Goal: Task Accomplishment & Management: Manage account settings

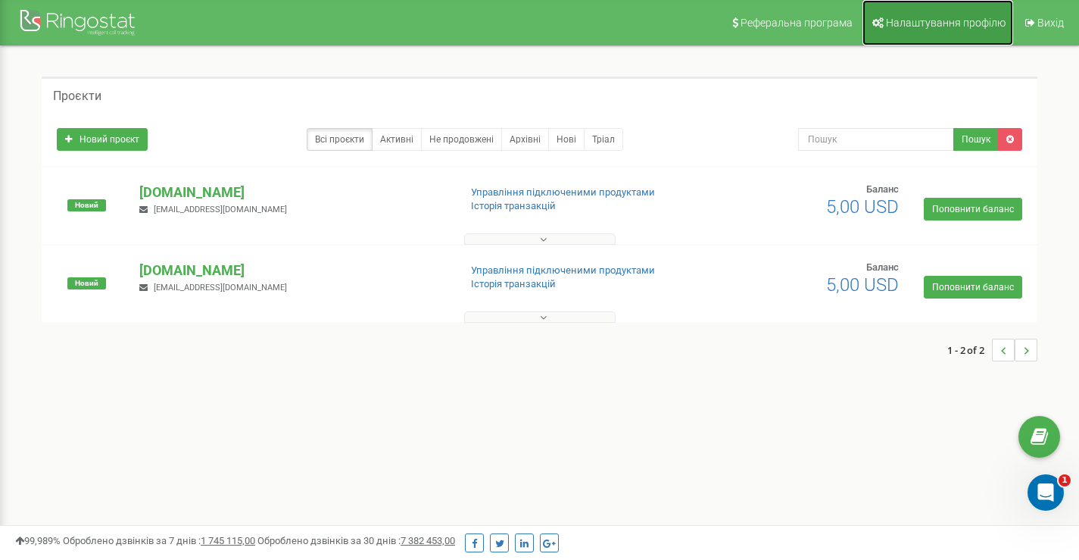
click at [876, 23] on icon at bounding box center [878, 22] width 11 height 11
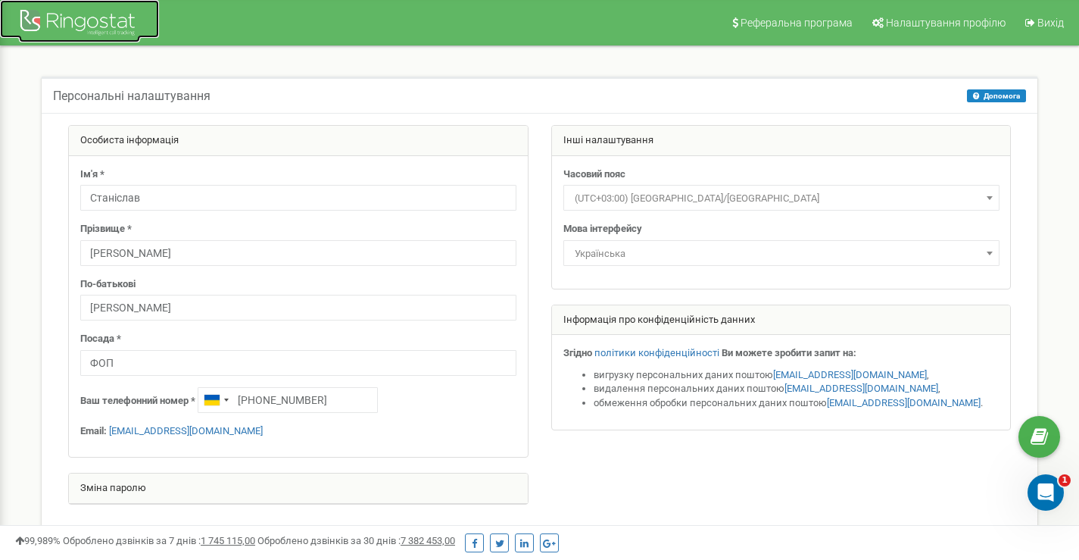
click at [130, 25] on div at bounding box center [79, 24] width 121 height 36
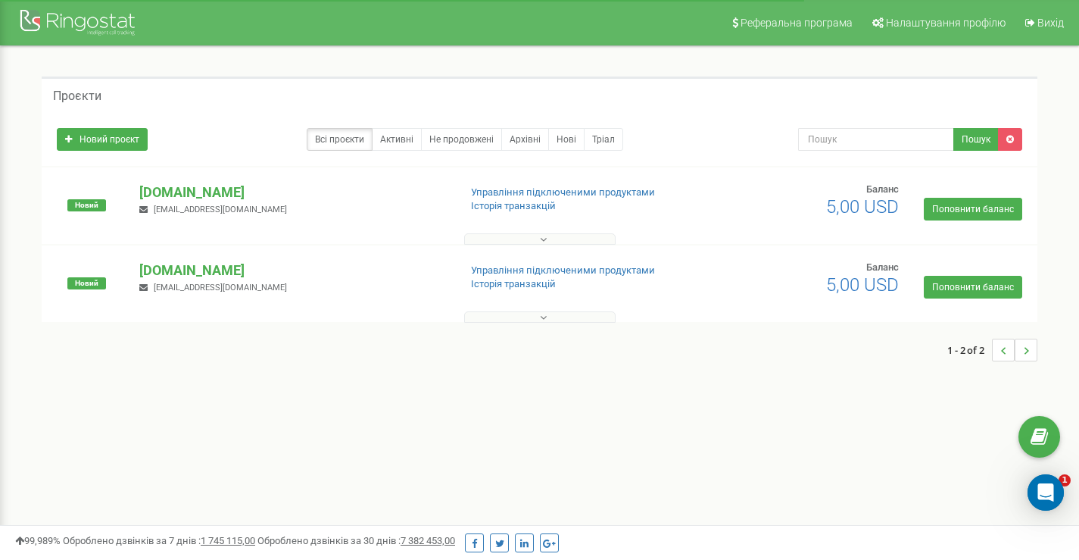
click at [532, 316] on button at bounding box center [540, 316] width 152 height 11
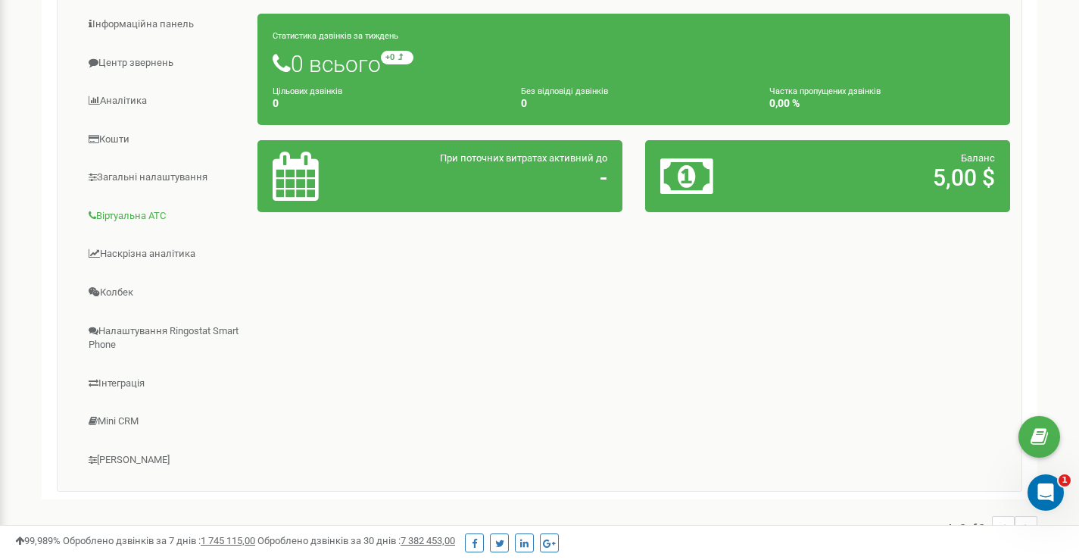
scroll to position [352, 0]
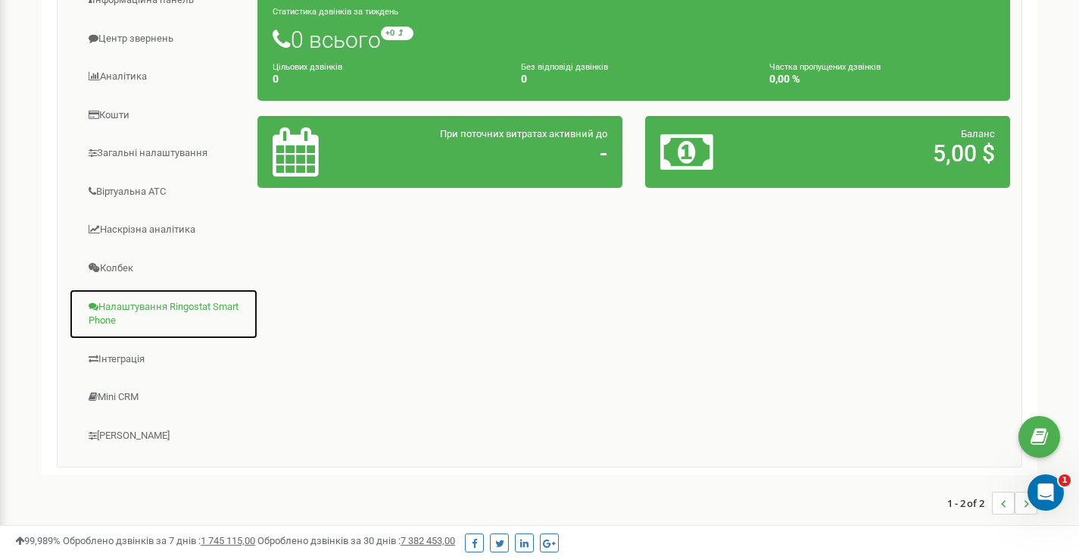
click at [158, 318] on link "Налаштування Ringostat Smart Phone" at bounding box center [163, 314] width 189 height 51
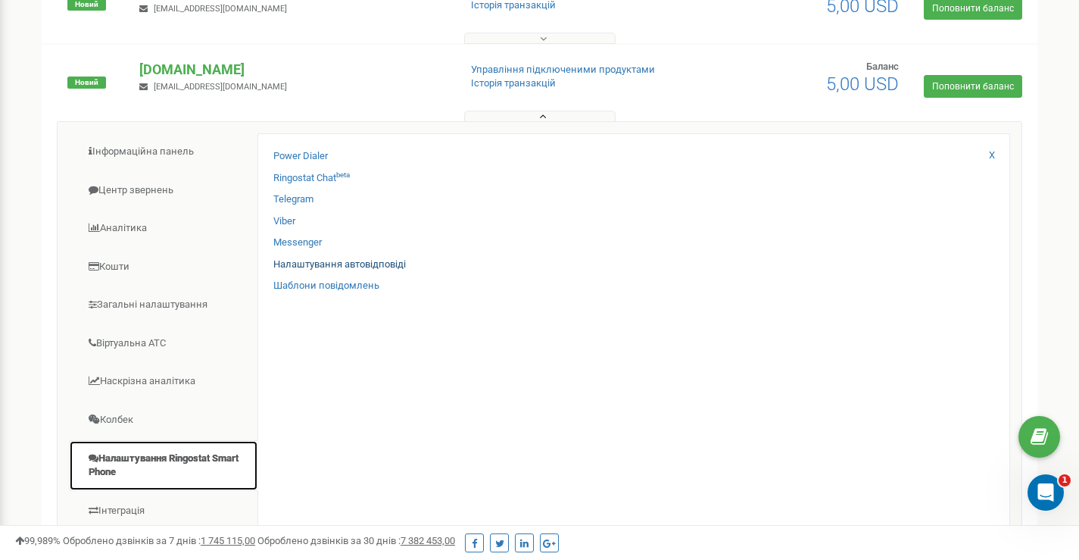
scroll to position [176, 0]
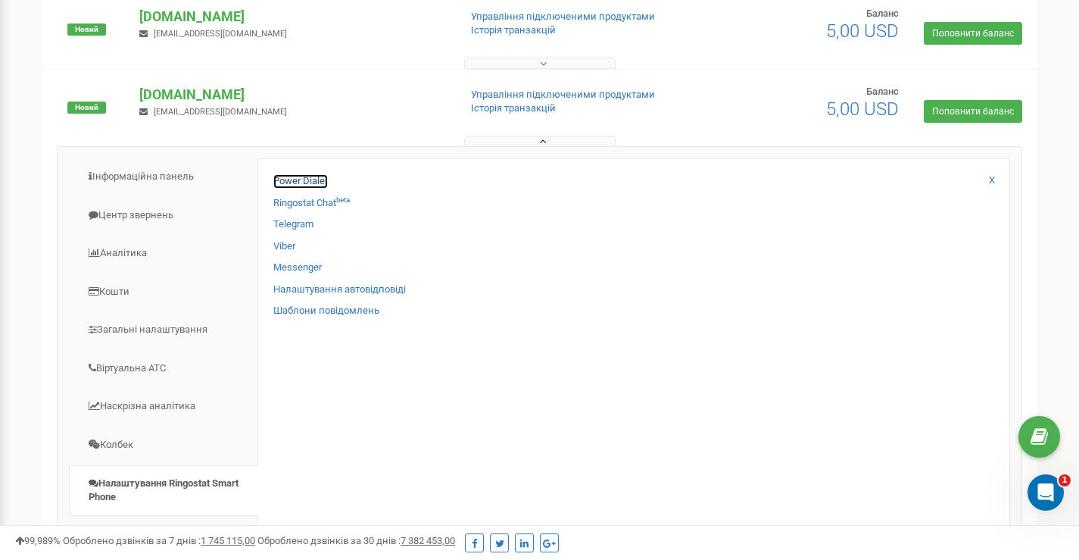
click at [298, 183] on link "Power Dialer" at bounding box center [300, 181] width 55 height 14
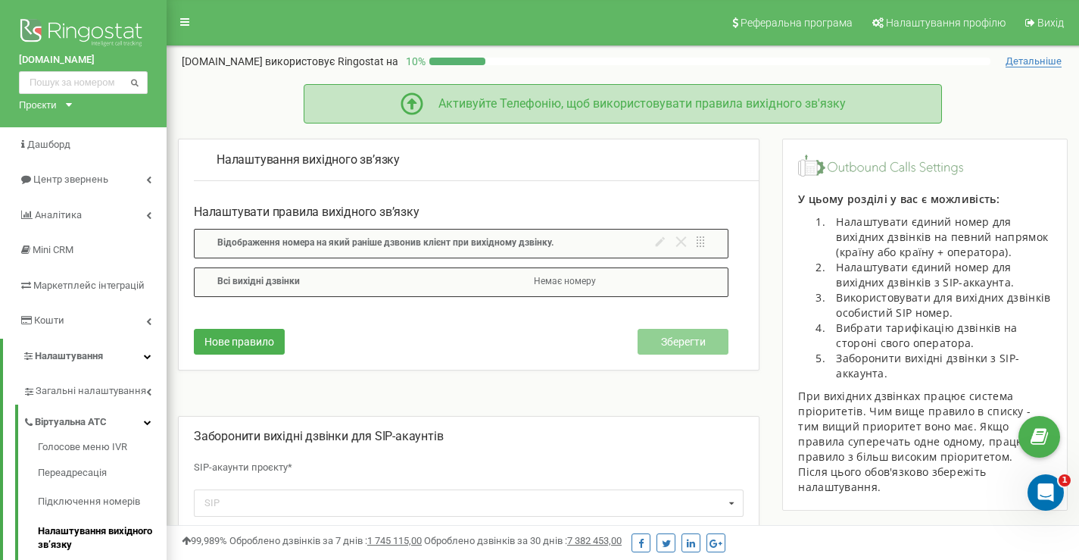
click at [567, 105] on div "Активуйте Телефонію, щоб використовувати правила вихідного зв'язку" at bounding box center [634, 103] width 423 height 17
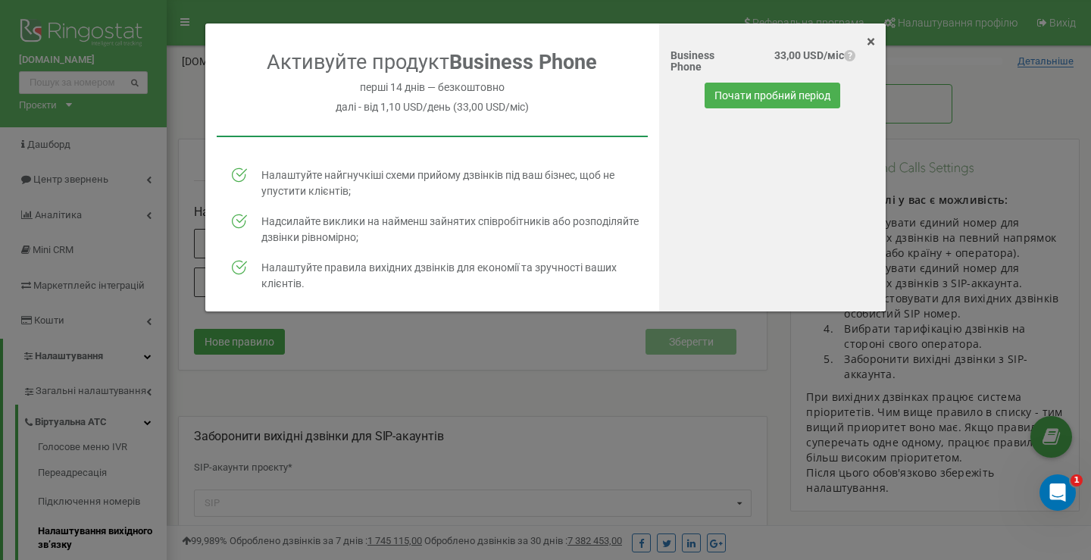
click at [873, 42] on span "×" at bounding box center [871, 42] width 8 height 18
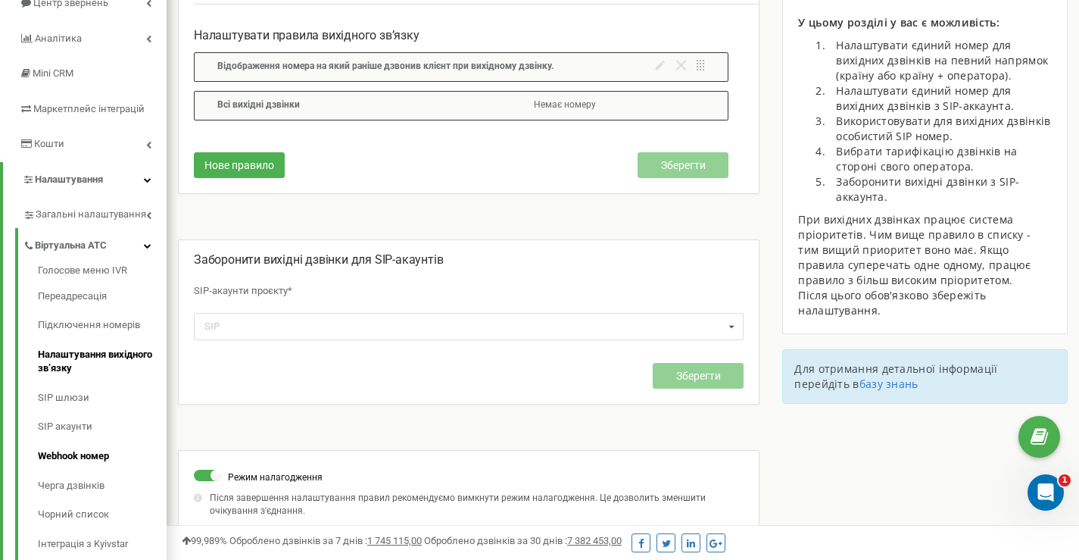
scroll to position [202, 0]
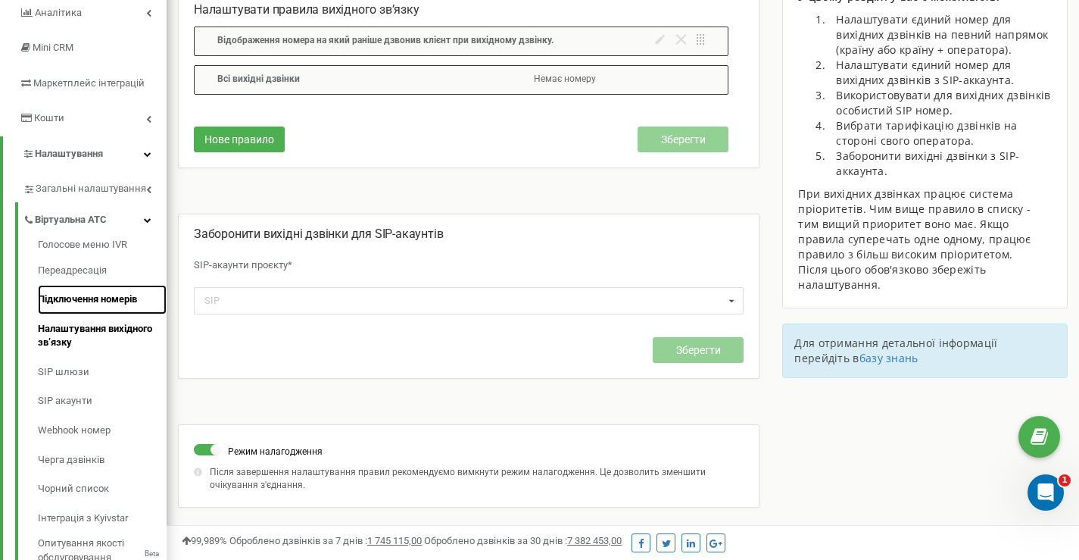
click at [101, 303] on link "Підключення номерів" at bounding box center [102, 300] width 129 height 30
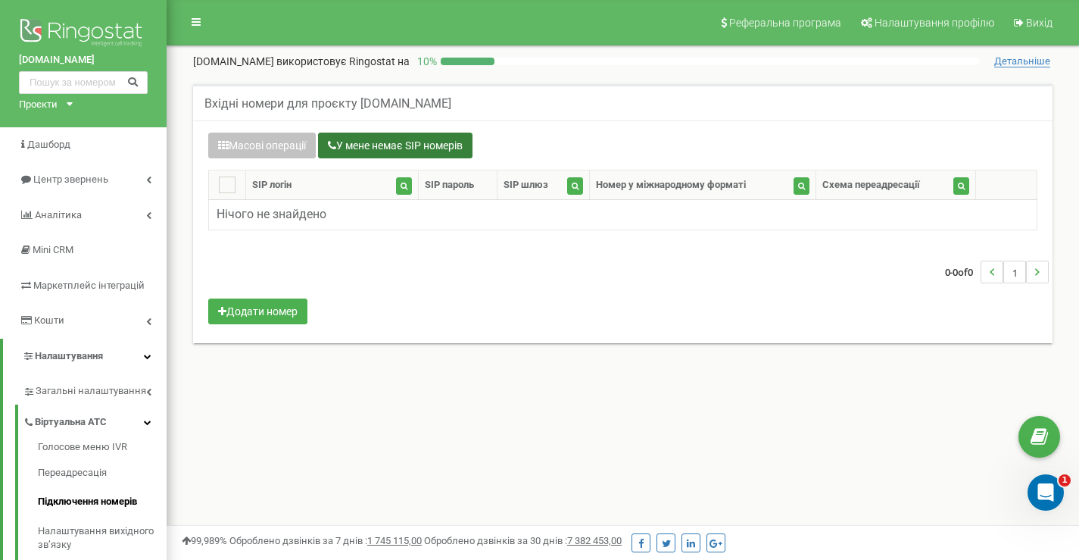
click at [360, 142] on button "У мене немає SIP номерів" at bounding box center [395, 146] width 155 height 26
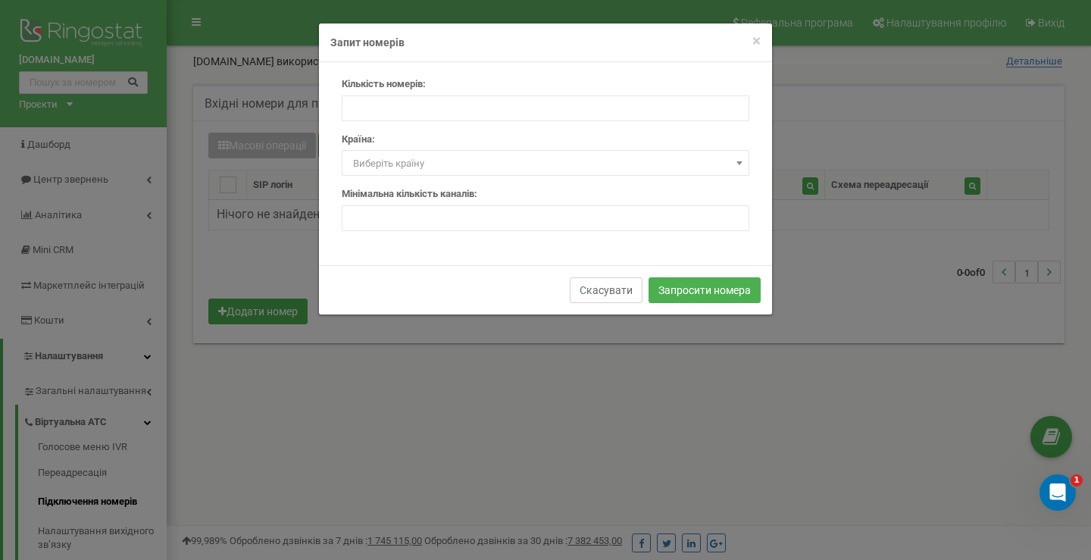
click at [624, 287] on button "Скасувати" at bounding box center [606, 290] width 73 height 26
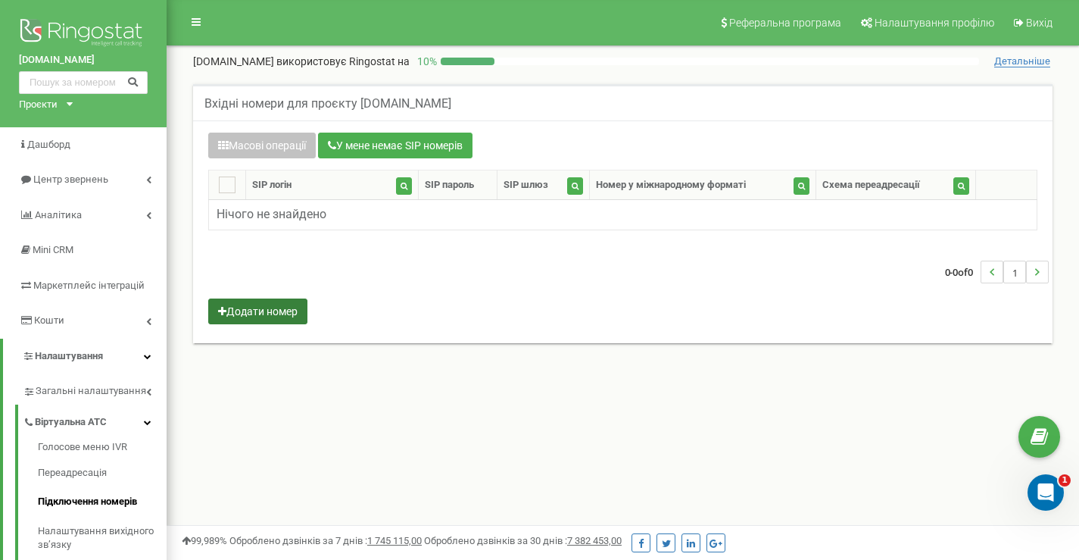
click at [290, 311] on button "Додати номер" at bounding box center [257, 311] width 99 height 26
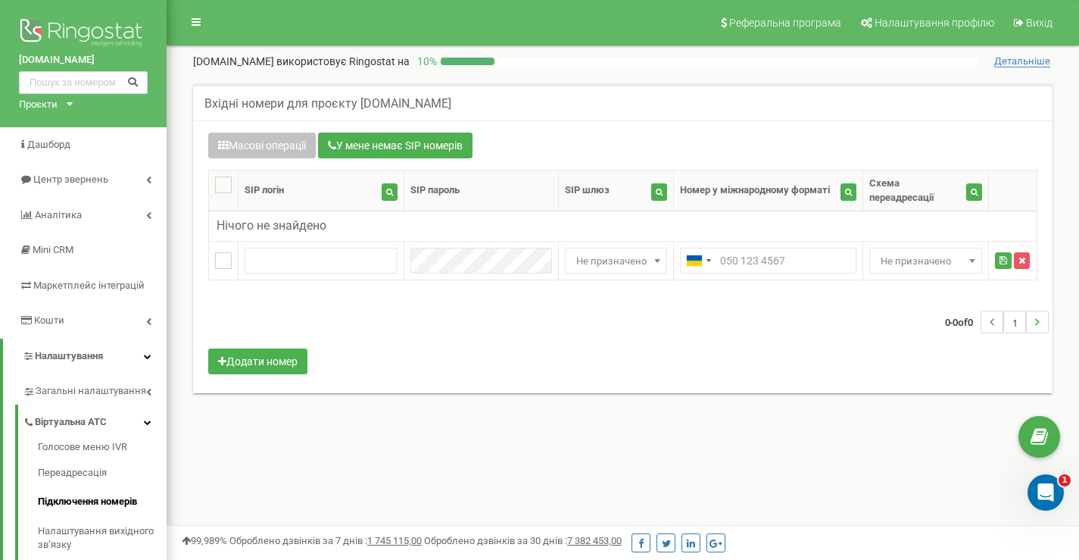
click at [1003, 61] on span "Детальніше" at bounding box center [1023, 61] width 56 height 12
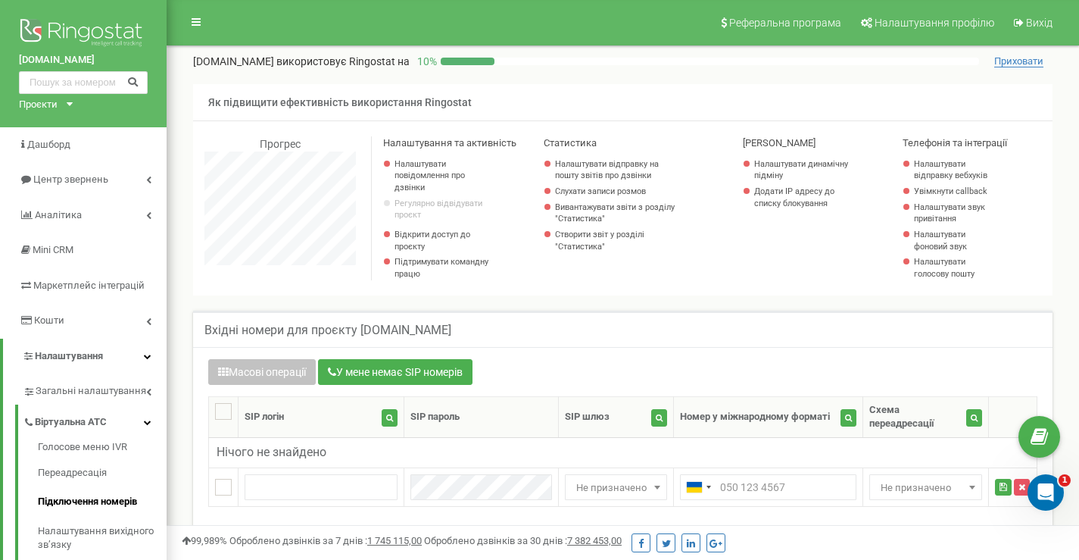
scroll to position [909, 913]
click at [1017, 65] on span "Приховати" at bounding box center [1019, 61] width 49 height 12
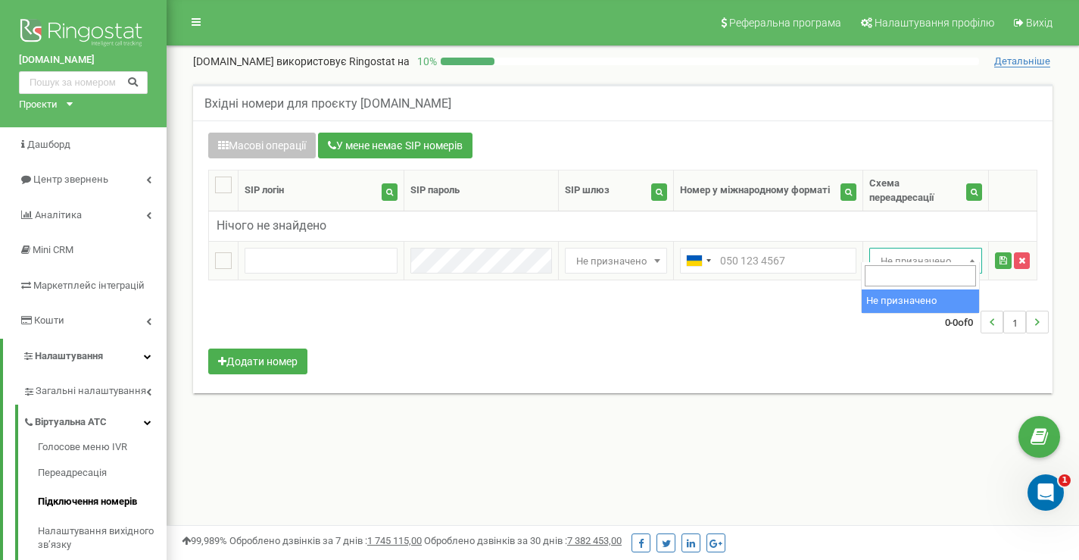
click at [893, 255] on span "Не призначено" at bounding box center [926, 261] width 102 height 21
click at [898, 251] on span "Не призначено" at bounding box center [926, 261] width 102 height 21
click at [736, 248] on input "text" at bounding box center [768, 261] width 176 height 26
click at [1026, 252] on button "button" at bounding box center [1022, 260] width 16 height 17
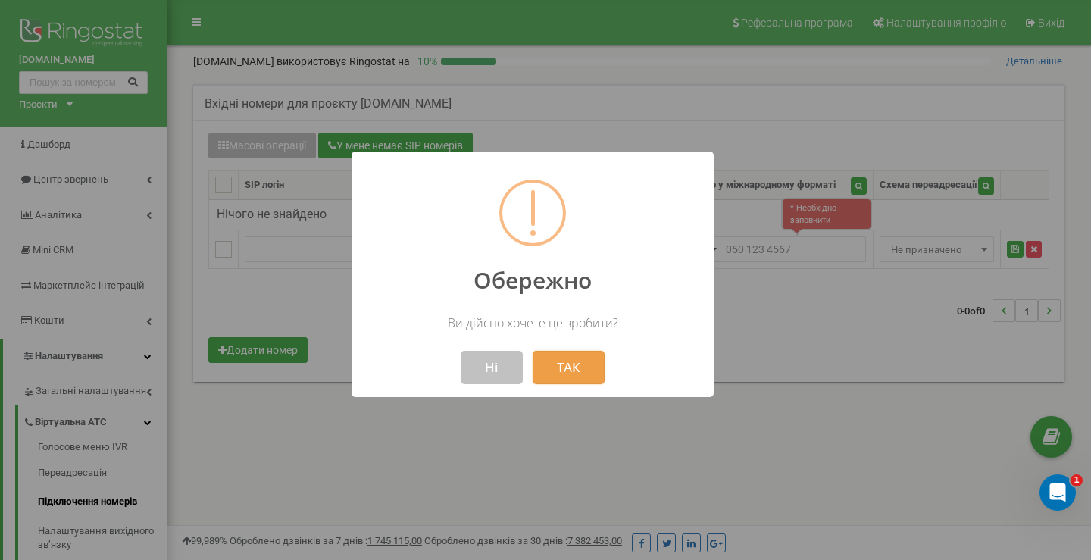
click at [556, 370] on button "ТАК" at bounding box center [569, 367] width 72 height 33
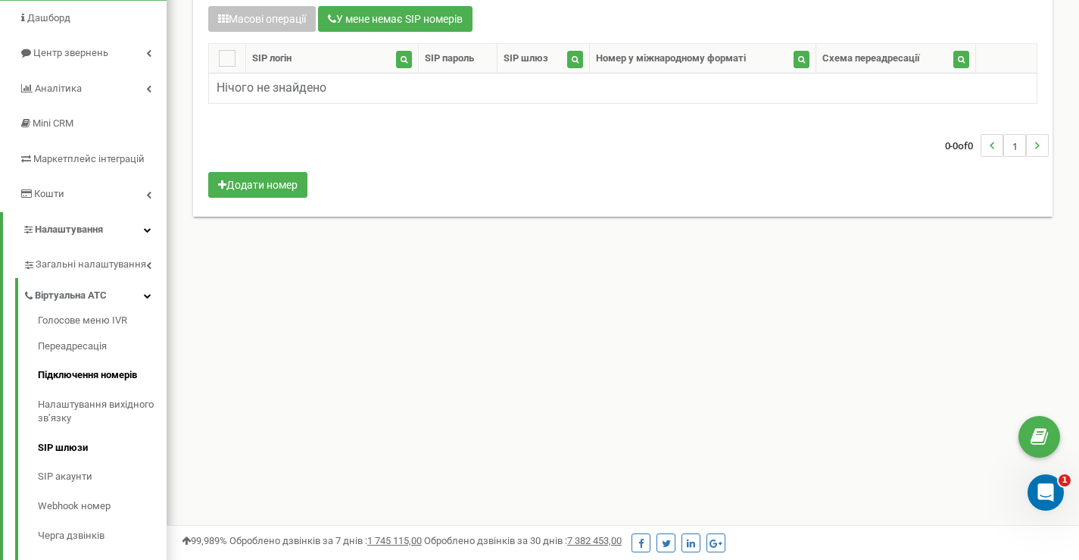
scroll to position [227, 0]
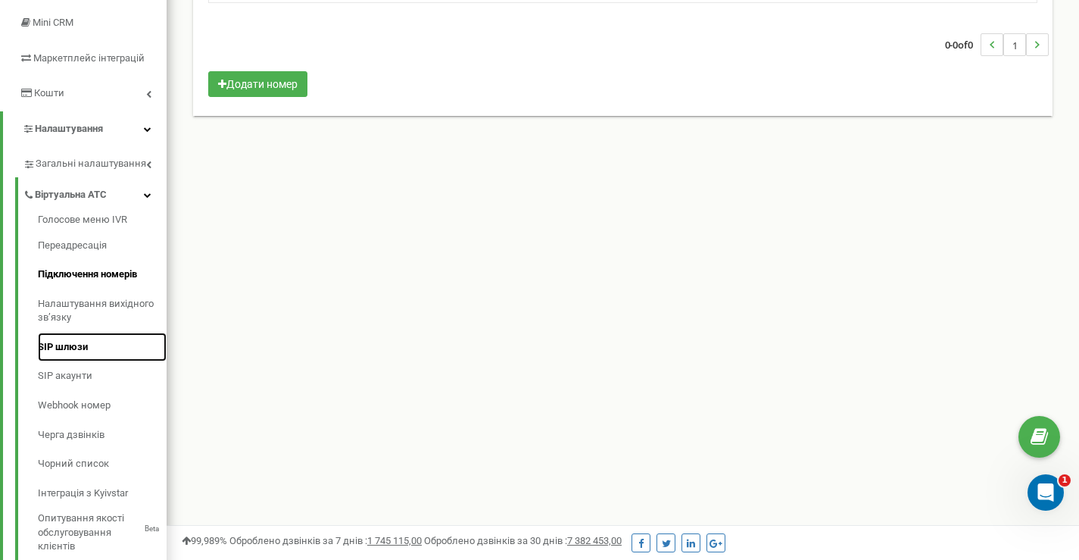
click at [67, 342] on link "SIP шлюзи" at bounding box center [102, 348] width 129 height 30
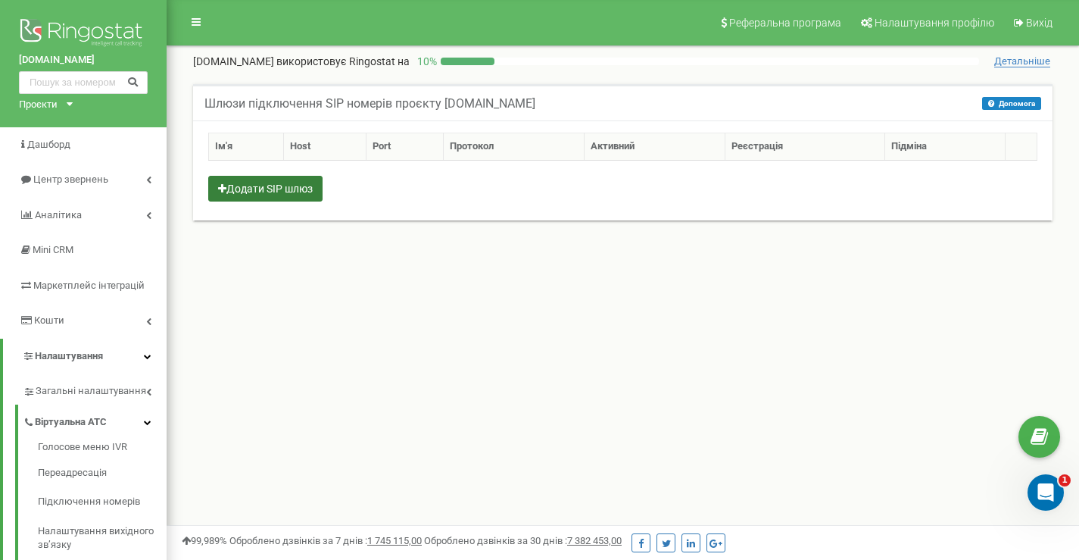
click at [290, 195] on button "Додати SIP шлюз" at bounding box center [265, 189] width 114 height 26
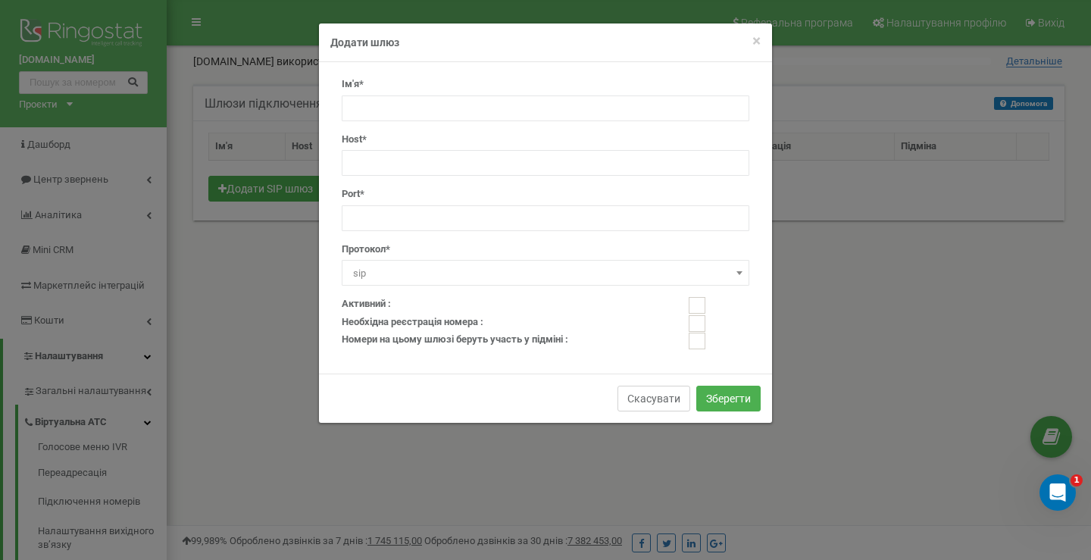
click at [657, 406] on button "Скасувати" at bounding box center [653, 399] width 73 height 26
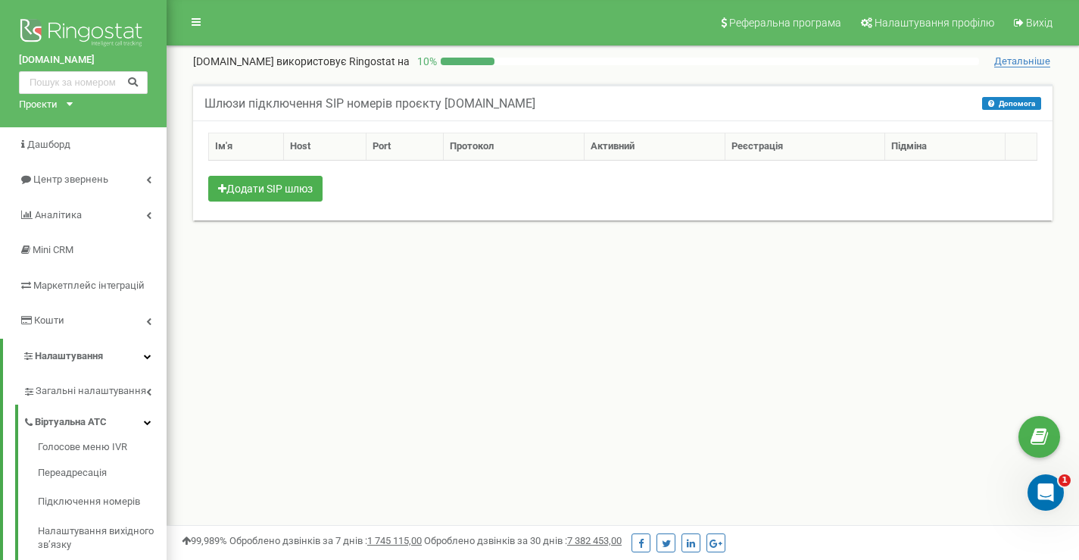
scroll to position [101, 0]
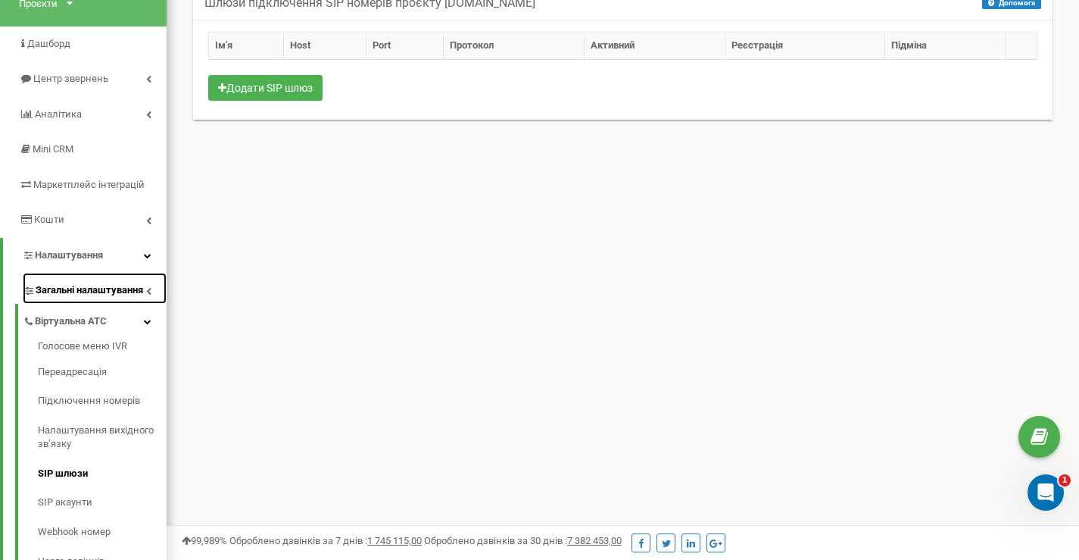
click at [94, 292] on span "Загальні налаштування" at bounding box center [90, 290] width 108 height 14
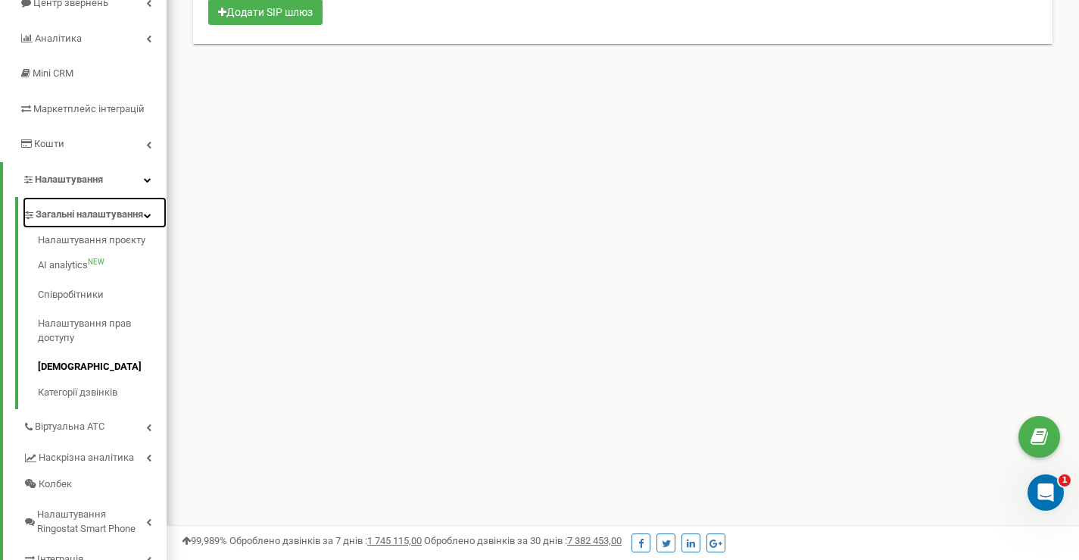
scroll to position [202, 0]
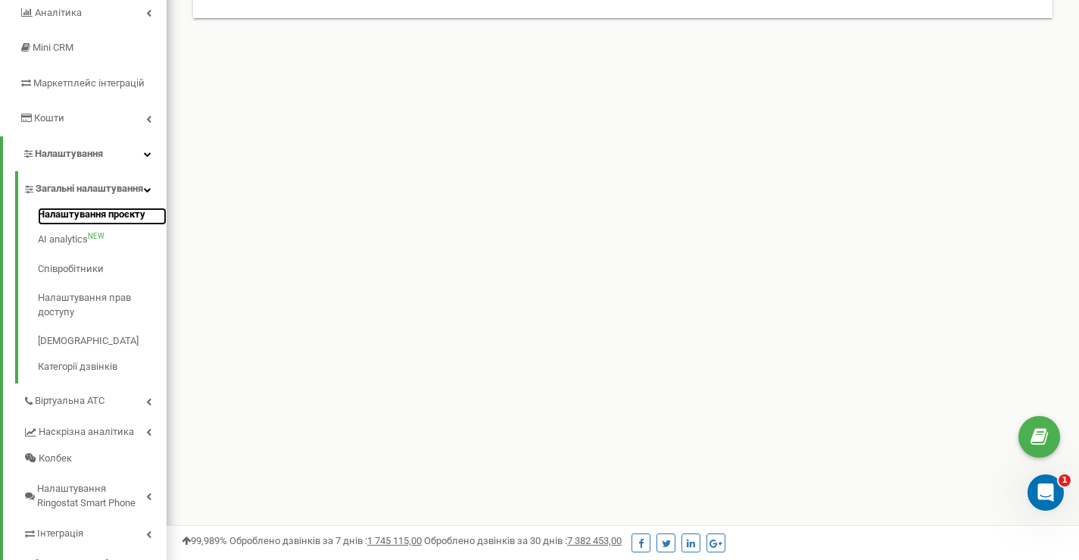
click at [115, 226] on link "Налаштування проєкту" at bounding box center [102, 217] width 129 height 18
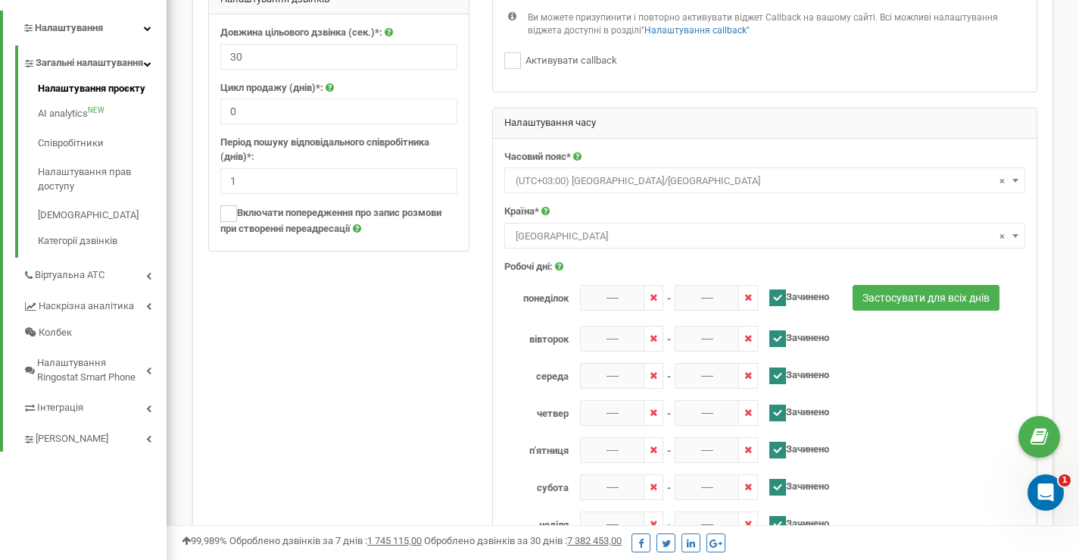
scroll to position [430, 0]
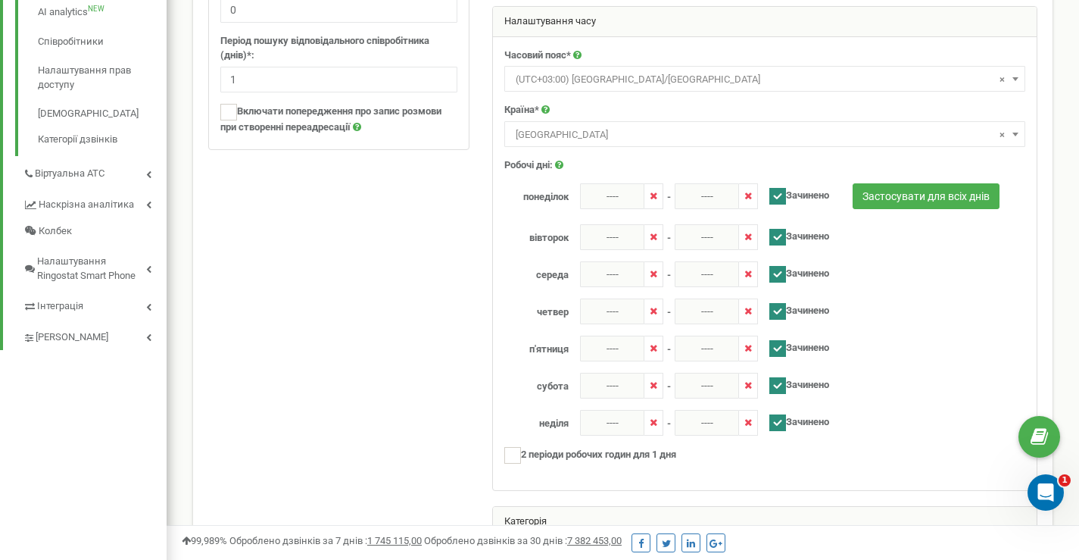
click at [667, 198] on span "-" at bounding box center [669, 193] width 4 height 21
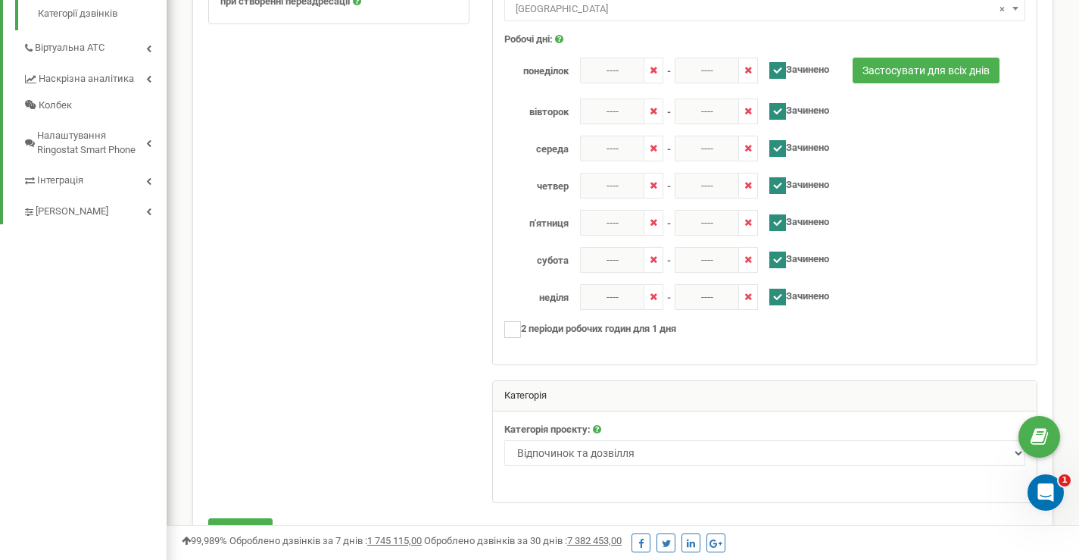
scroll to position [404, 0]
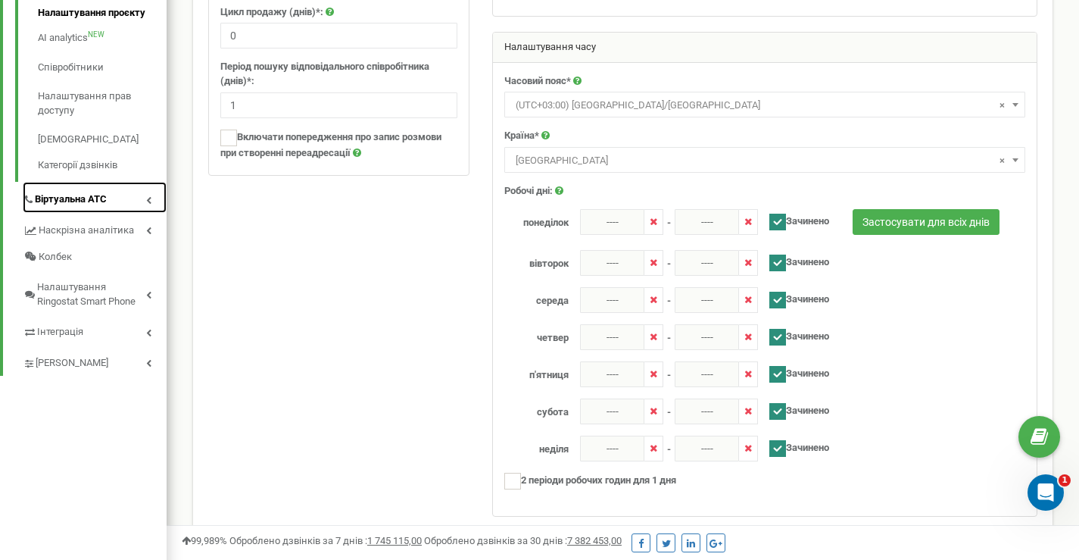
click at [98, 207] on span "Віртуальна АТС" at bounding box center [71, 199] width 72 height 14
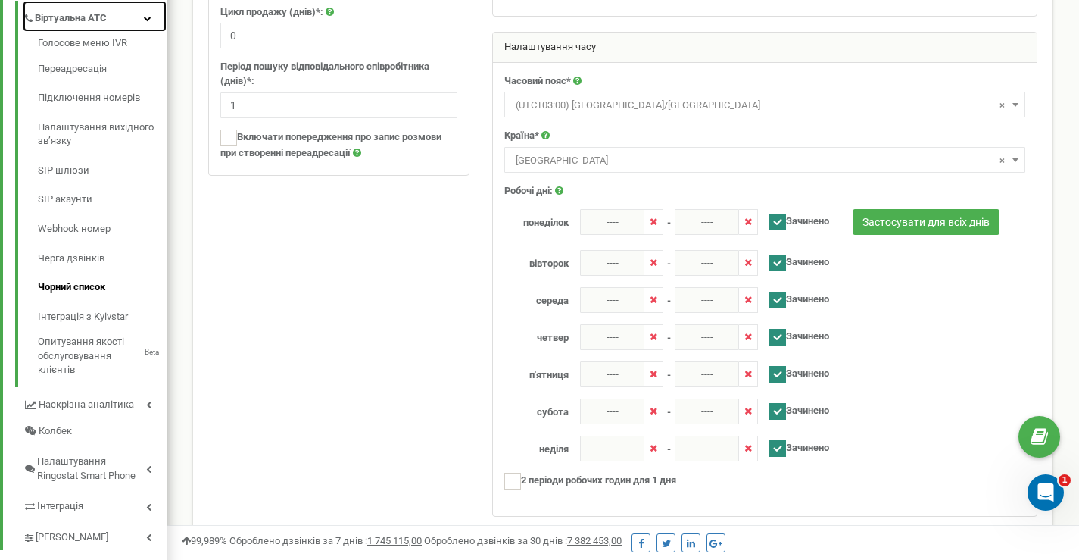
scroll to position [328, 0]
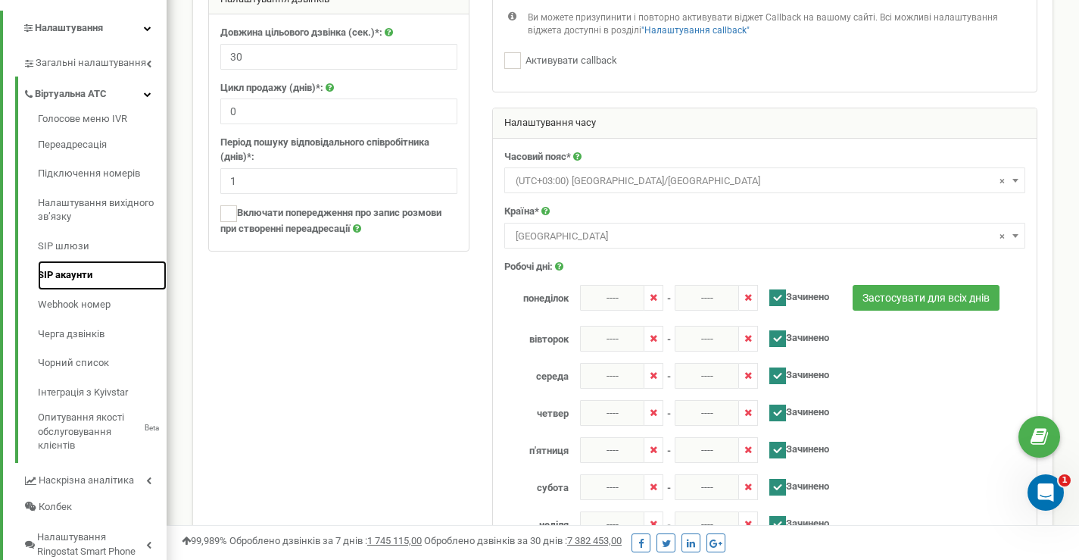
click at [72, 268] on link "SIP акаунти" at bounding box center [102, 276] width 129 height 30
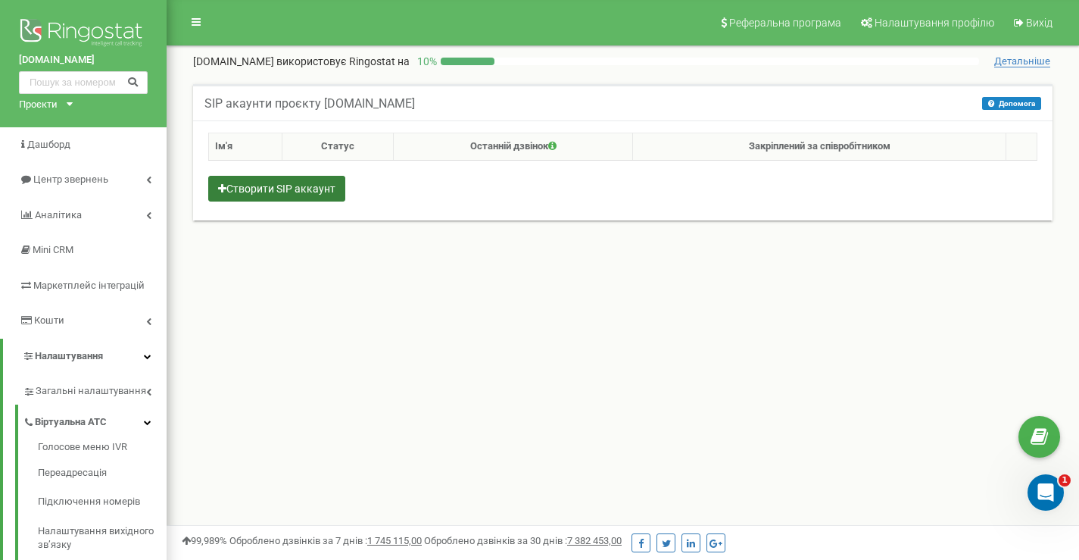
click at [286, 194] on button "Створити SIP аккаунт" at bounding box center [276, 189] width 137 height 26
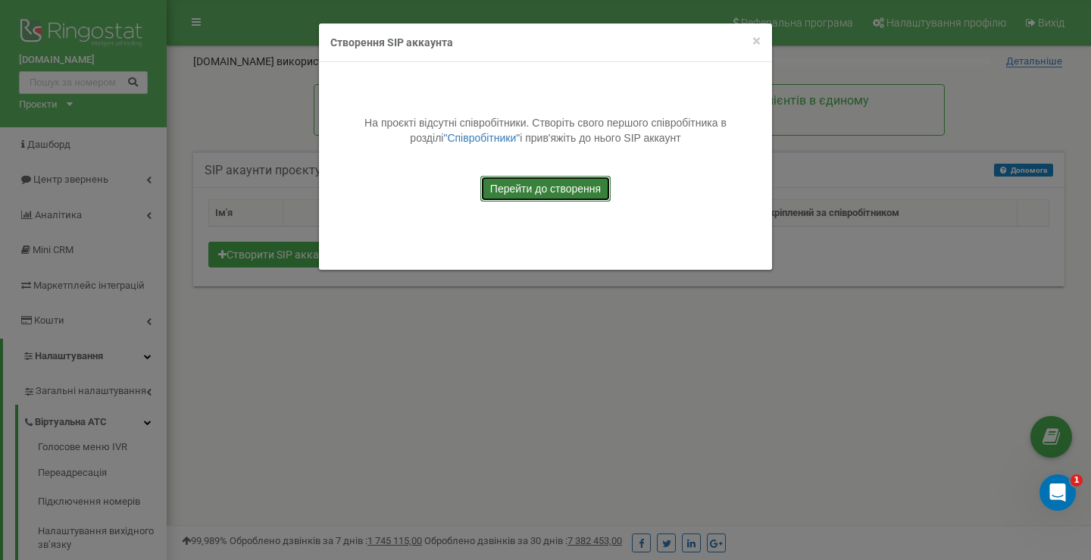
click at [520, 190] on link "Перейти до створення" at bounding box center [545, 189] width 130 height 26
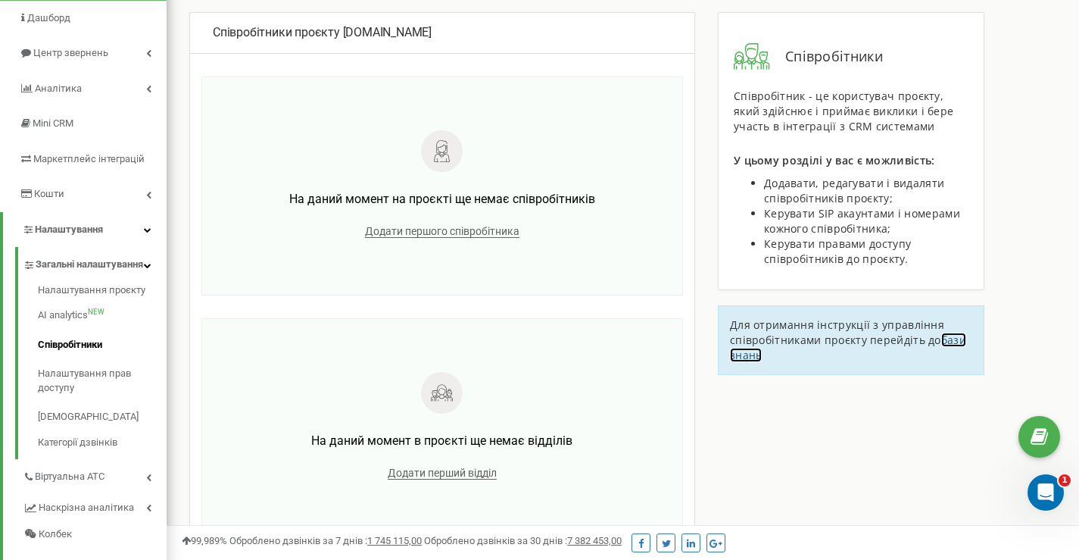
scroll to position [25, 0]
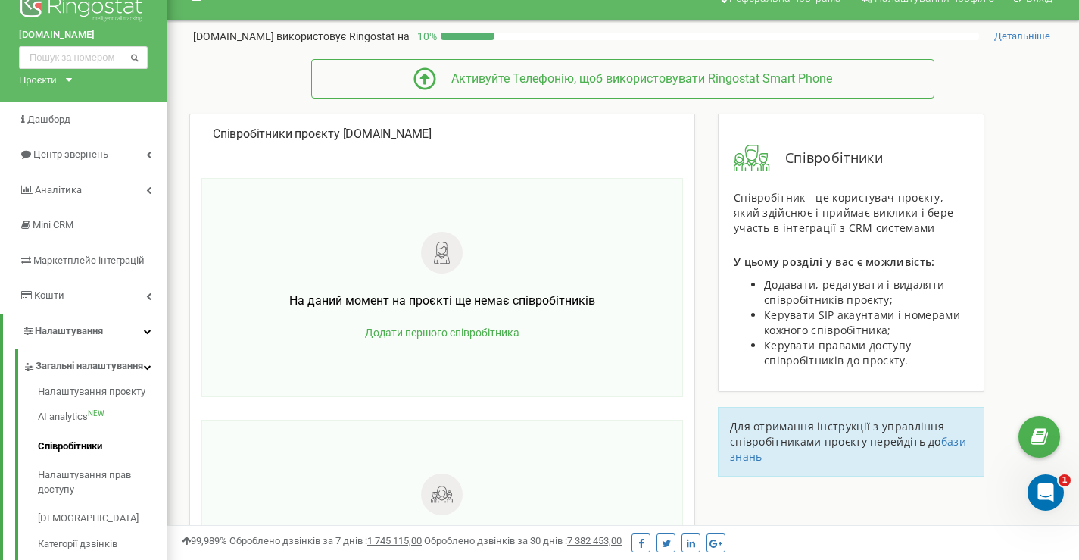
click at [475, 330] on span "Додати першого співробітника" at bounding box center [442, 332] width 155 height 13
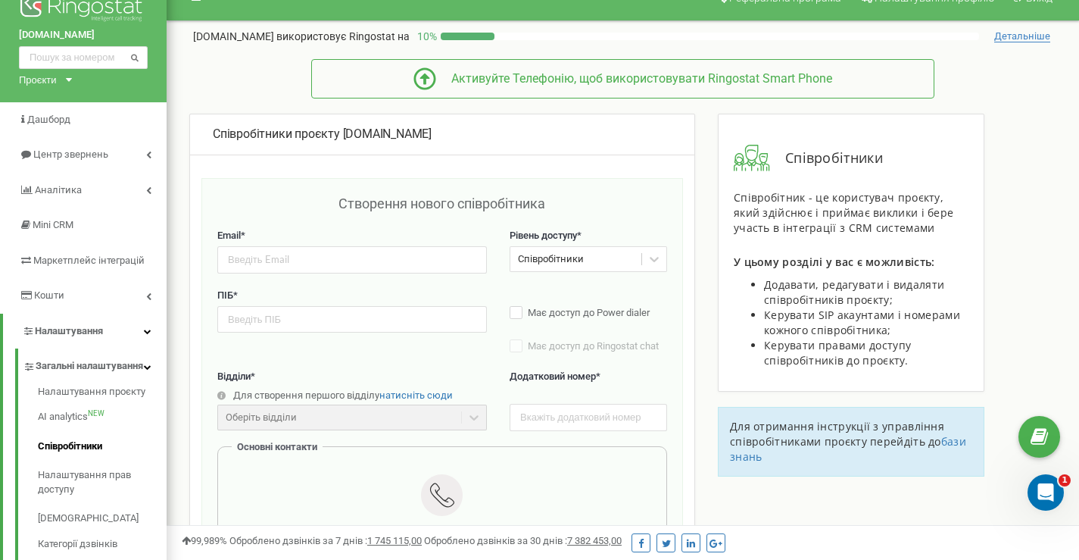
click at [549, 267] on div "Співробітники" at bounding box center [576, 259] width 131 height 23
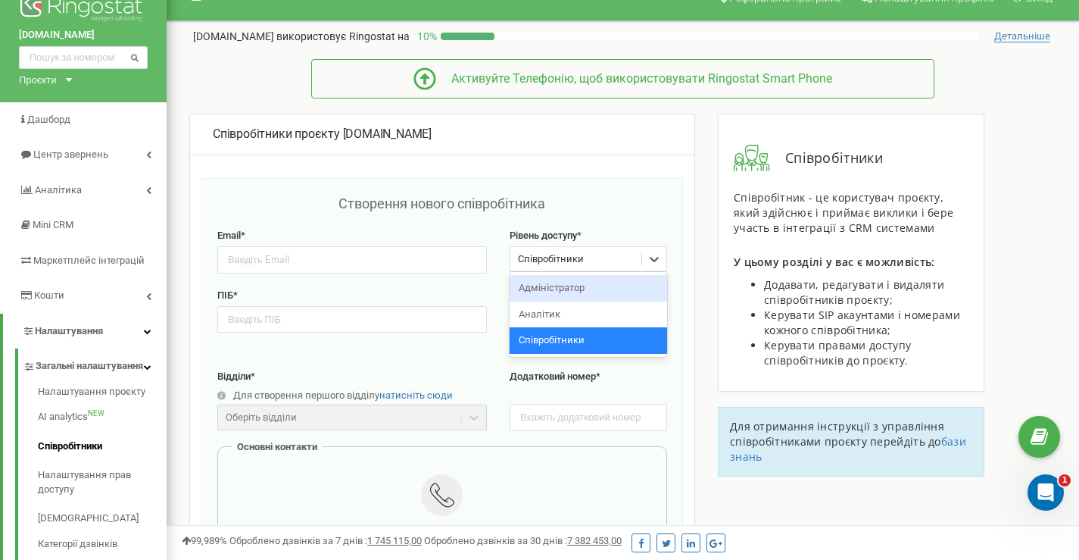
click at [563, 285] on div "Адміністратор" at bounding box center [589, 288] width 158 height 27
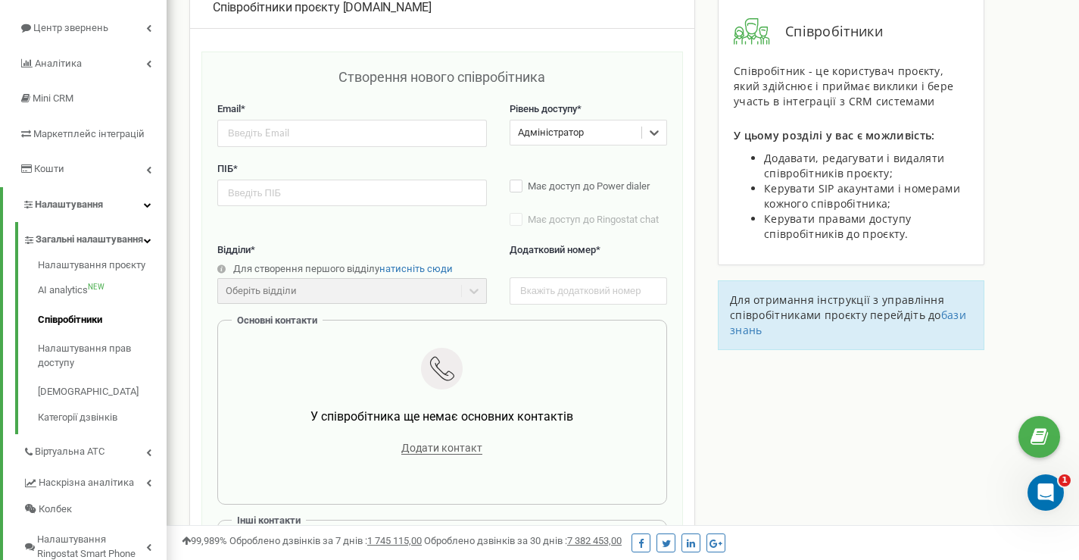
scroll to position [51, 0]
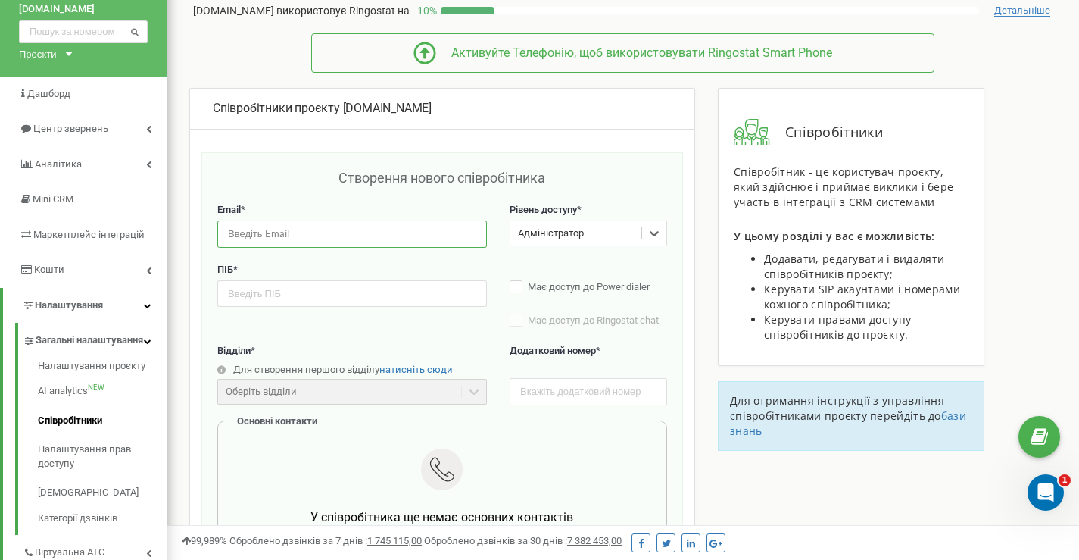
click at [324, 240] on input "email" at bounding box center [352, 233] width 270 height 27
click at [337, 233] on input "email" at bounding box center [352, 233] width 270 height 27
click at [326, 234] on input "email" at bounding box center [352, 233] width 270 height 27
click at [339, 294] on input "text" at bounding box center [352, 293] width 270 height 27
drag, startPoint x: 379, startPoint y: 235, endPoint x: 211, endPoint y: 236, distance: 168.2
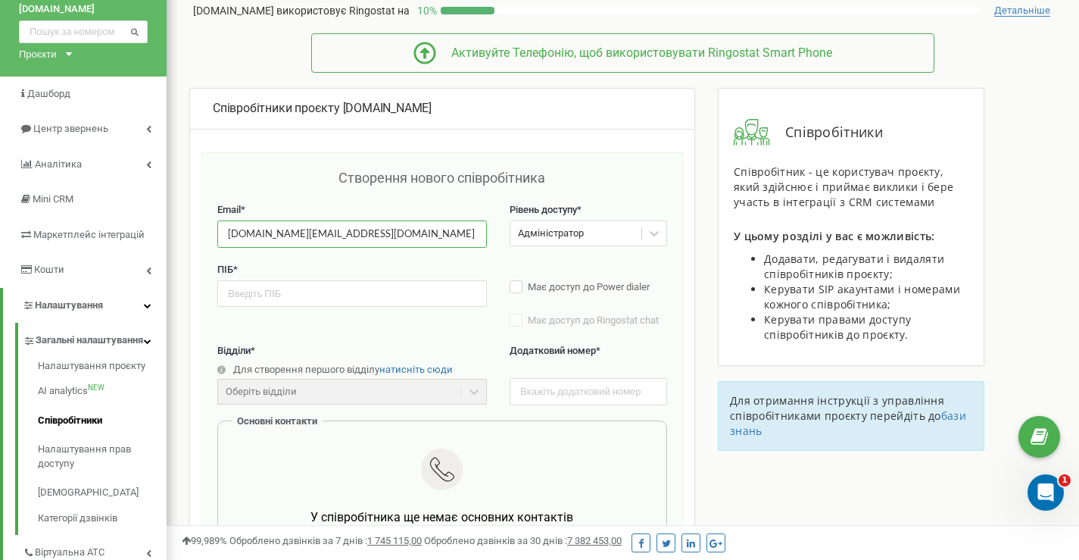
click at [211, 236] on div "Створення нового співробітника Email * [DOMAIN_NAME][EMAIL_ADDRESS][DOMAIN_NAME…" at bounding box center [442, 527] width 482 height 751
click at [320, 302] on input "text" at bounding box center [352, 293] width 270 height 27
drag, startPoint x: 361, startPoint y: 233, endPoint x: 216, endPoint y: 233, distance: 144.7
click at [216, 233] on div "Створення нового співробітника Email * 380932199912@mars.gd Рівень доступу * Ад…" at bounding box center [442, 527] width 482 height 751
paste input "stanislav@bowlingorange.club"
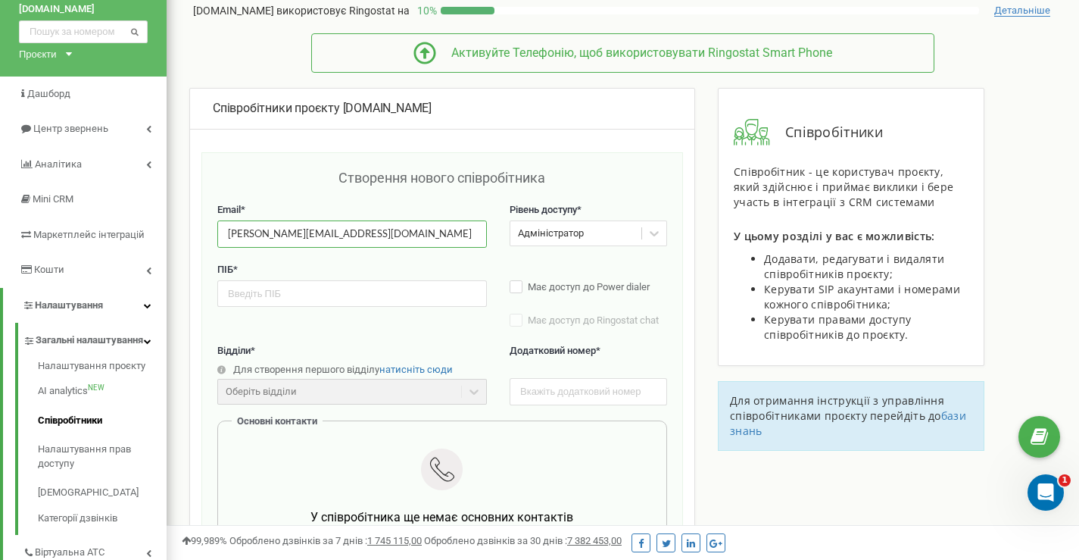
type input "stanislav@bowlingorange.club"
click at [395, 283] on input "text" at bounding box center [352, 293] width 270 height 27
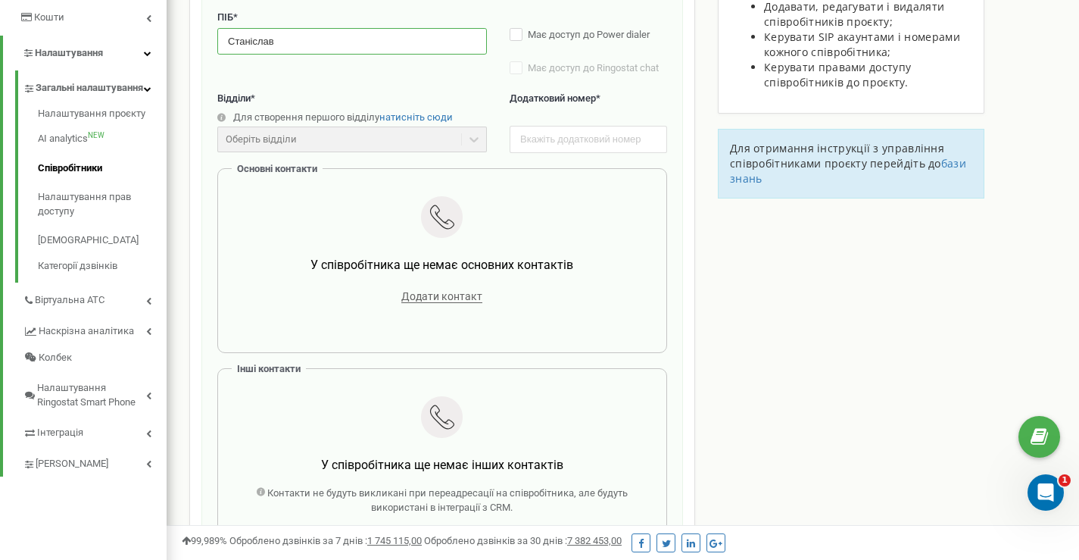
scroll to position [479, 0]
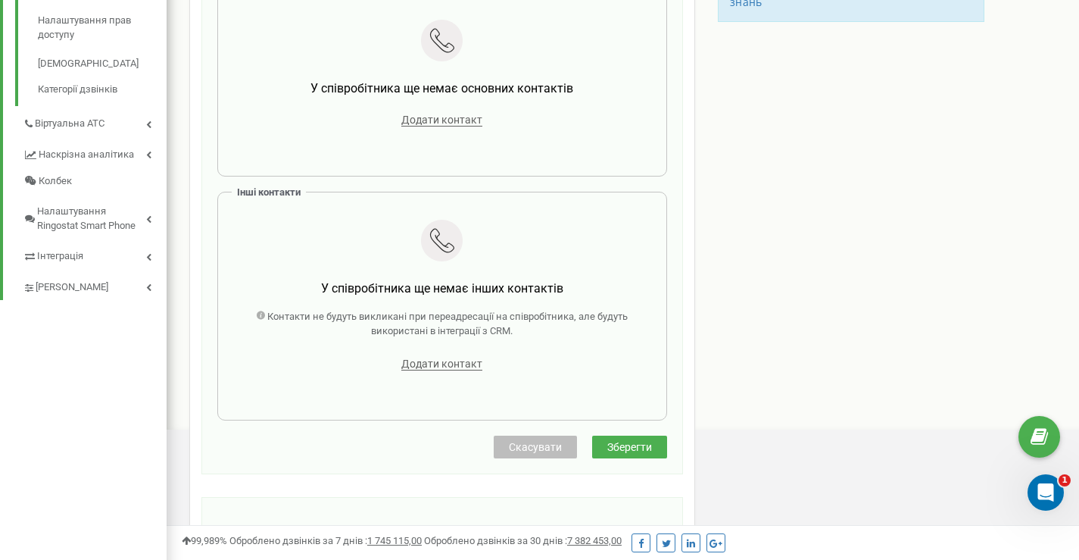
type input "Станіслав"
click at [603, 443] on button "Зберегти" at bounding box center [629, 447] width 75 height 23
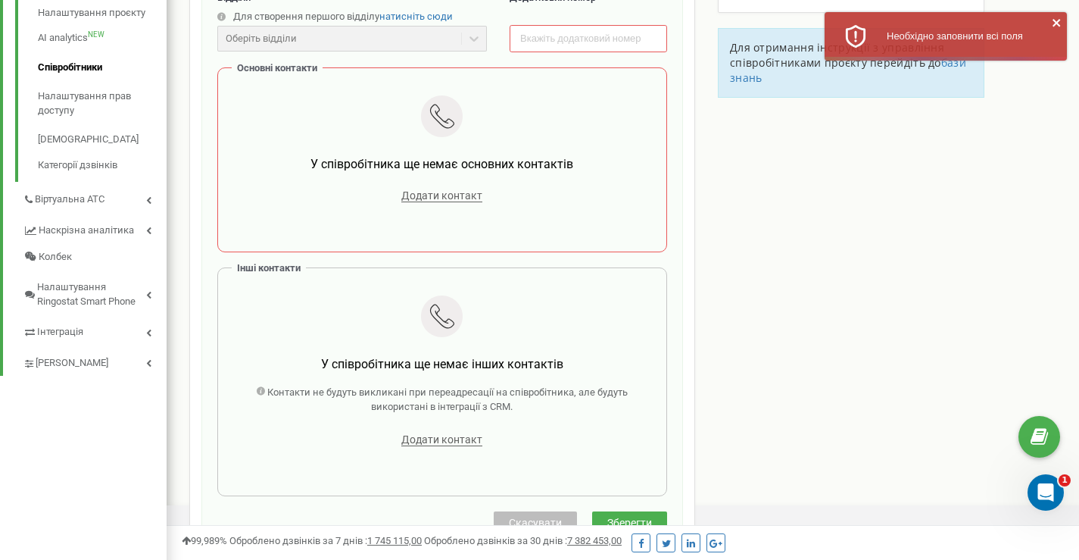
scroll to position [303, 0]
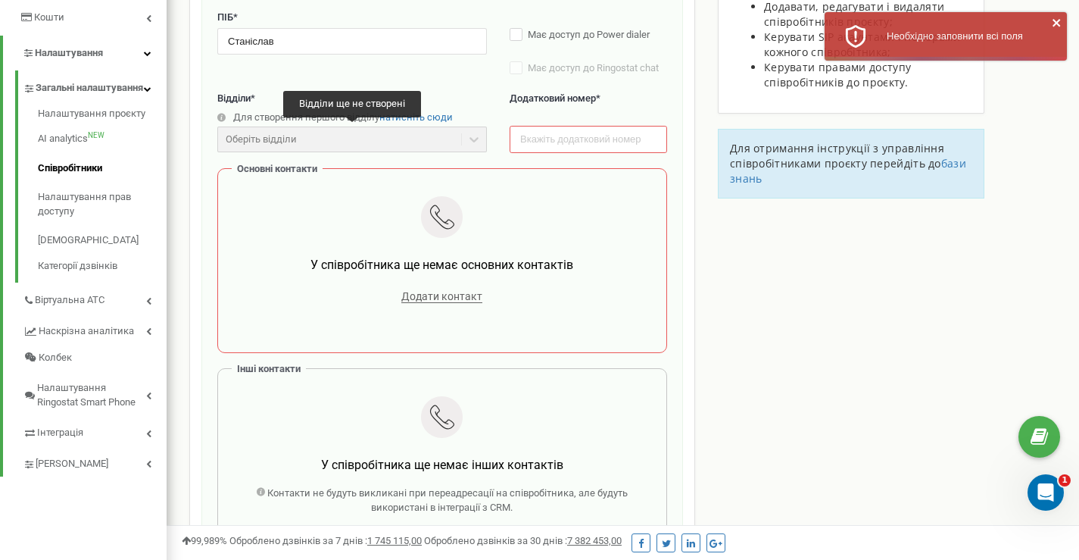
click at [386, 143] on div "Оберіть відділи" at bounding box center [352, 140] width 270 height 26
click at [461, 292] on span "Додати контакт" at bounding box center [441, 296] width 81 height 13
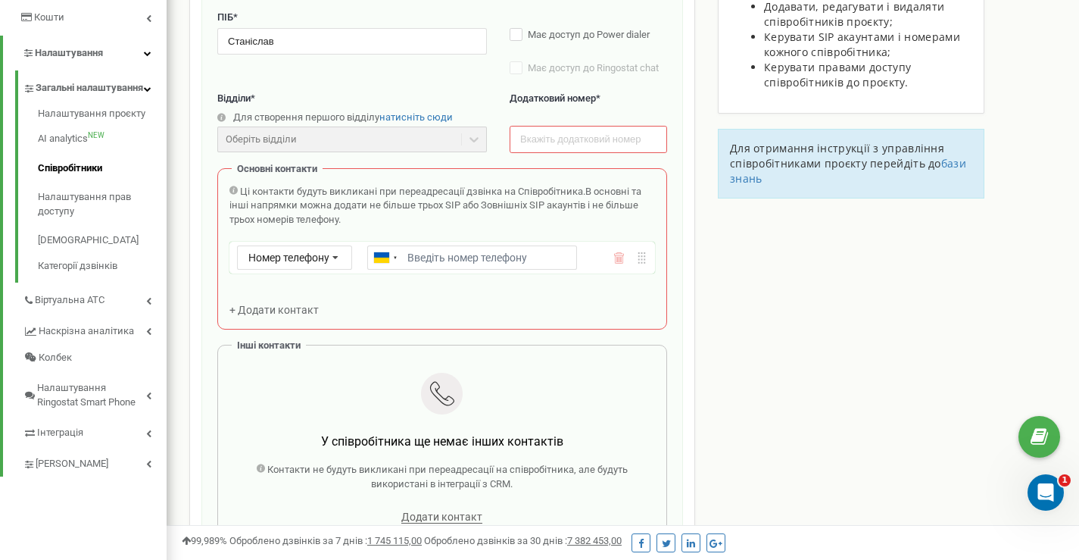
click at [617, 260] on icon at bounding box center [619, 257] width 11 height 11
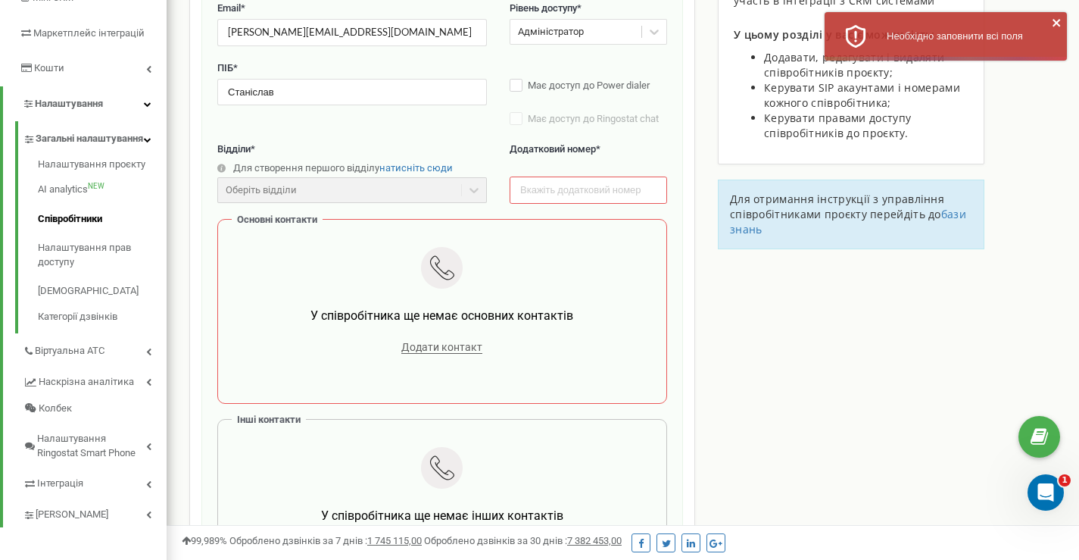
scroll to position [227, 0]
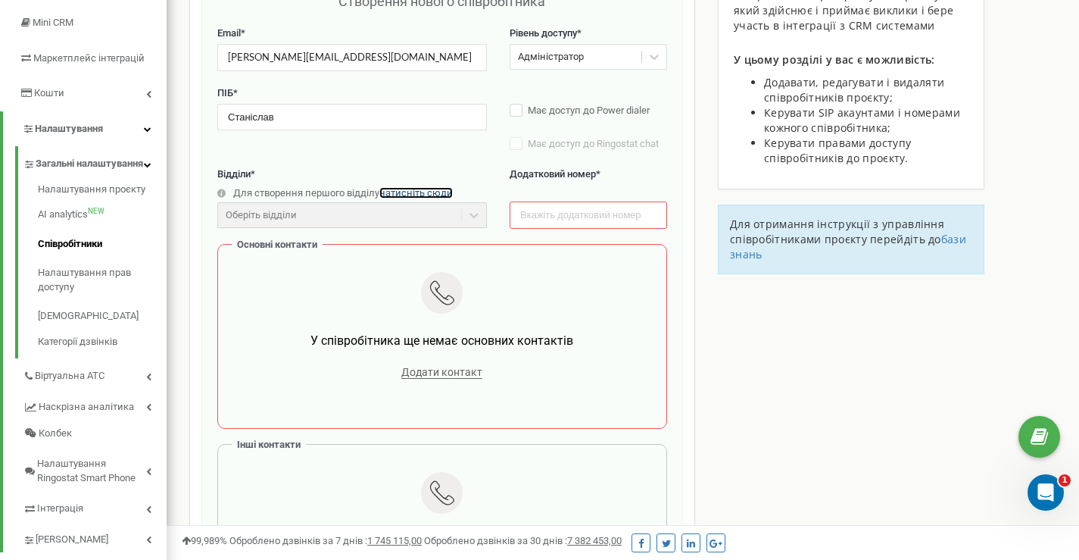
click at [430, 194] on span "натисніть сюди" at bounding box center [416, 192] width 73 height 11
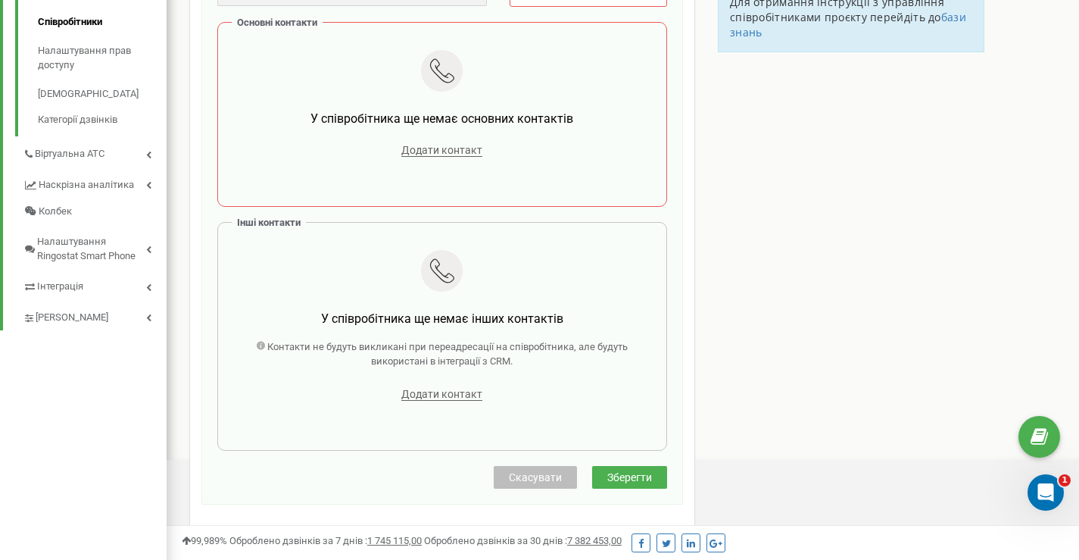
scroll to position [373, 0]
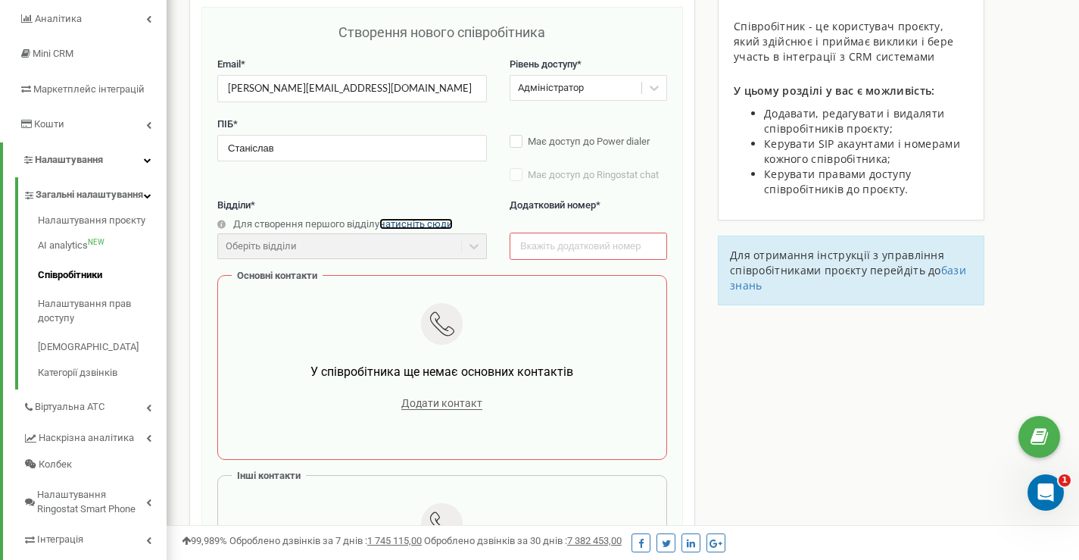
click at [448, 222] on span "натисніть сюди" at bounding box center [416, 223] width 73 height 11
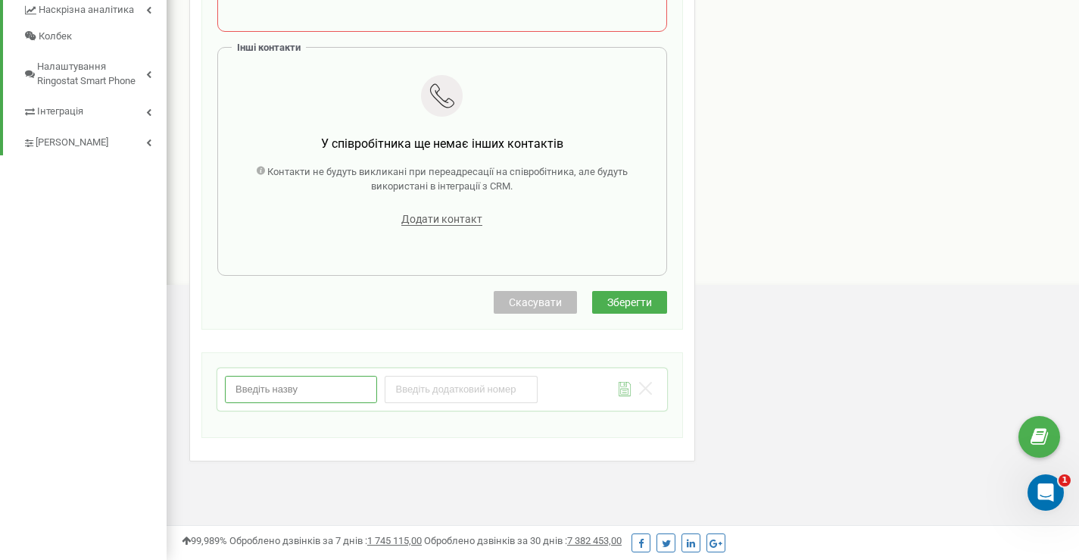
click at [330, 396] on input "text" at bounding box center [301, 389] width 152 height 27
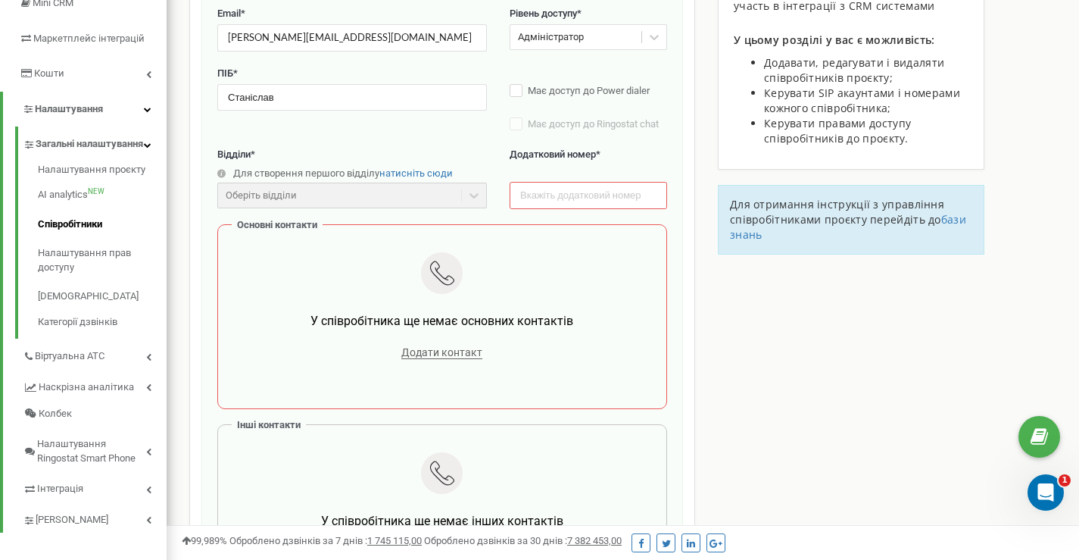
scroll to position [95, 0]
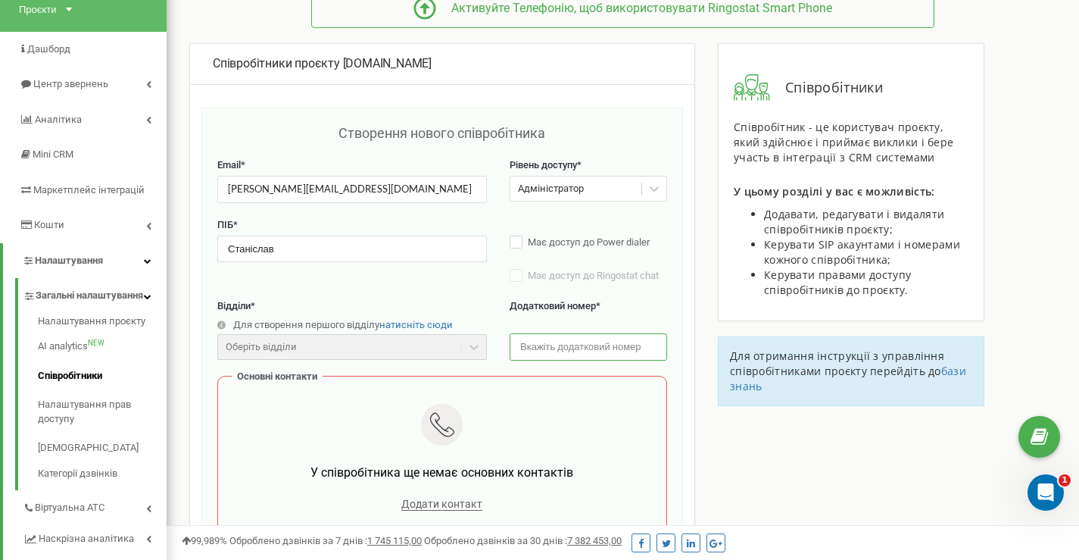
click at [611, 348] on input "text" at bounding box center [589, 346] width 158 height 27
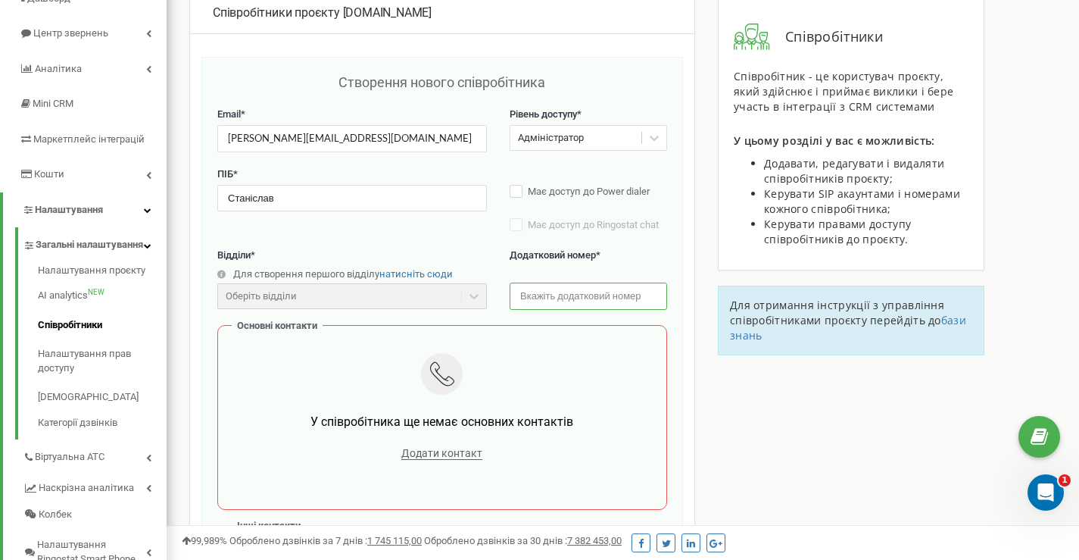
scroll to position [196, 0]
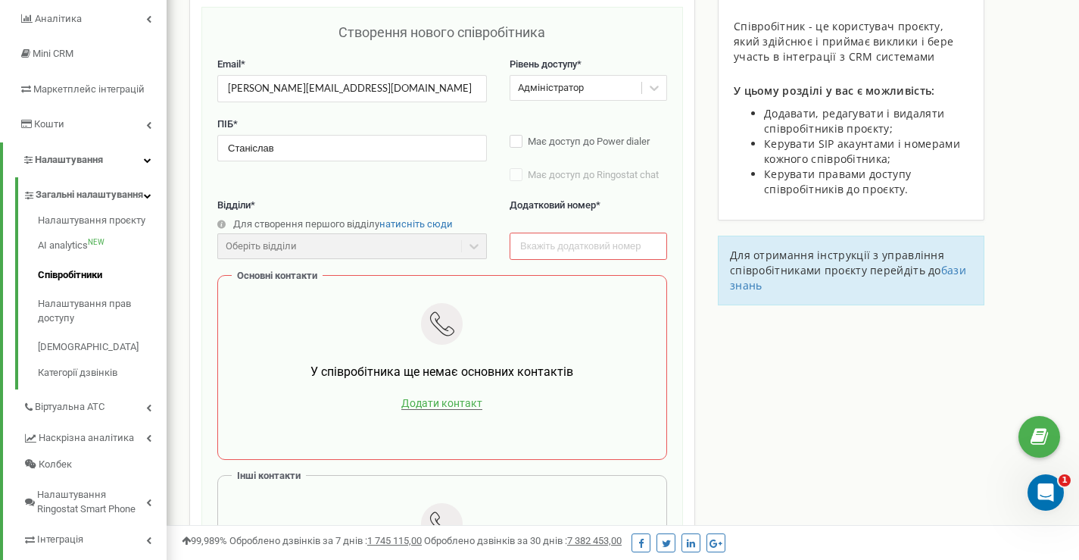
click at [460, 401] on span "Додати контакт" at bounding box center [441, 403] width 81 height 13
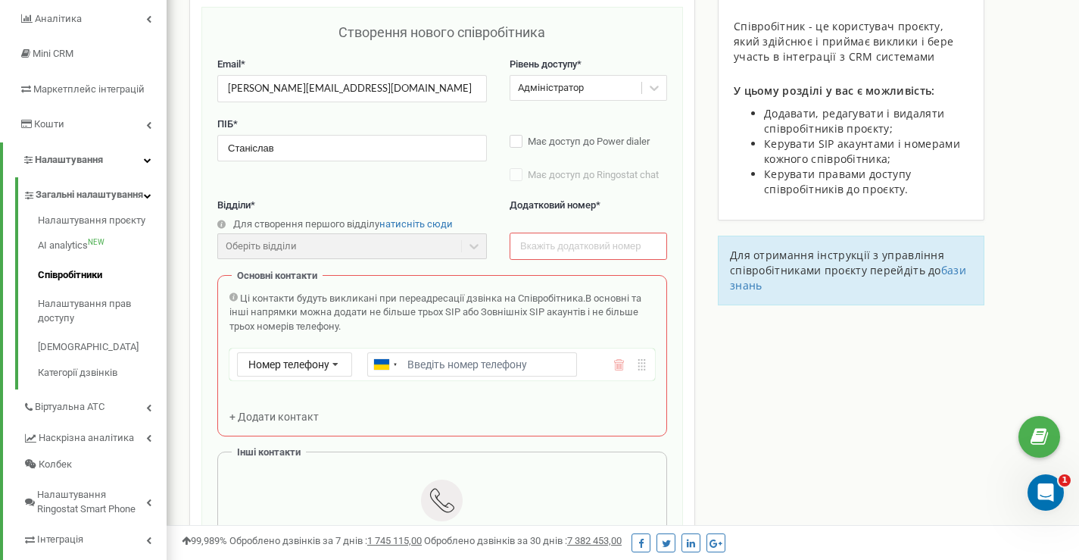
click at [424, 371] on input "Email *" at bounding box center [471, 364] width 209 height 24
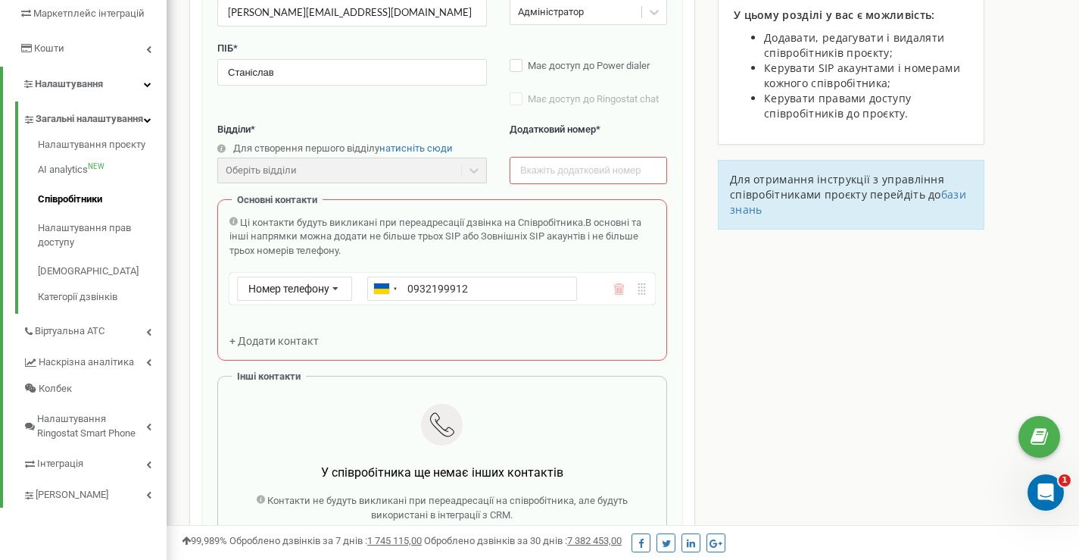
scroll to position [323, 0]
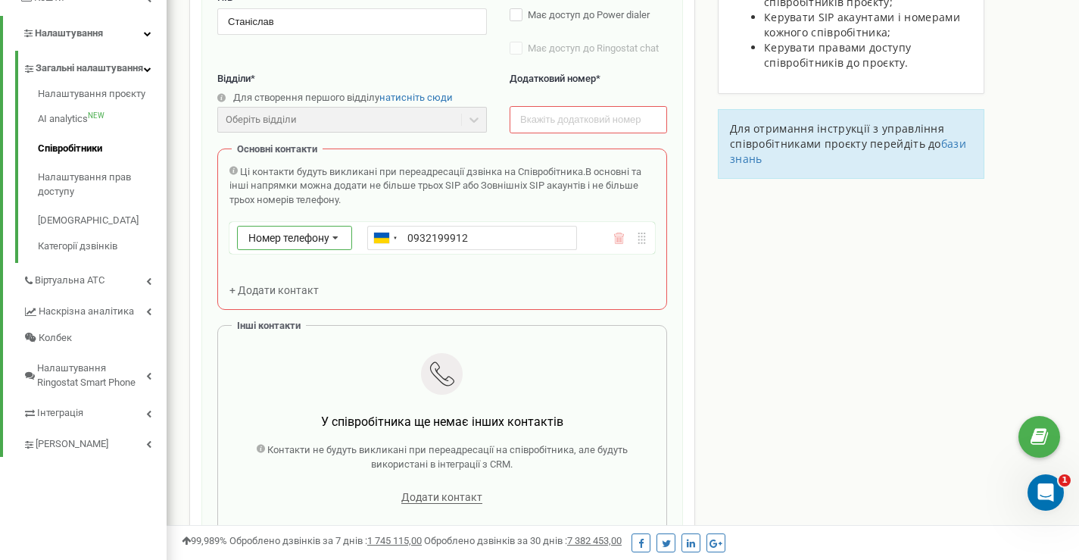
click at [293, 235] on span "Номер телефону" at bounding box center [288, 238] width 81 height 12
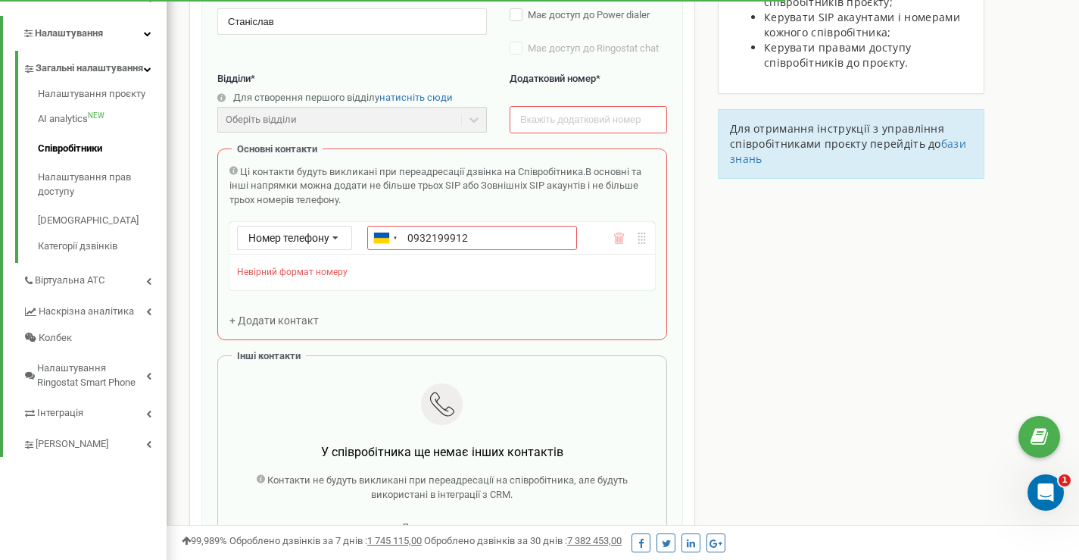
click at [719, 342] on div "Співробітники проєкту bowlingorange.club Створення нового співробітника Email *…" at bounding box center [623, 342] width 890 height 1052
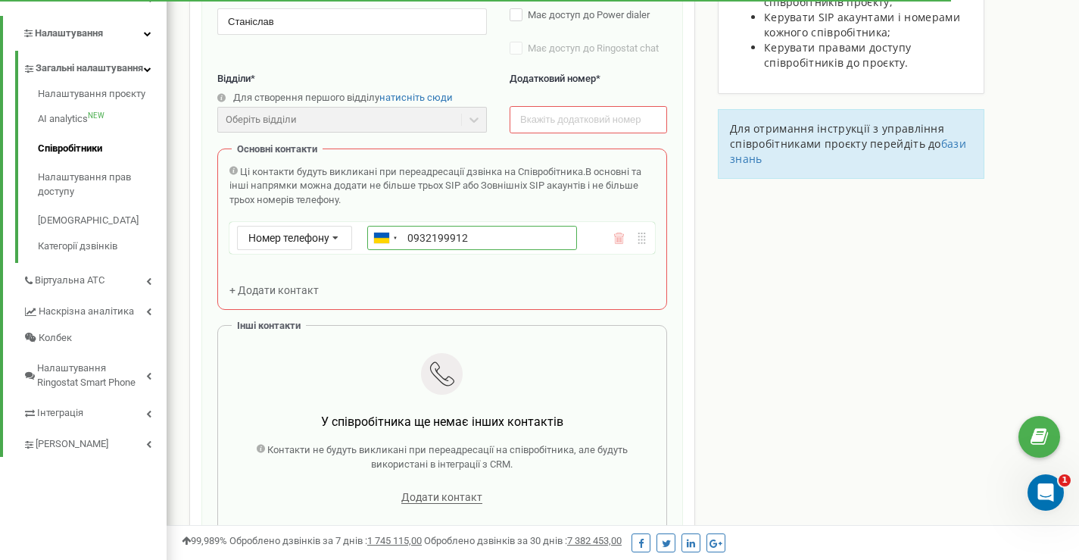
click at [410, 237] on input "0932199912" at bounding box center [471, 238] width 209 height 24
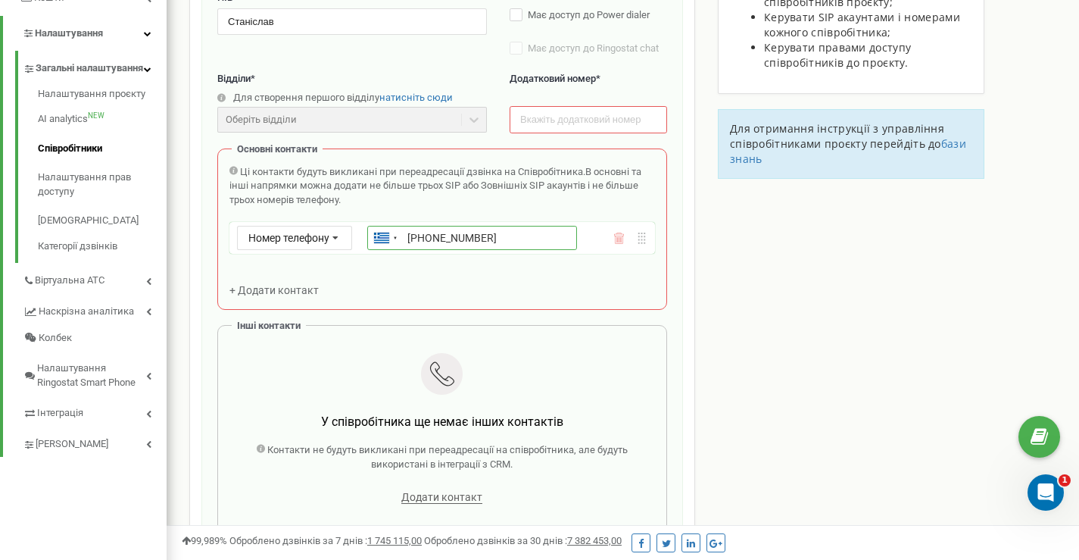
type input "+380932199912"
click at [726, 320] on div "Співробітники проєкту bowlingorange.club Створення нового співробітника Email *…" at bounding box center [623, 327] width 890 height 1022
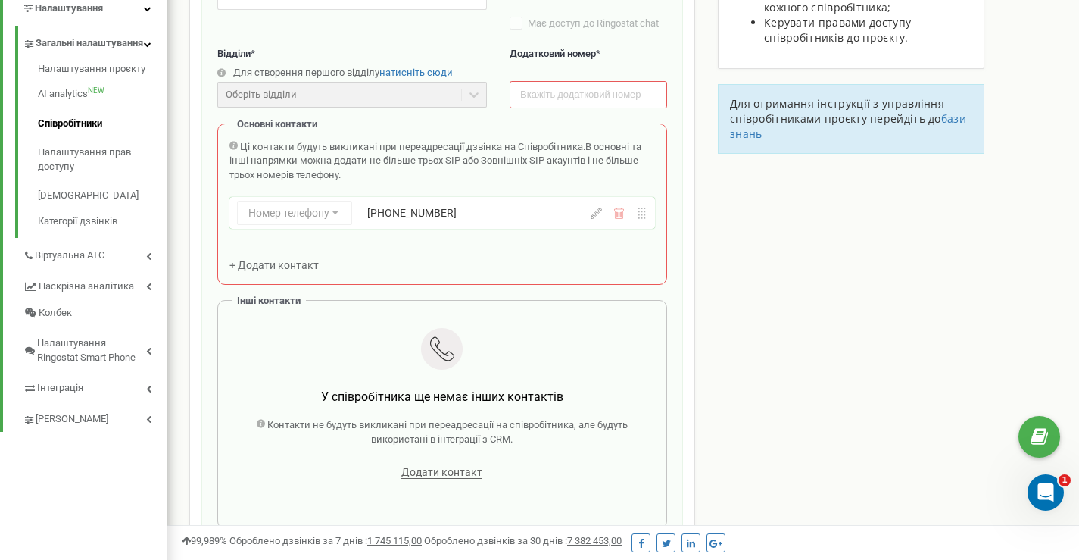
click at [295, 264] on span "+ Додати контакт" at bounding box center [274, 265] width 89 height 12
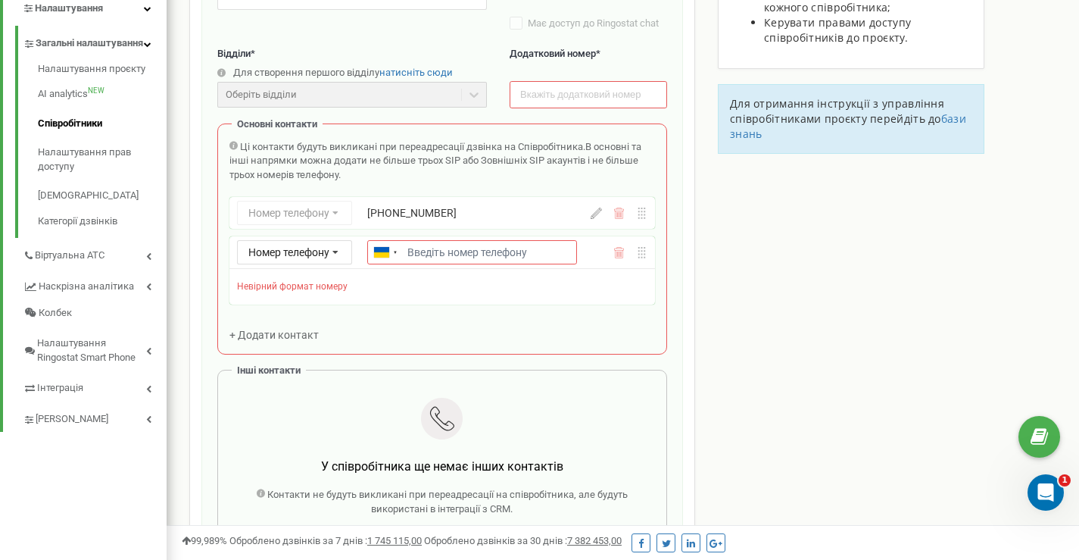
click at [618, 254] on icon at bounding box center [619, 252] width 11 height 11
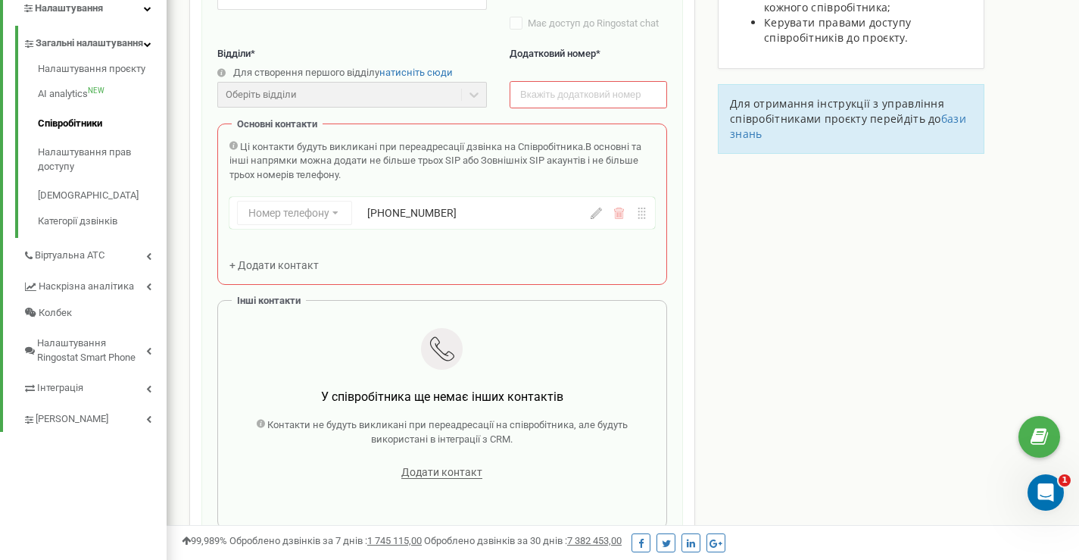
scroll to position [247, 0]
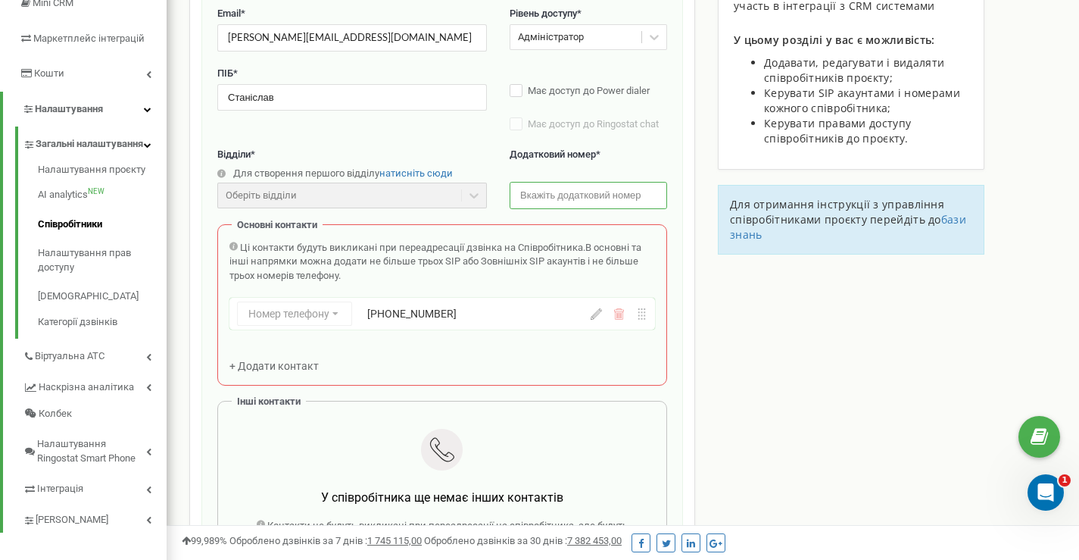
click at [608, 196] on input "text" at bounding box center [589, 195] width 158 height 27
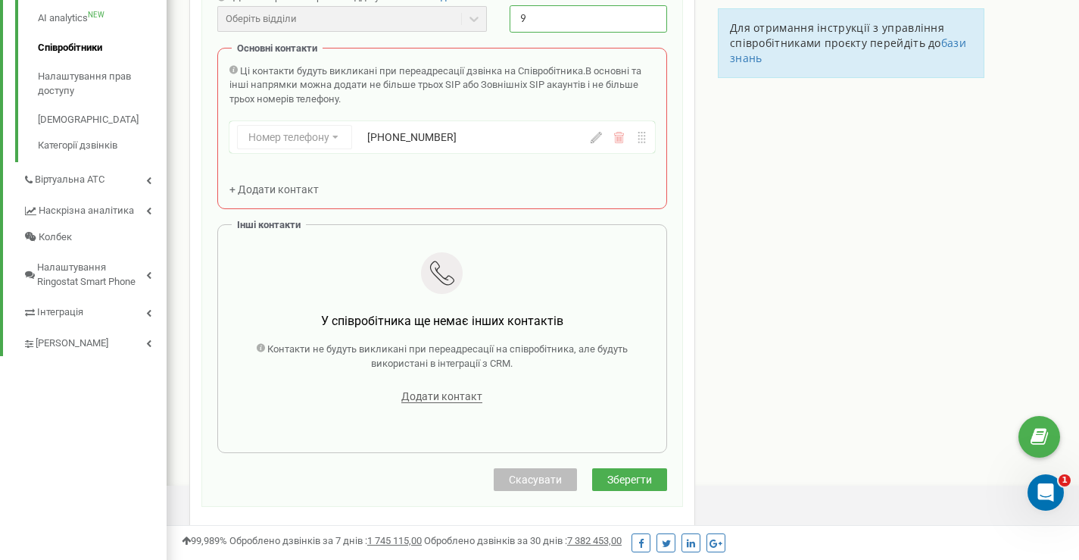
scroll to position [601, 0]
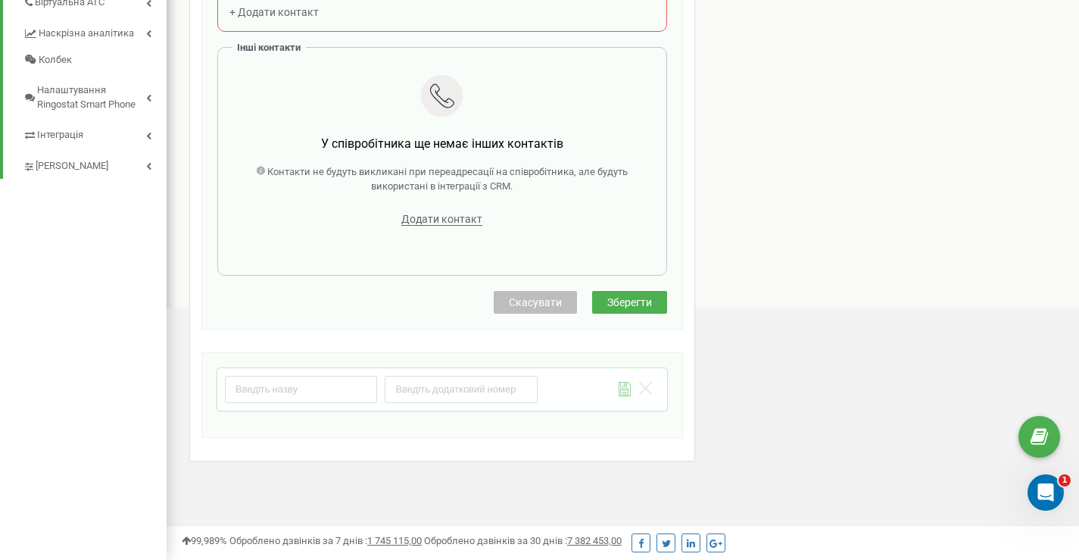
type input "9"
click at [620, 301] on span "Зберегти" at bounding box center [630, 302] width 45 height 12
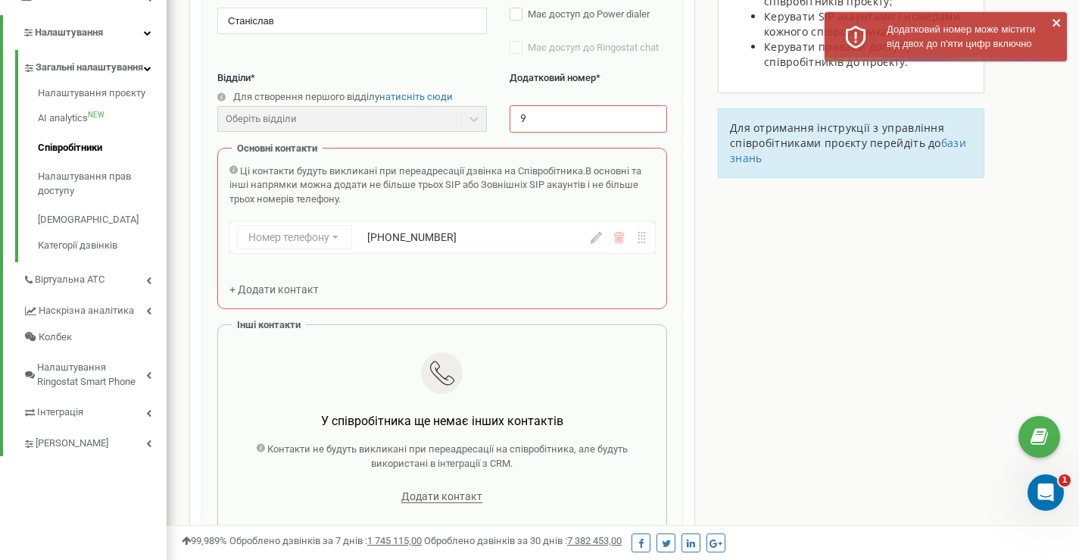
scroll to position [298, 0]
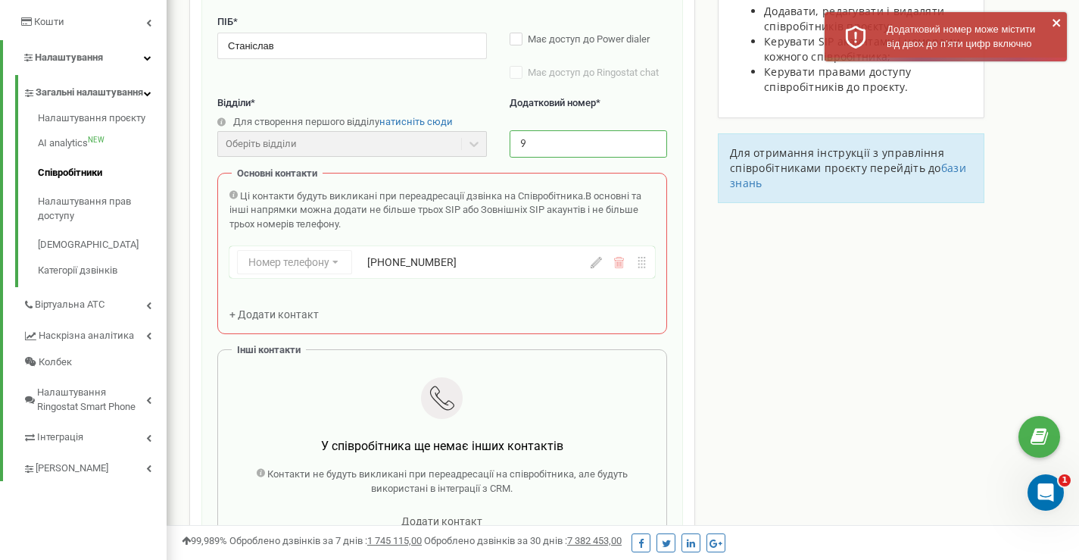
click at [521, 142] on input "9" at bounding box center [589, 143] width 158 height 27
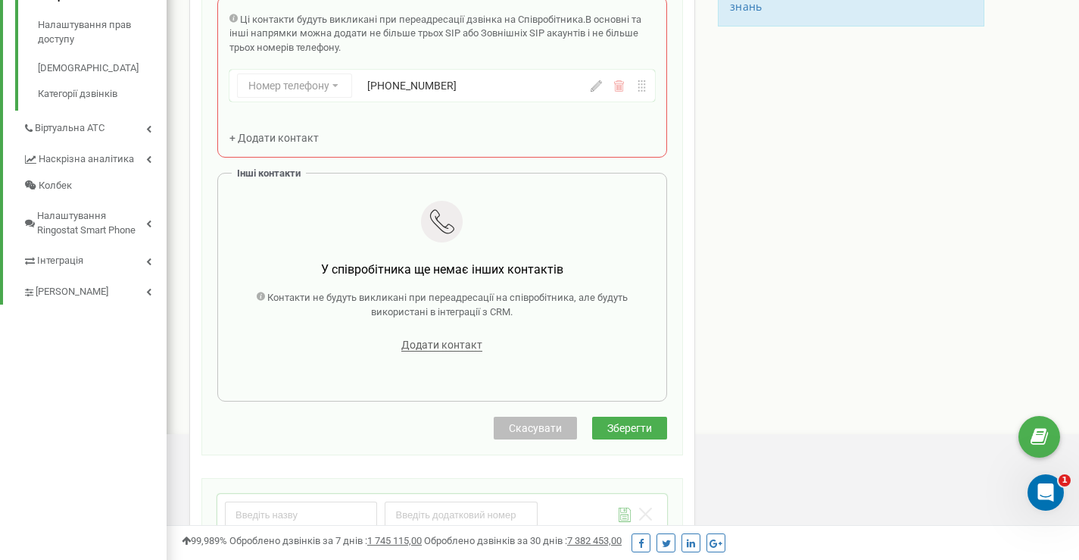
type input "912"
click at [654, 427] on button "Зберегти" at bounding box center [629, 428] width 75 height 23
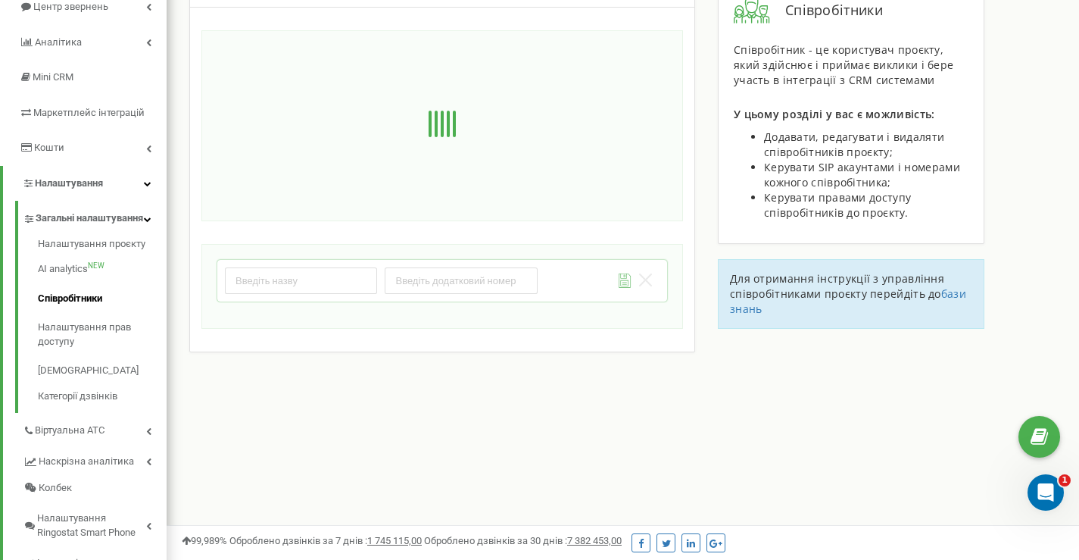
scroll to position [97, 0]
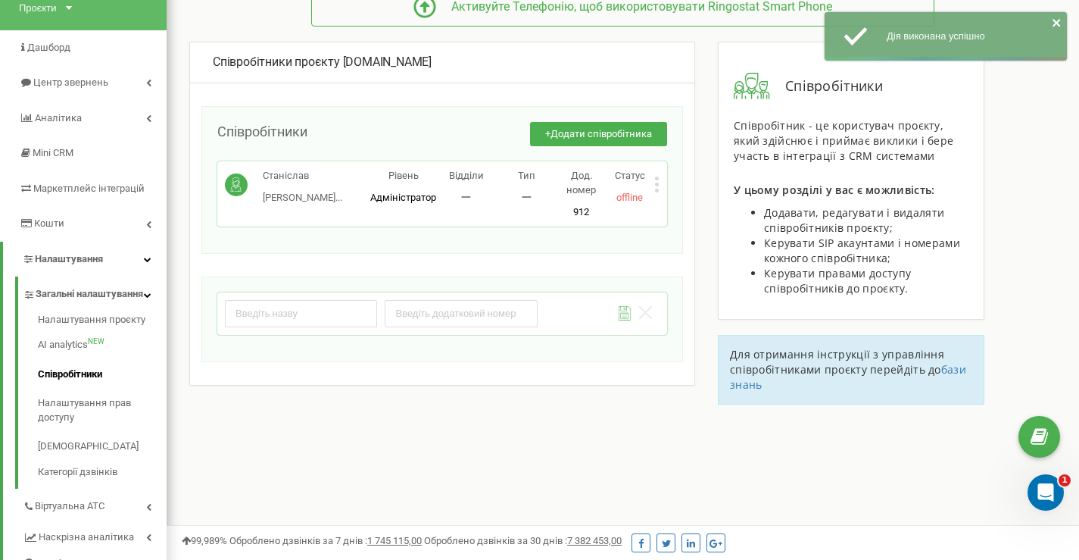
click at [654, 190] on icon at bounding box center [656, 184] width 5 height 16
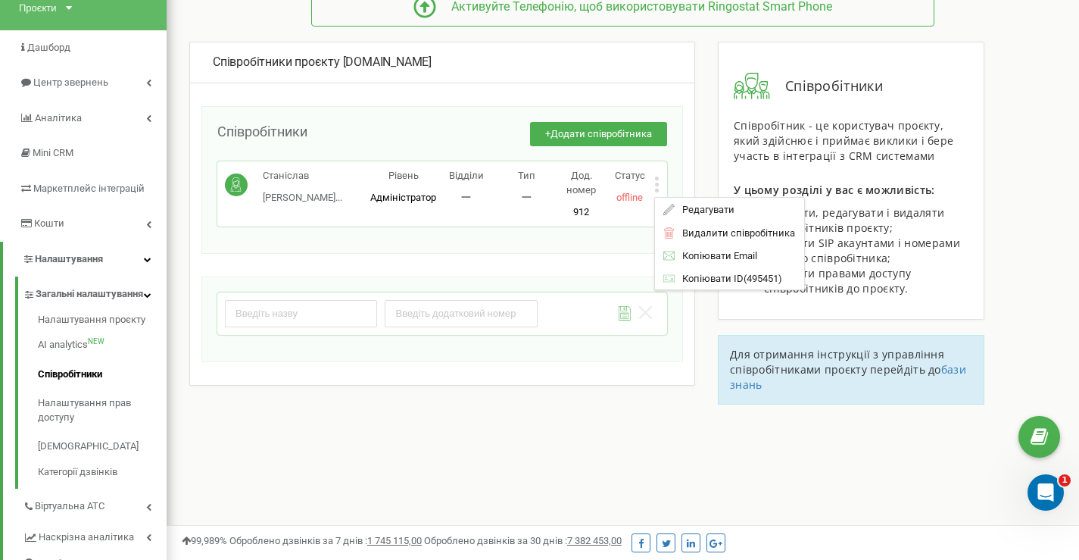
click at [627, 465] on div "Співробітники проєкту bowlingorange.club Співробітники + Додати співробітника С…" at bounding box center [623, 263] width 890 height 442
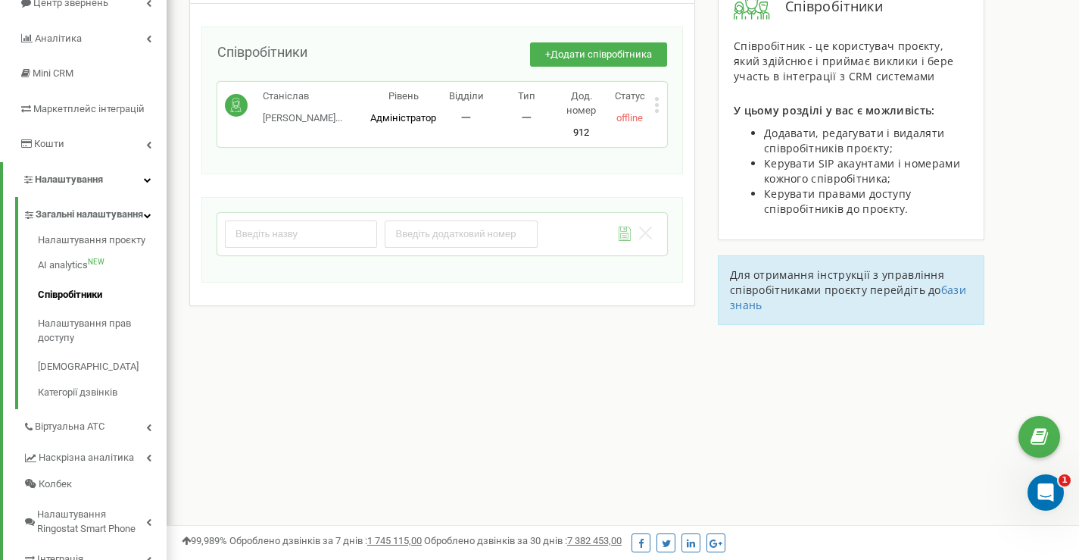
scroll to position [303, 0]
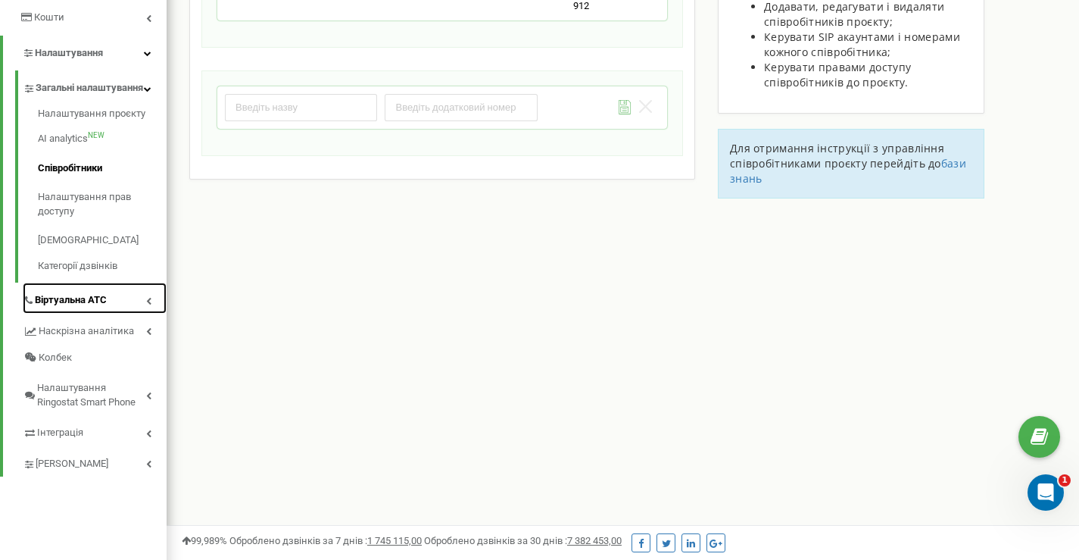
click at [89, 308] on span "Віртуальна АТС" at bounding box center [71, 300] width 72 height 14
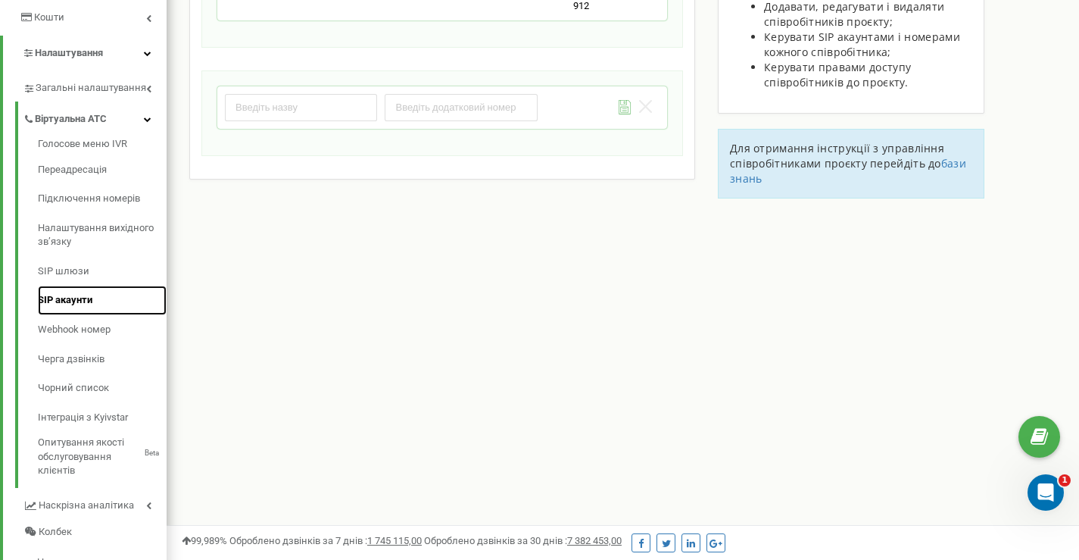
click at [67, 301] on link "SIP акаунти" at bounding box center [102, 301] width 129 height 30
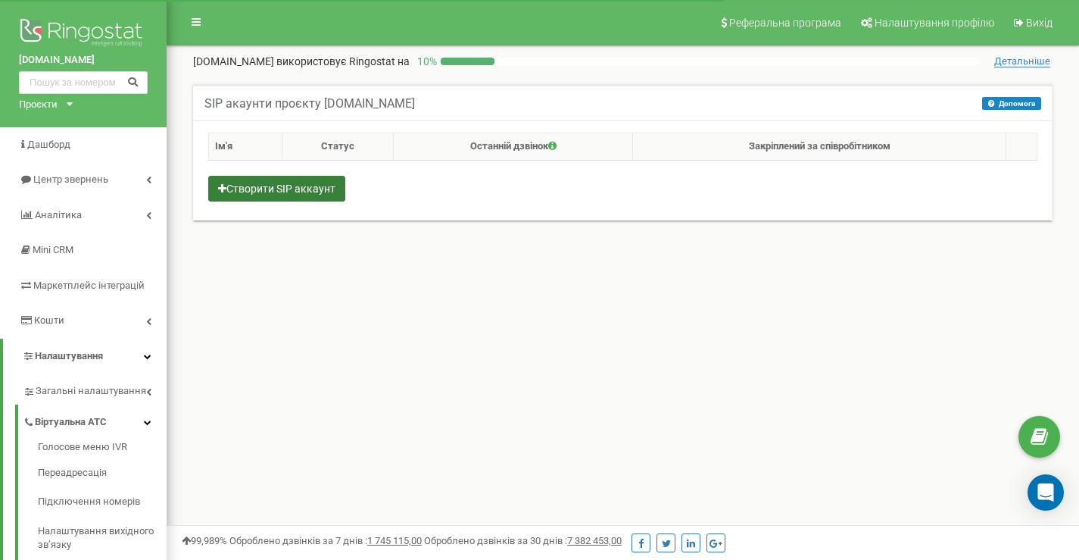
click at [288, 195] on button "Створити SIP аккаунт" at bounding box center [276, 189] width 137 height 26
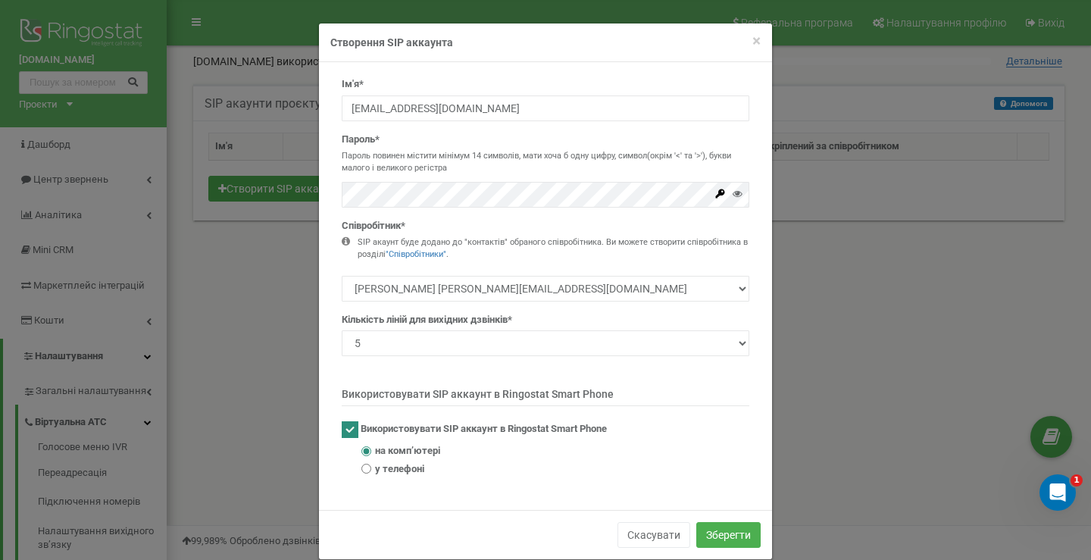
type input "bowlingorangeclub_"
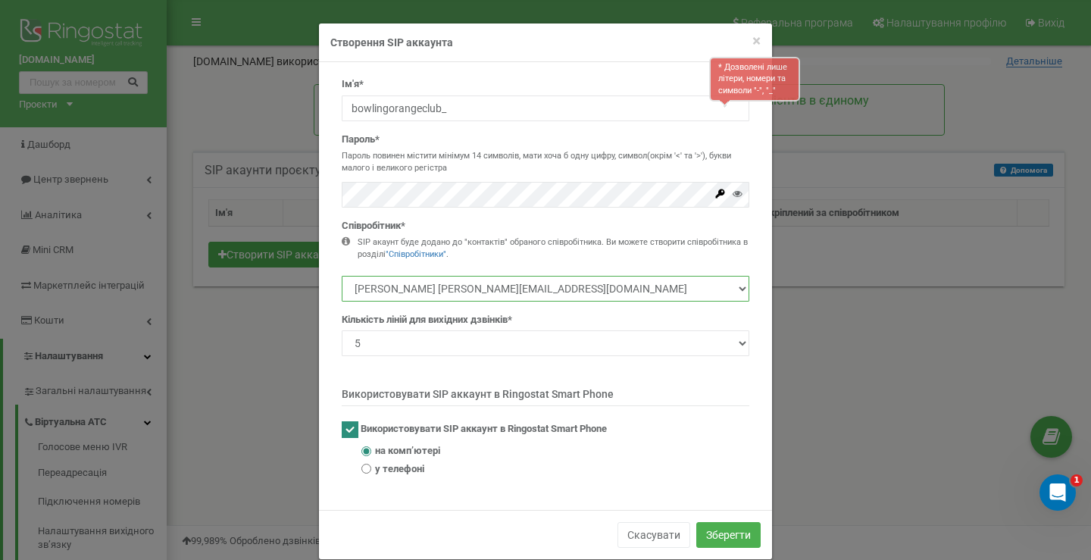
click at [548, 283] on select "[PERSON_NAME] [PERSON_NAME][EMAIL_ADDRESS][DOMAIN_NAME]" at bounding box center [546, 289] width 408 height 26
click at [550, 284] on select "[PERSON_NAME] [PERSON_NAME][EMAIL_ADDRESS][DOMAIN_NAME]" at bounding box center [546, 289] width 408 height 26
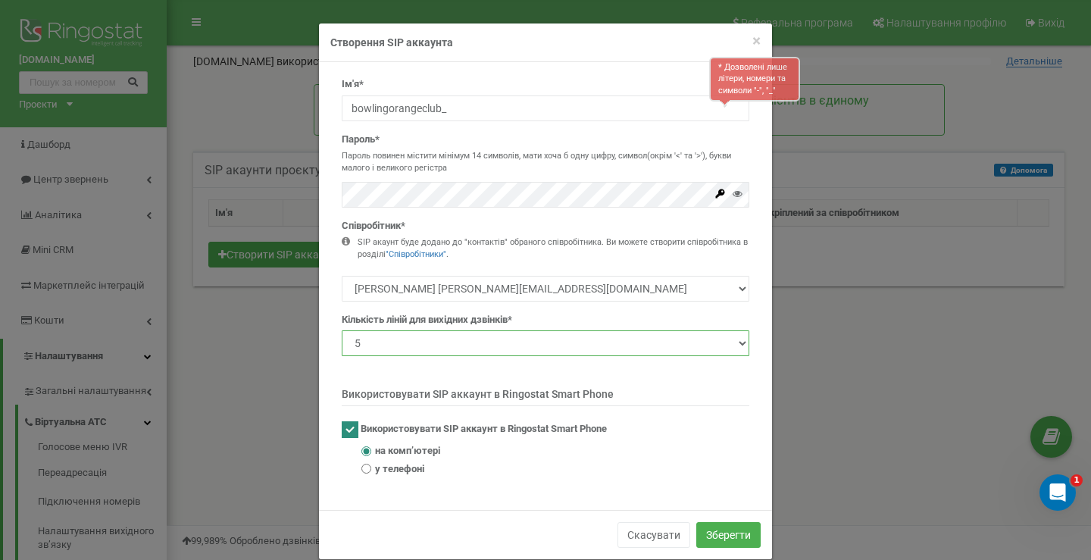
click at [493, 341] on select "1 2 3 4 5 10 20 50 100" at bounding box center [546, 343] width 408 height 26
click at [493, 344] on select "1 2 3 4 5 10 20 50 100" at bounding box center [546, 343] width 408 height 26
click at [408, 469] on span "у телефоні" at bounding box center [399, 469] width 49 height 14
click at [371, 469] on input "у телефоні" at bounding box center [366, 469] width 10 height 10
radio input "true"
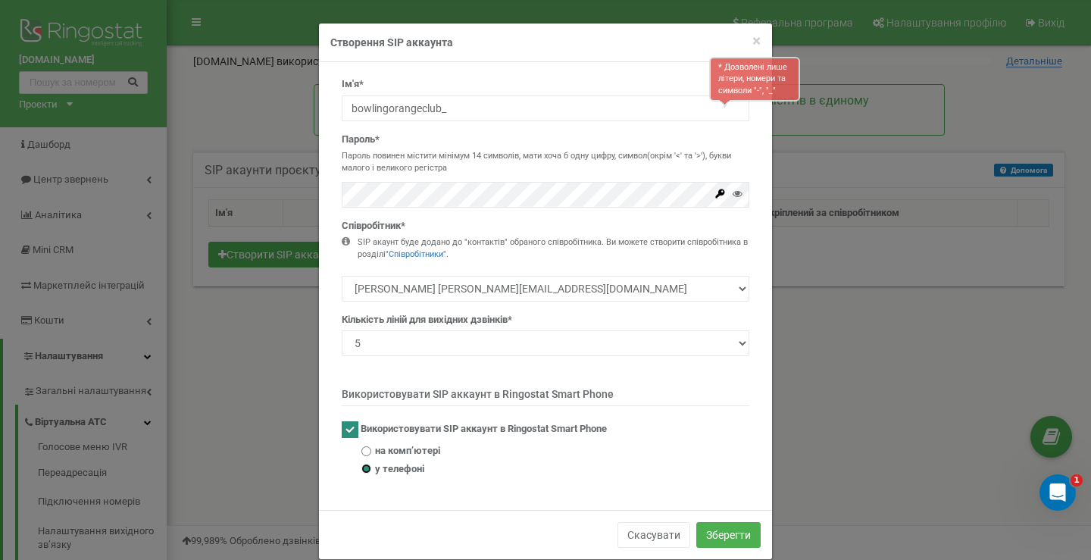
scroll to position [23, 0]
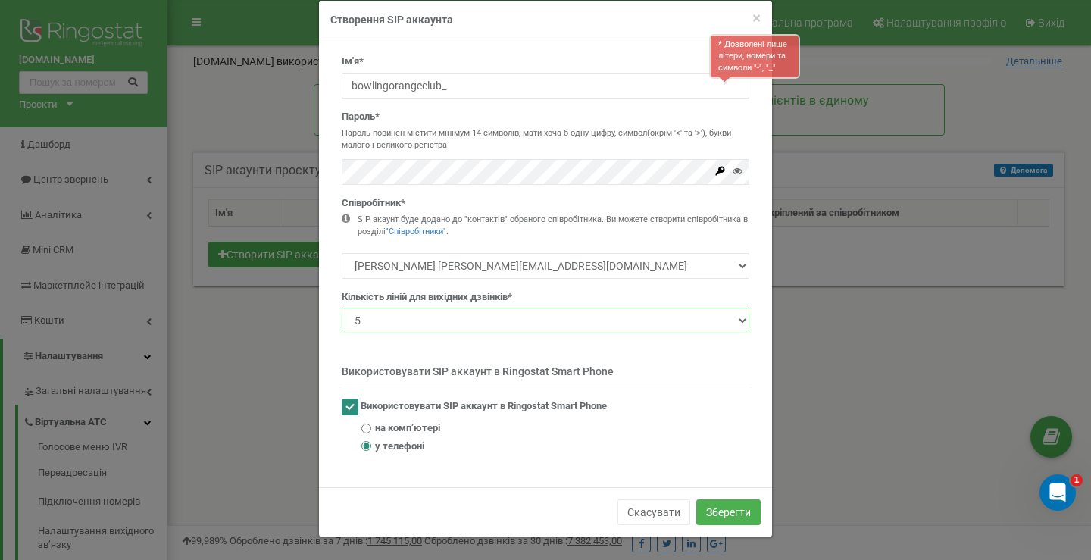
click at [504, 320] on select "1 2 3 4 5 10 20 50 100" at bounding box center [546, 321] width 408 height 26
select select "1"
click at [342, 308] on select "1 2 3 4 5 10 20 50 100" at bounding box center [546, 321] width 408 height 26
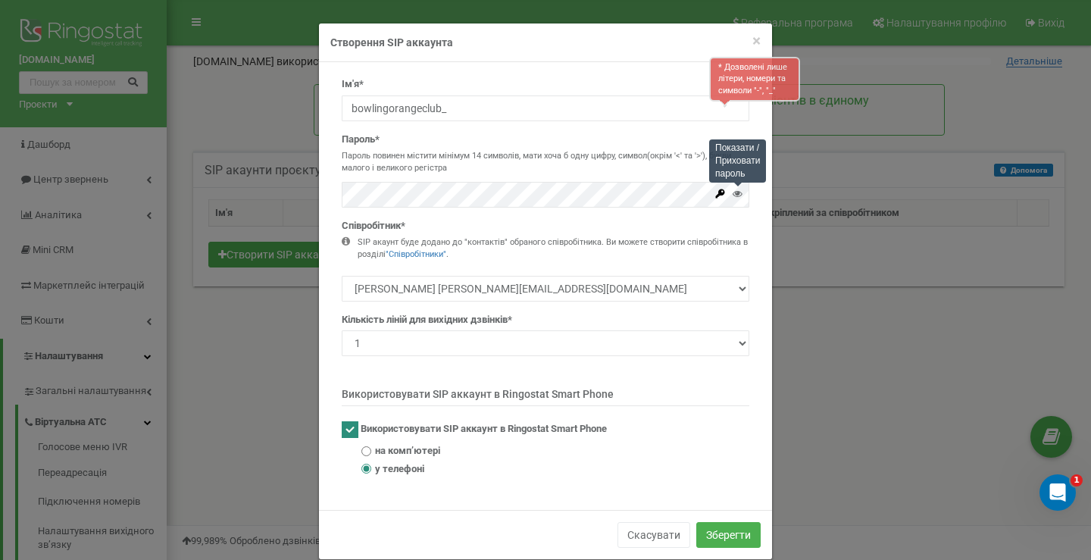
click at [733, 197] on icon at bounding box center [738, 194] width 10 height 10
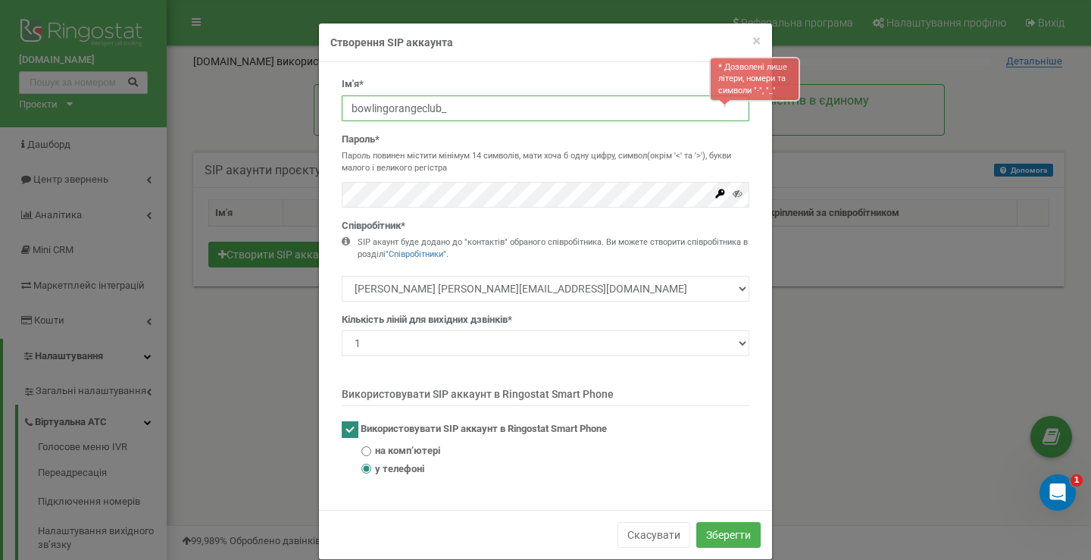
click at [460, 111] on input "bowlingorangeclub_" at bounding box center [546, 108] width 408 height 26
click at [458, 109] on input "bowlingorangeclub_" at bounding box center [546, 108] width 408 height 26
click at [441, 108] on input "bowlingorangeclub_912" at bounding box center [546, 108] width 408 height 26
click at [627, 110] on input "bowlingorangeclub_9912" at bounding box center [546, 108] width 408 height 26
type input "bowlingorangeclub_9912"
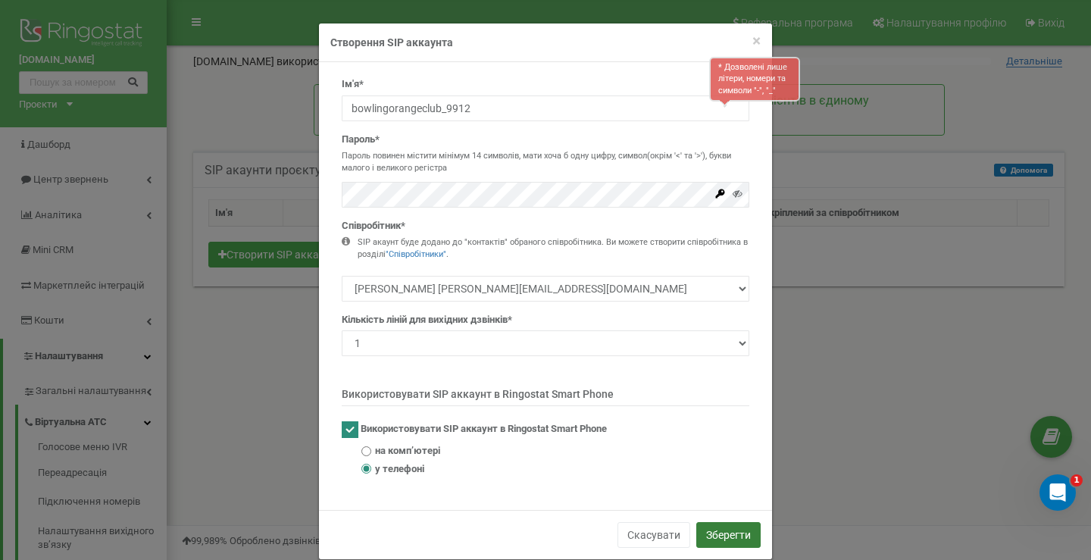
click at [712, 523] on button "Зберегти" at bounding box center [728, 535] width 64 height 26
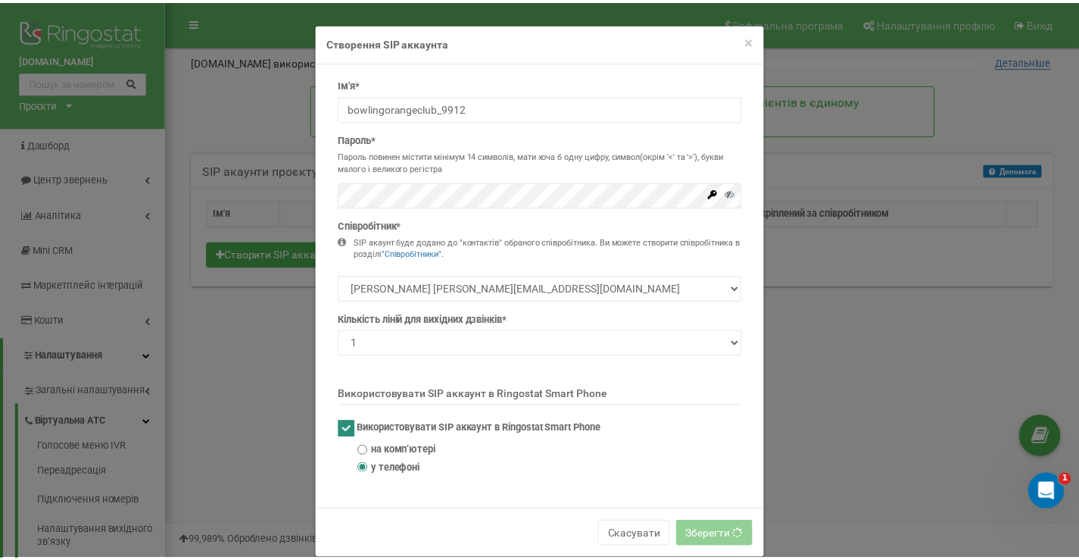
scroll to position [23, 0]
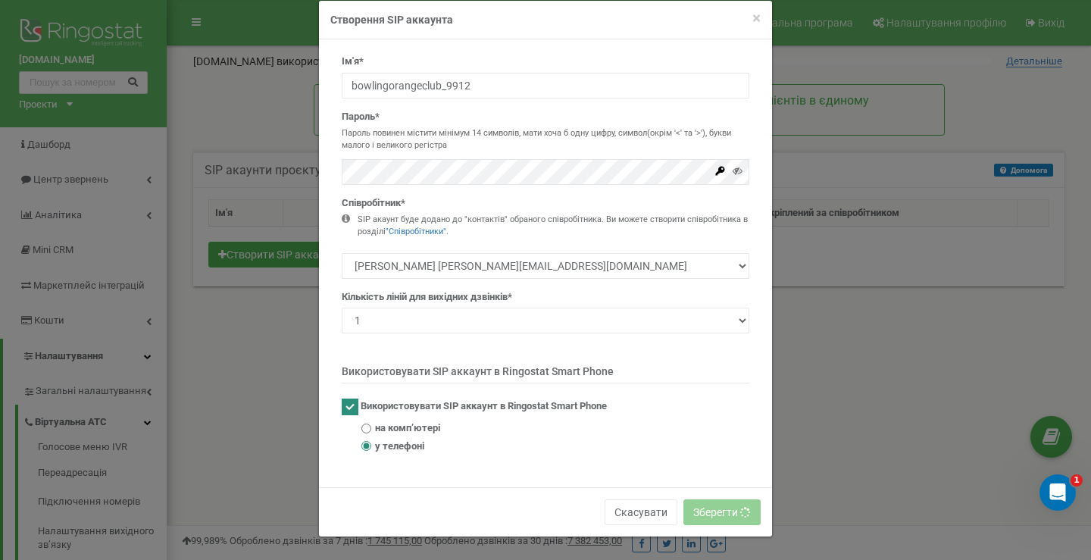
click at [841, 317] on div "× Close Створення SIP аккаунта Ім'я* bowlingorangeclub_9912 Пароль* Пароль пови…" at bounding box center [545, 280] width 1091 height 560
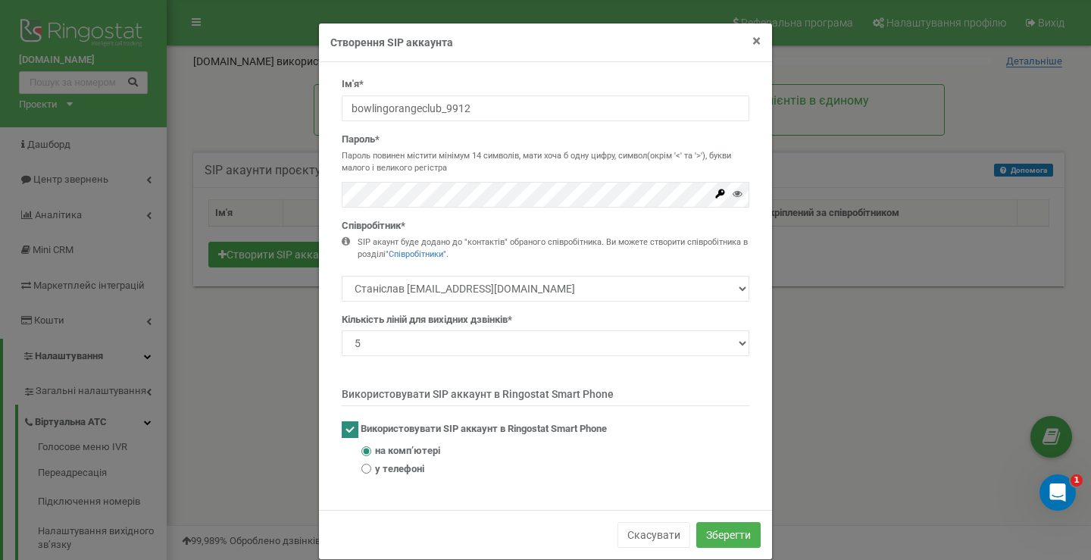
click at [752, 42] on span "×" at bounding box center [756, 41] width 8 height 18
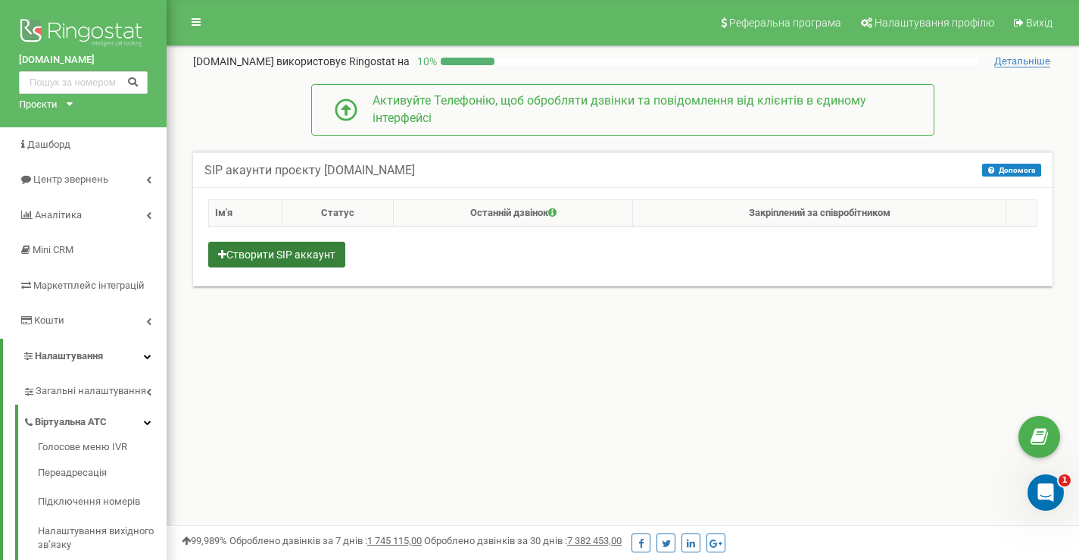
click at [301, 256] on button "Створити SIP аккаунт" at bounding box center [276, 255] width 137 height 26
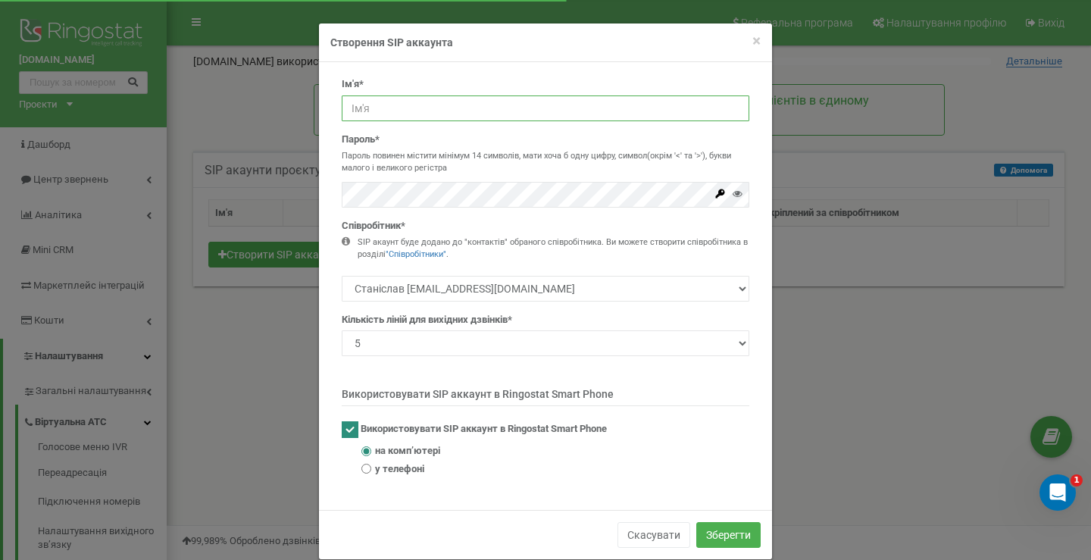
type input "bowlingorangeclub_9912"
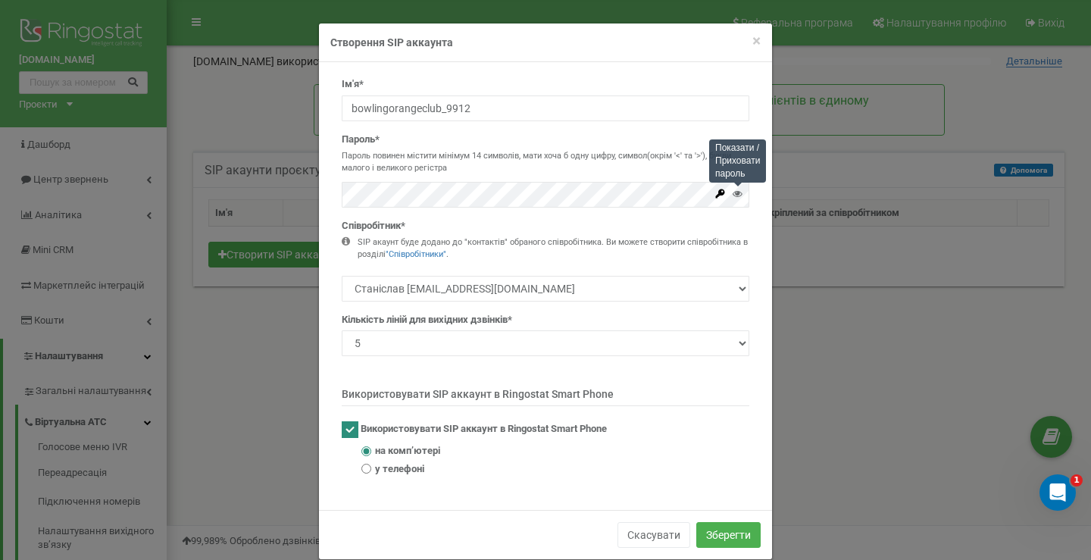
click at [733, 197] on icon at bounding box center [738, 194] width 10 height 10
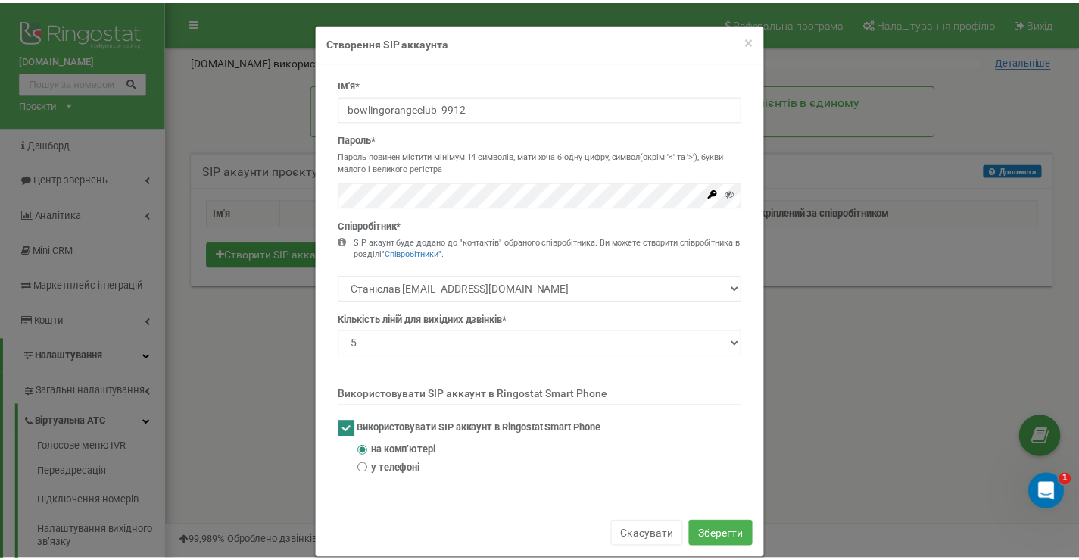
scroll to position [23, 0]
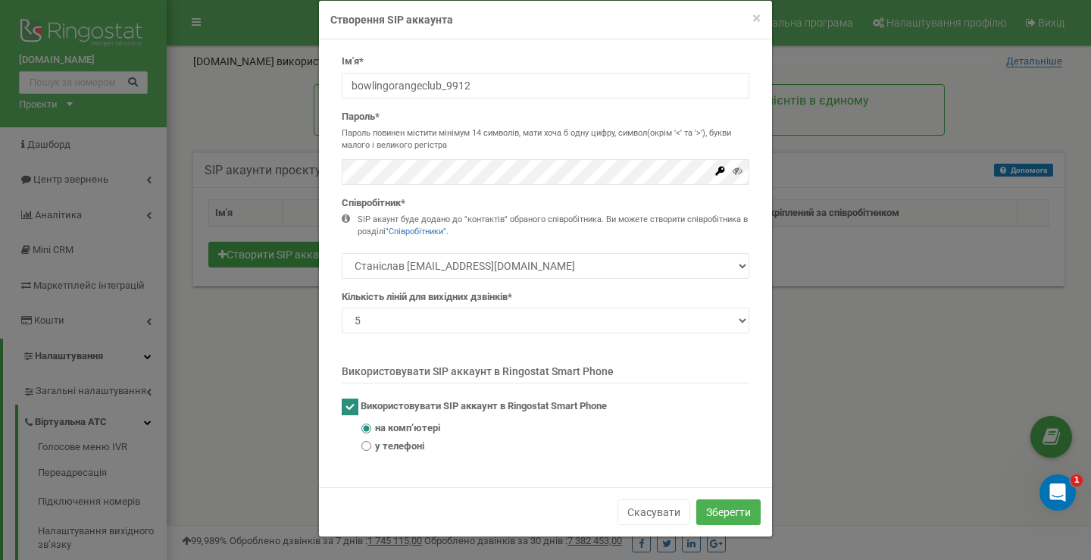
click at [380, 448] on span "у телефоні" at bounding box center [399, 446] width 49 height 14
click at [371, 448] on input "у телефоні" at bounding box center [366, 446] width 10 height 10
radio input "true"
click at [708, 516] on button "Зберегти" at bounding box center [728, 512] width 64 height 26
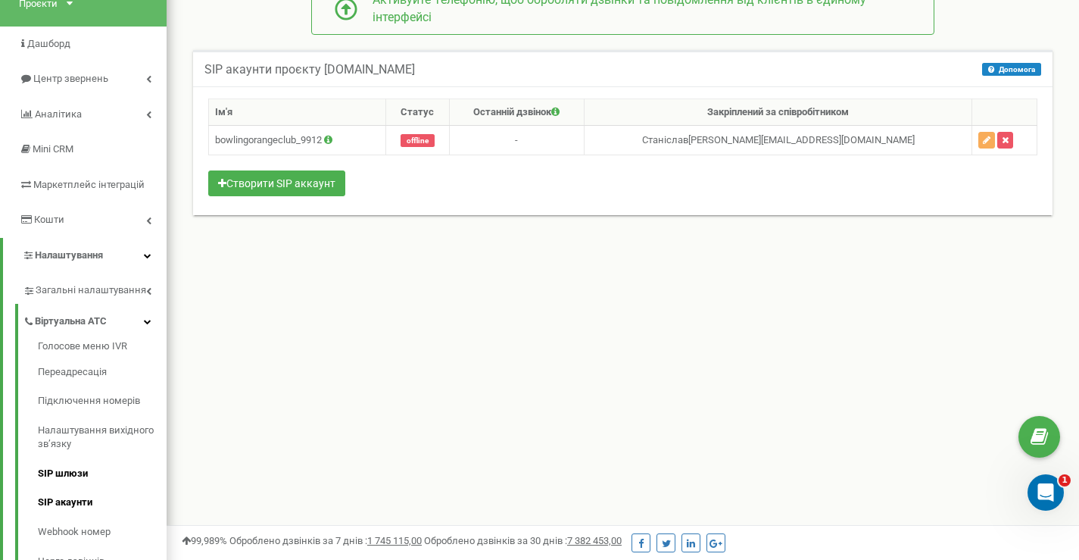
scroll to position [127, 0]
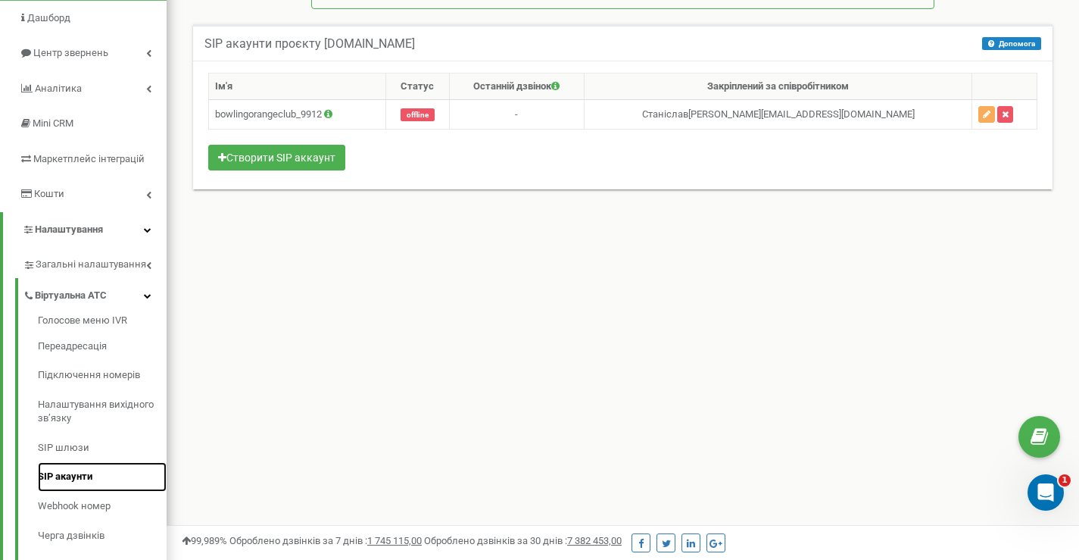
click at [82, 476] on link "SIP акаунти" at bounding box center [102, 477] width 129 height 30
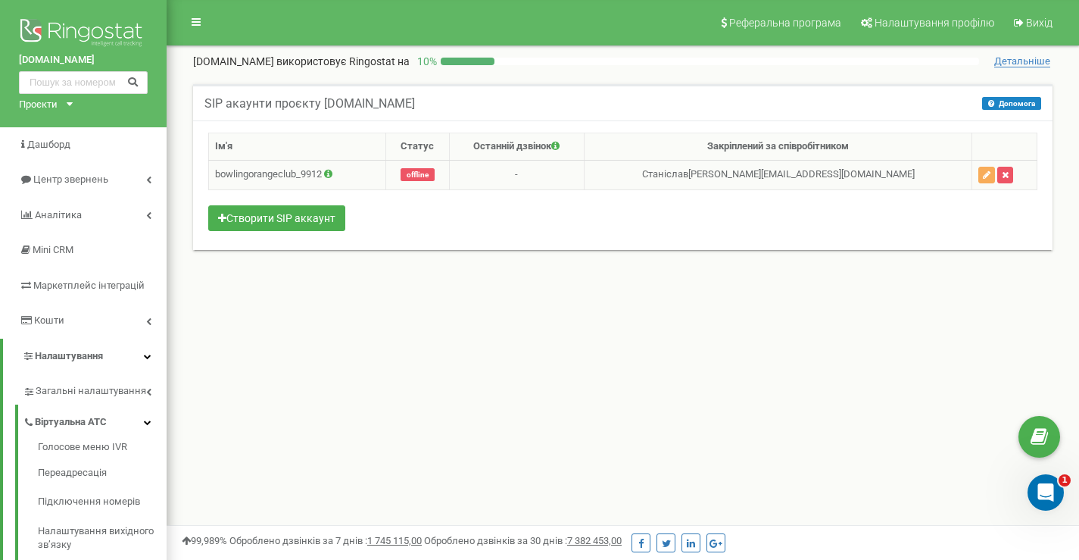
click at [333, 175] on icon at bounding box center [328, 174] width 8 height 10
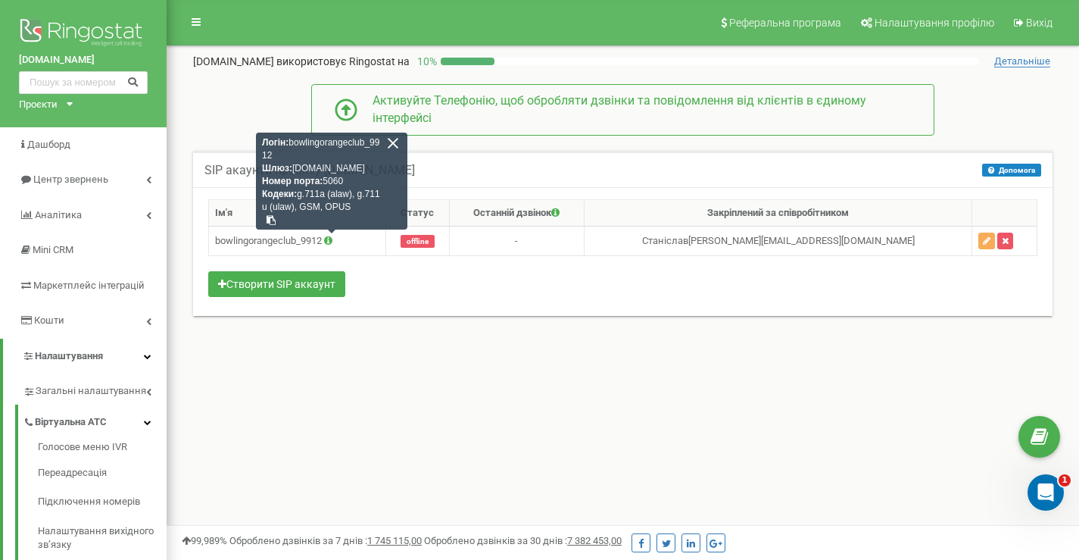
click at [424, 345] on div "SIP акаунти проєкту [DOMAIN_NAME] Допомога Допомога В даному розділі ви можете …" at bounding box center [623, 251] width 890 height 230
click at [394, 145] on div at bounding box center [393, 143] width 14 height 14
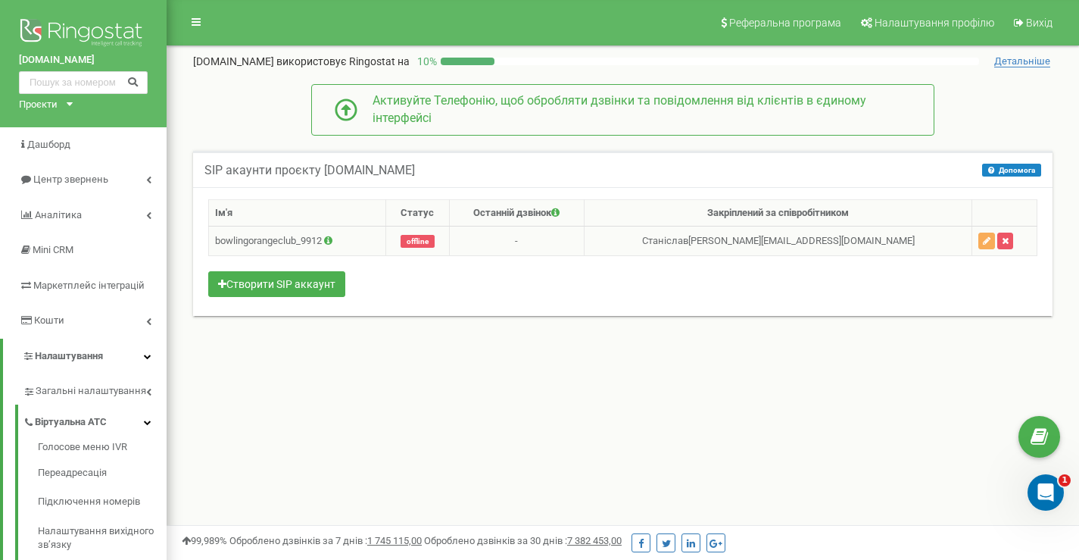
click at [45, 104] on div "Проєкти" at bounding box center [38, 105] width 39 height 14
click at [45, 102] on div "Проєкти" at bounding box center [38, 105] width 39 height 14
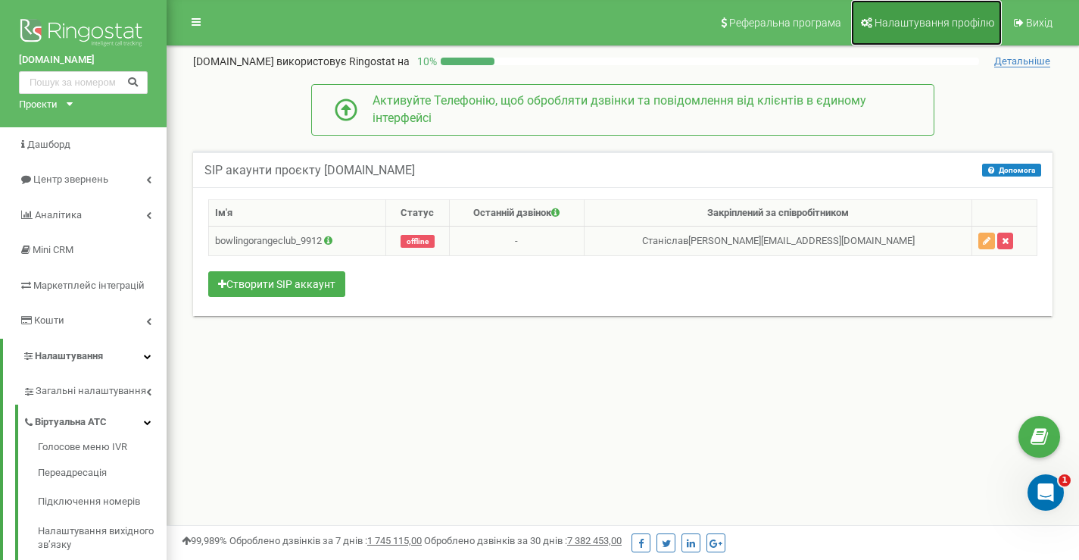
click at [946, 20] on span "Налаштування профілю" at bounding box center [935, 23] width 120 height 12
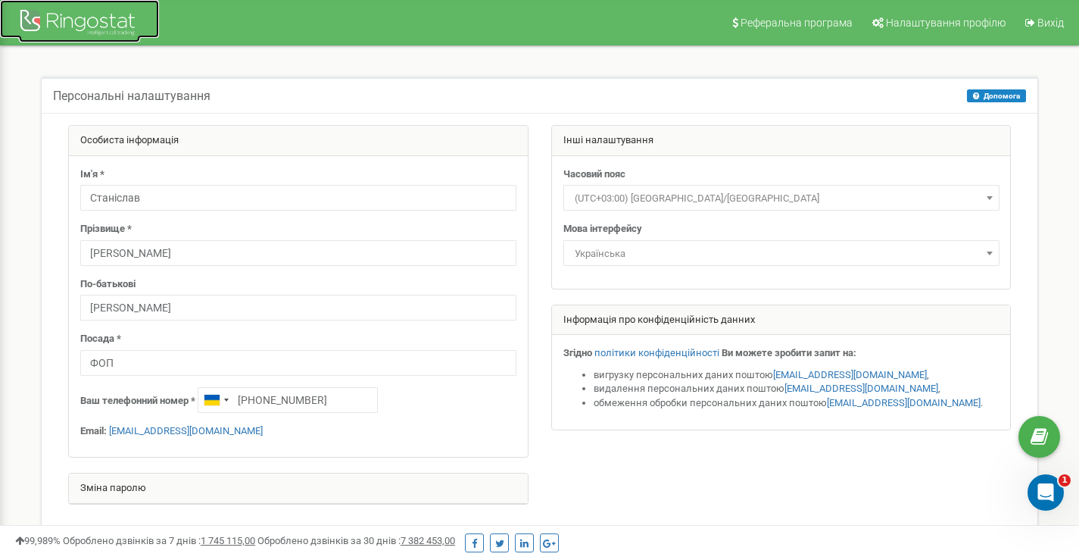
click at [61, 18] on div at bounding box center [79, 24] width 121 height 36
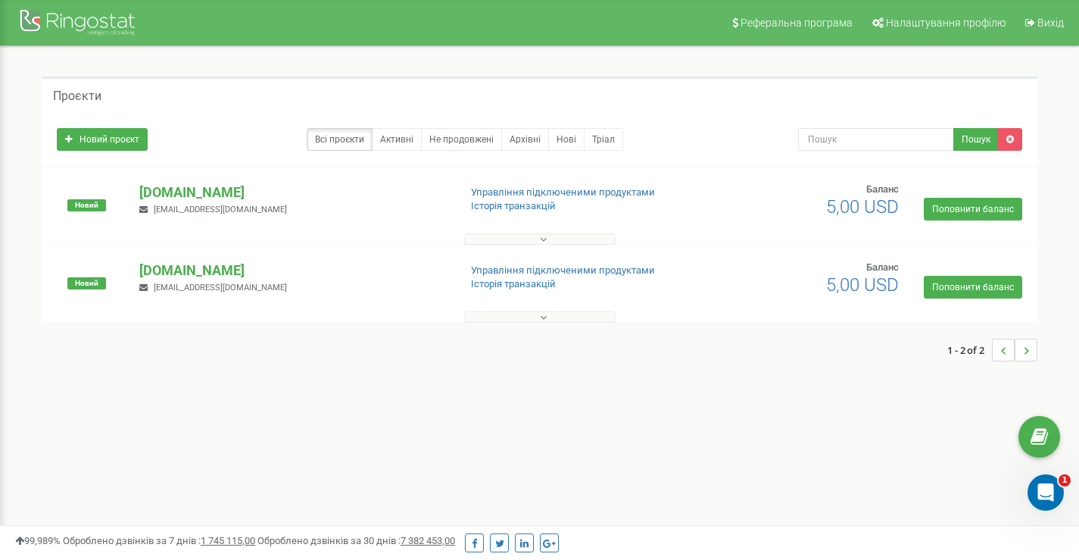
click at [529, 318] on button at bounding box center [540, 316] width 152 height 11
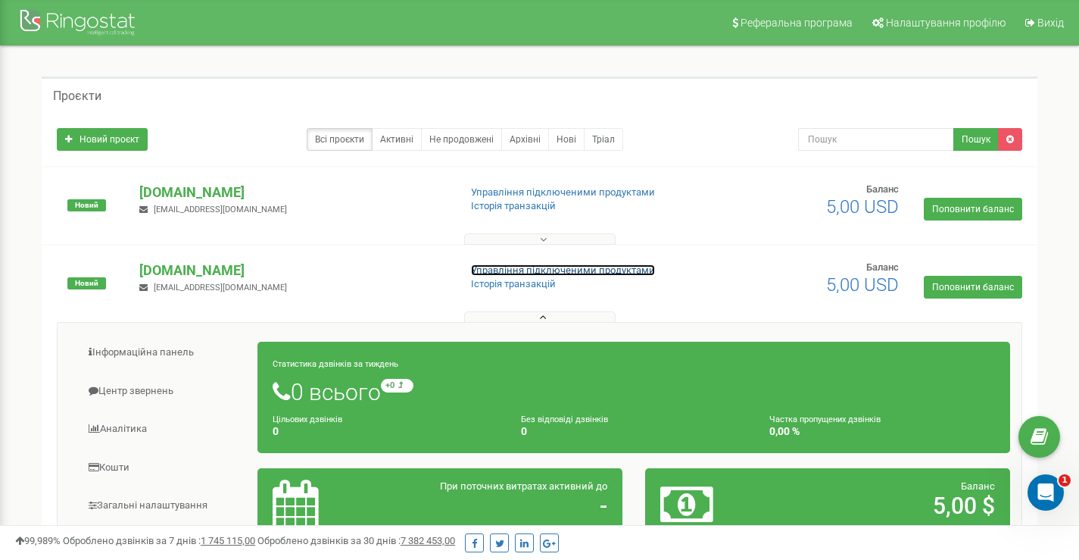
click at [509, 269] on link "Управління підключеними продуктами" at bounding box center [563, 269] width 184 height 11
click at [174, 192] on p "[DOMAIN_NAME]" at bounding box center [292, 193] width 307 height 20
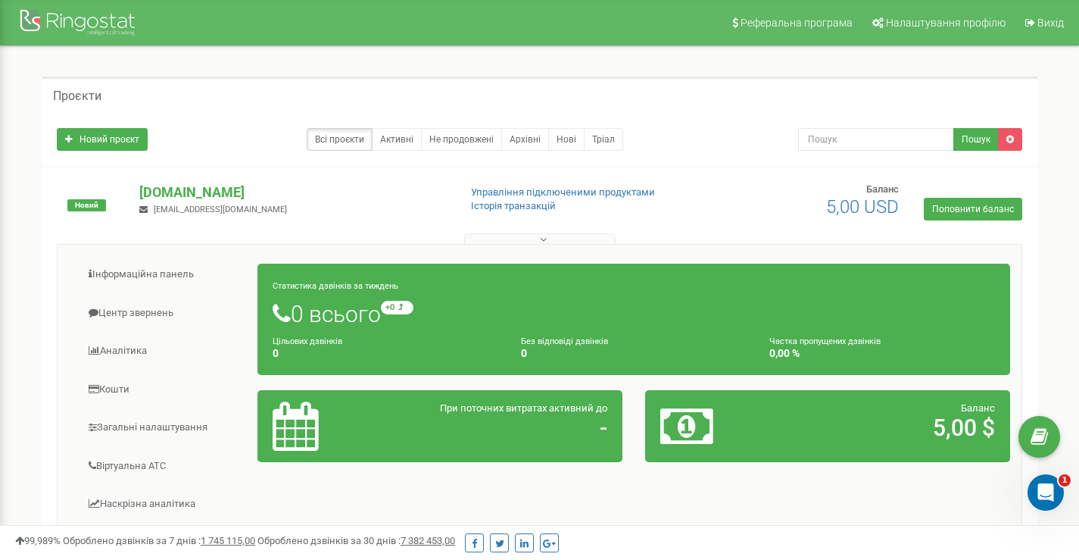
click at [568, 241] on button at bounding box center [540, 238] width 152 height 11
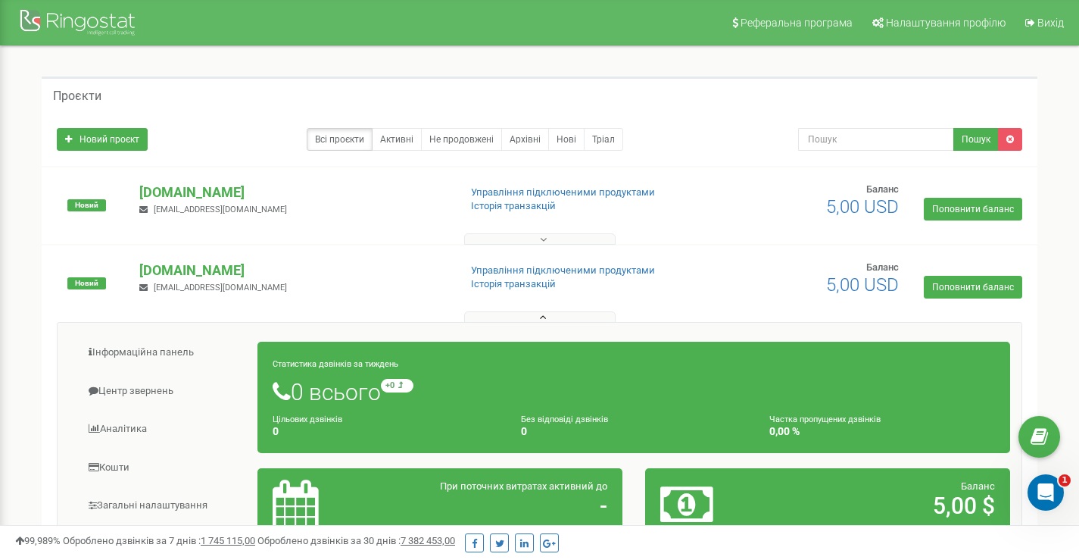
click at [532, 240] on button at bounding box center [540, 238] width 152 height 11
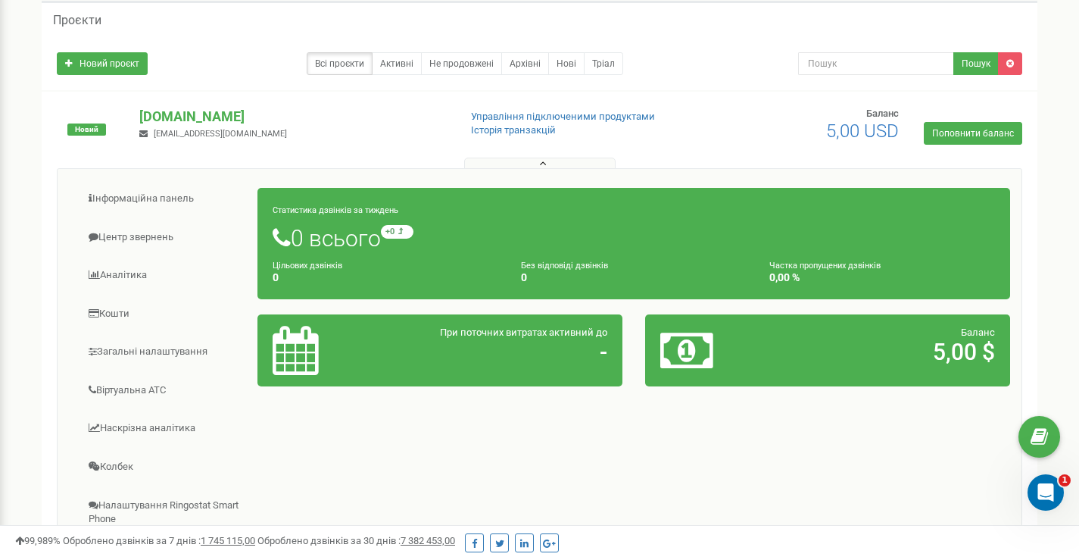
scroll to position [101, 0]
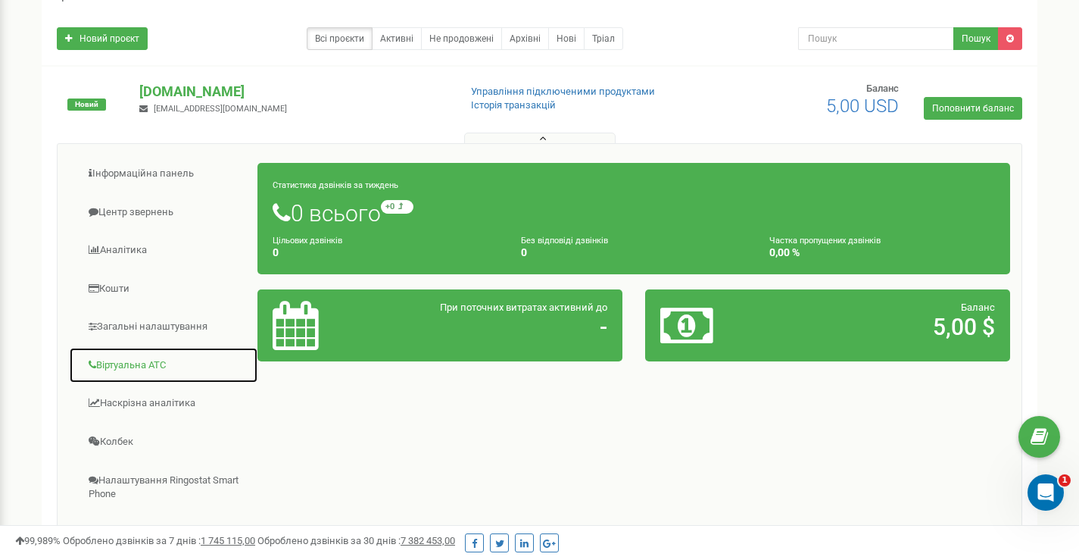
click at [141, 360] on link "Віртуальна АТС" at bounding box center [163, 365] width 189 height 37
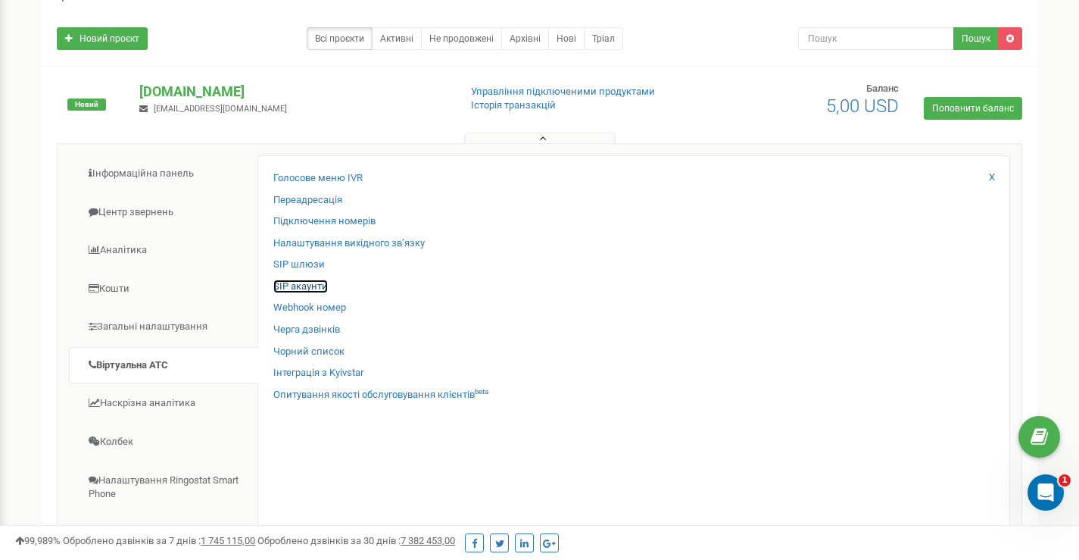
click at [311, 283] on link "SIP акаунти" at bounding box center [300, 287] width 55 height 14
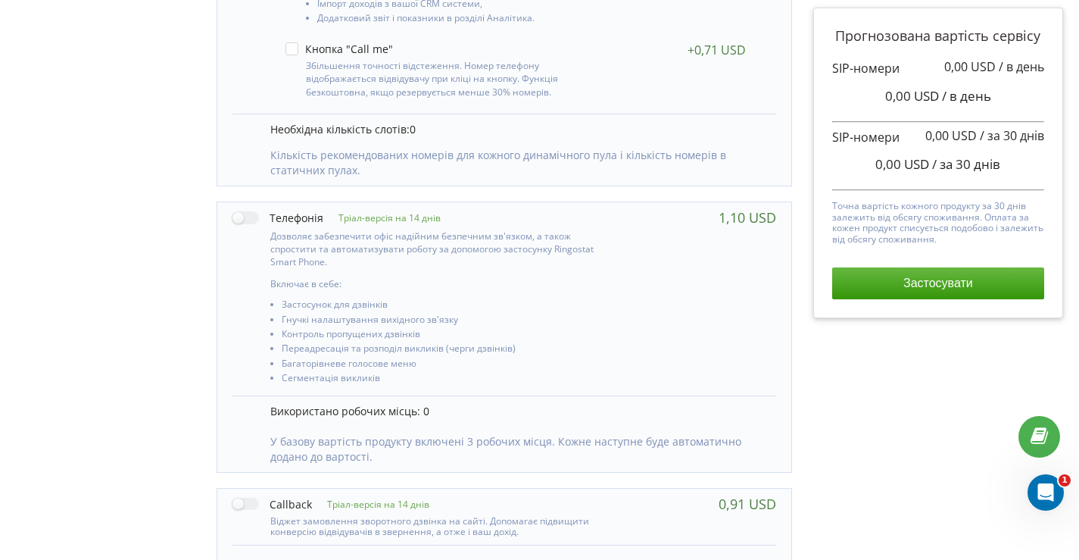
scroll to position [530, 0]
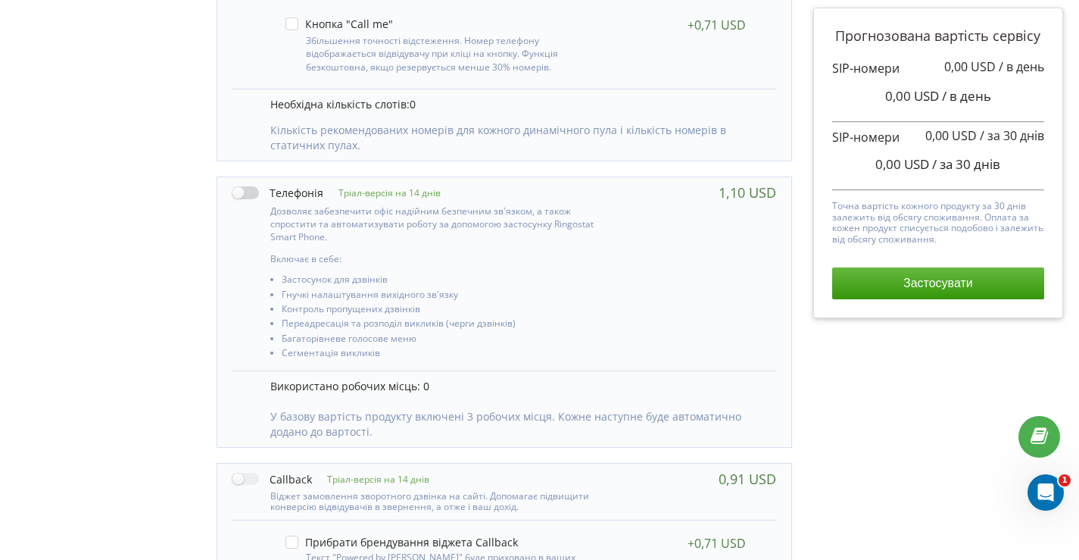
click at [242, 194] on label at bounding box center [278, 193] width 91 height 16
checkbox input "true"
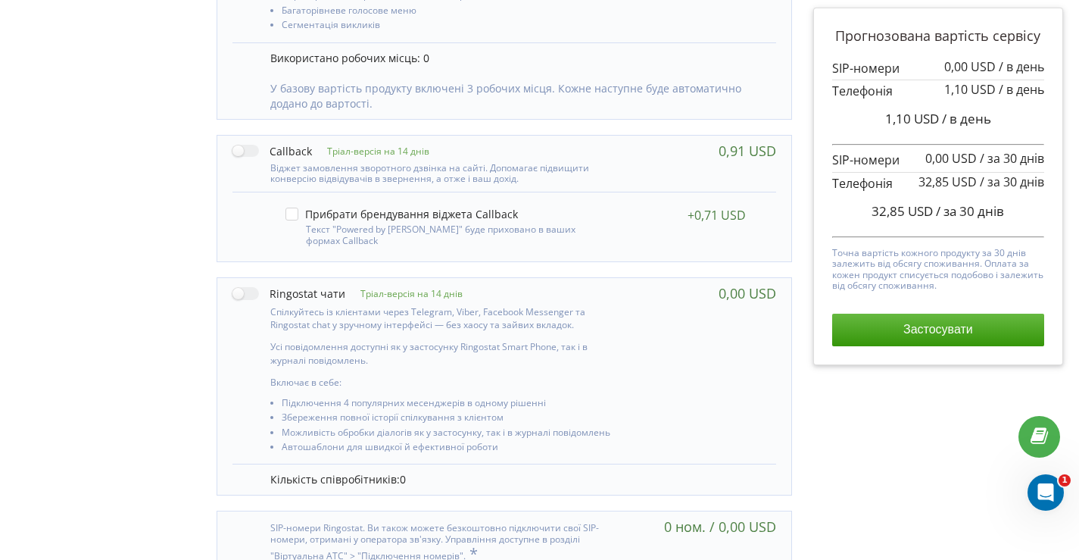
scroll to position [932, 0]
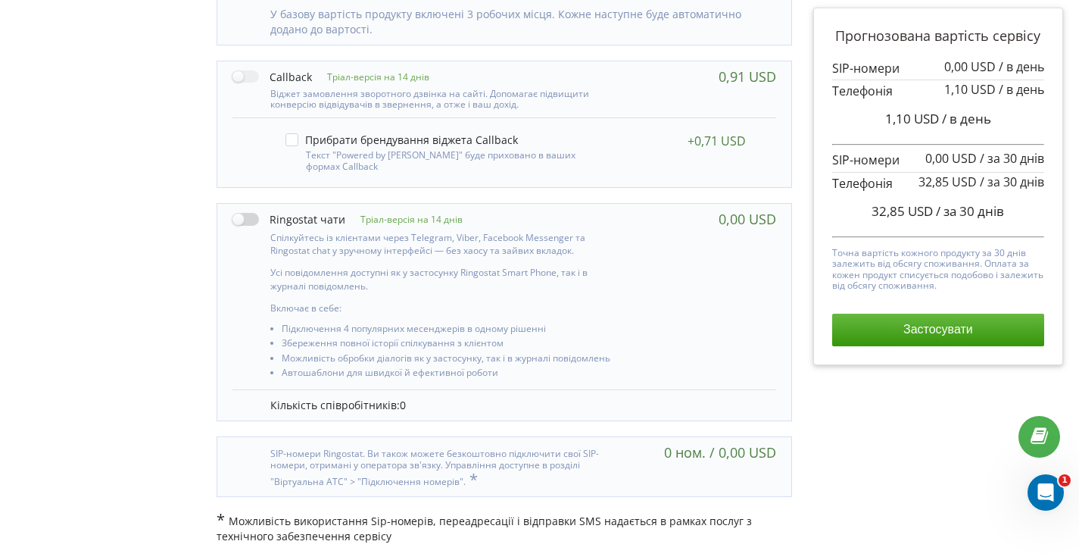
click at [246, 223] on label at bounding box center [289, 219] width 113 height 16
checkbox input "true"
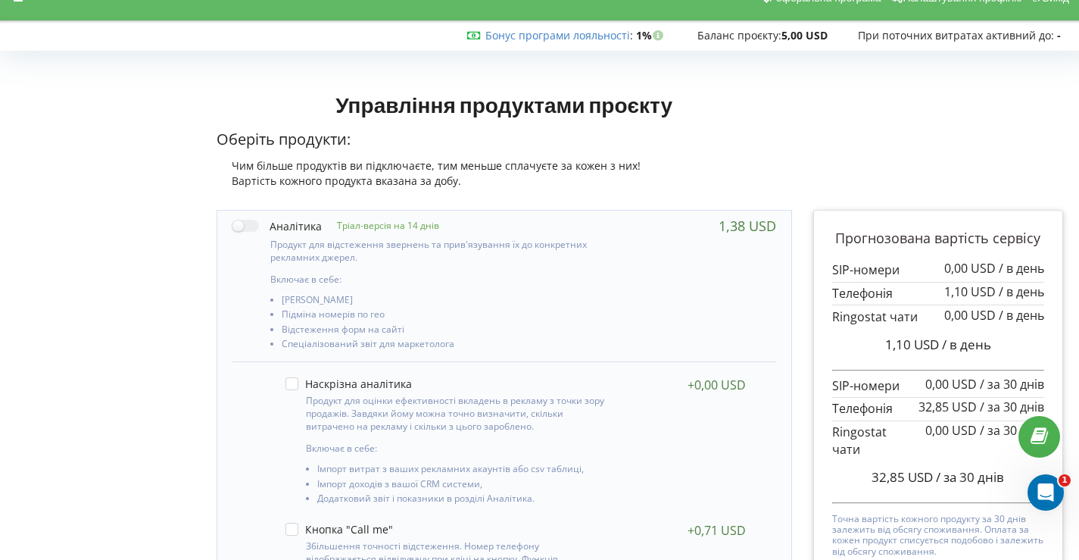
scroll to position [227, 0]
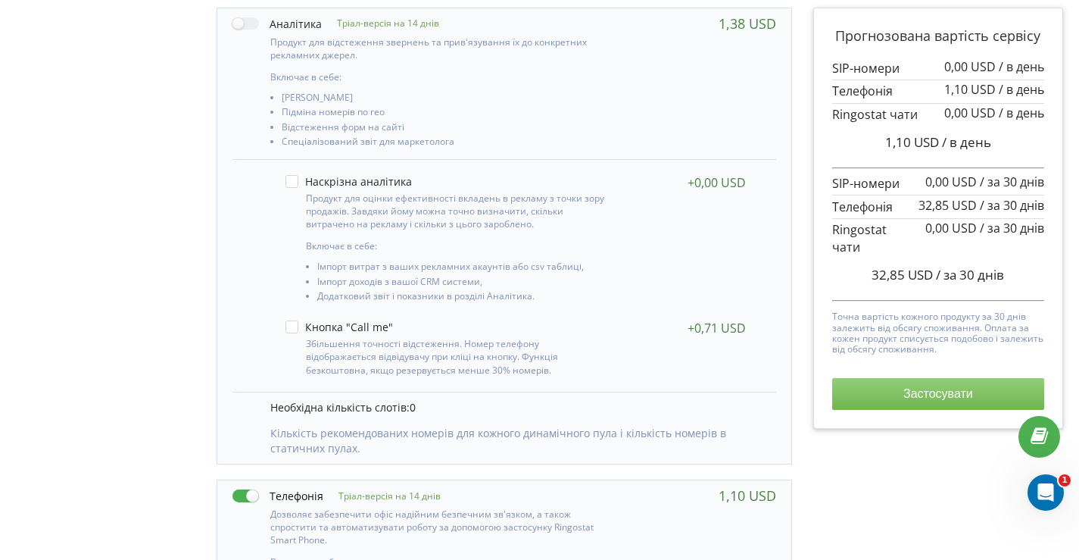
click at [908, 405] on button "Застосувати" at bounding box center [938, 394] width 212 height 32
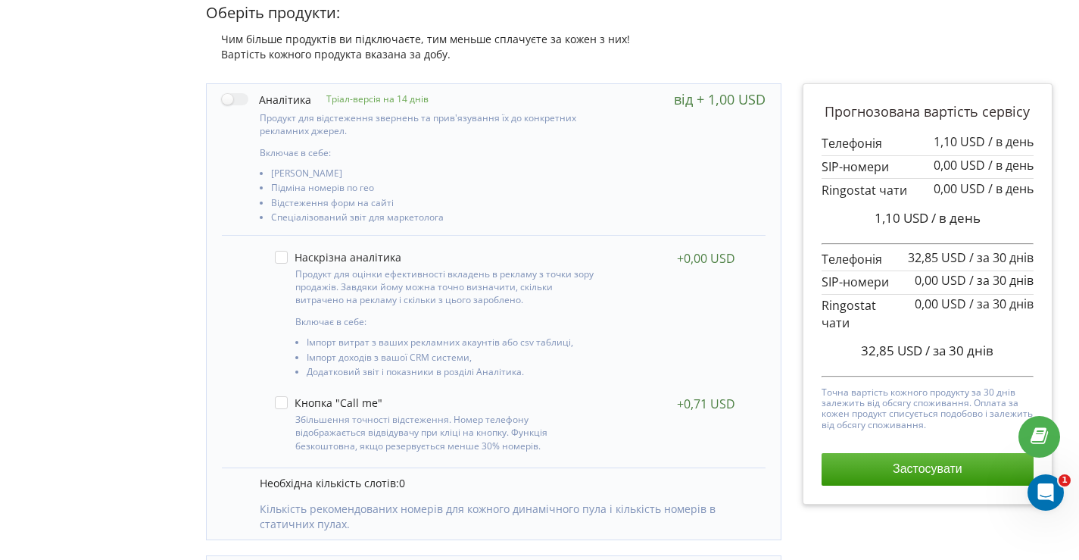
scroll to position [0, 11]
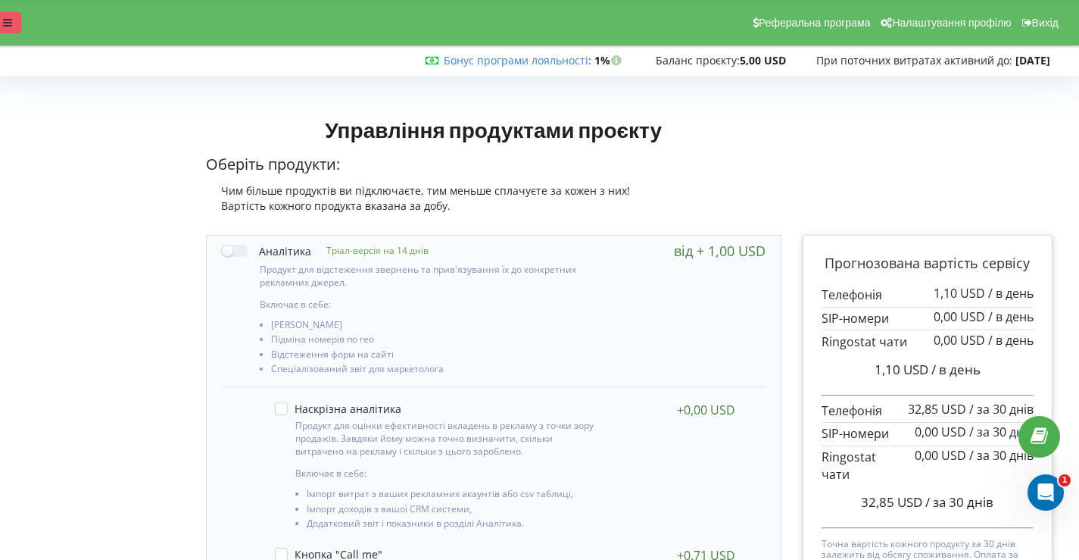
click at [0, 27] on div at bounding box center [7, 22] width 27 height 21
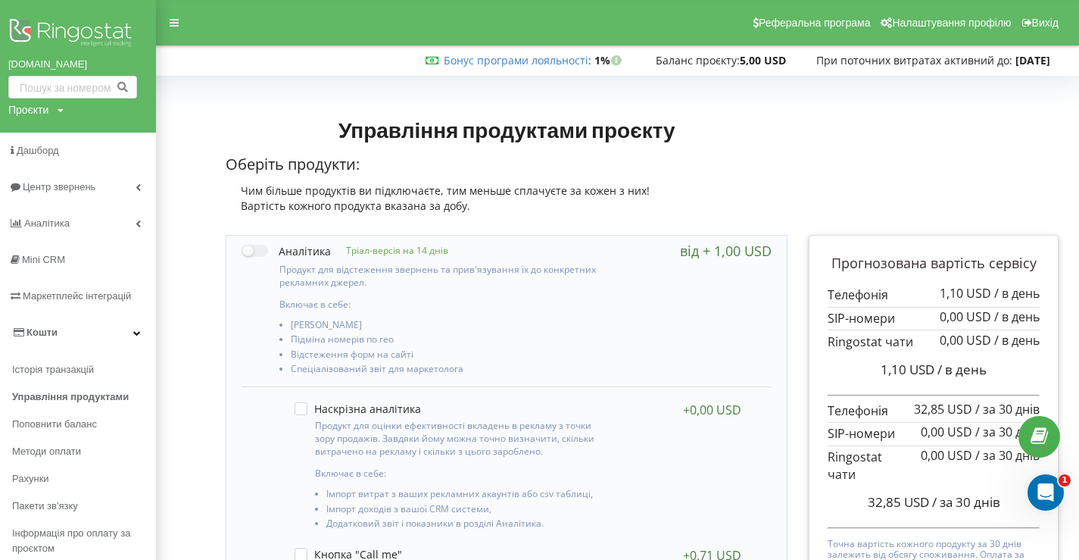
click at [52, 113] on div "Проєкти [DOMAIN_NAME] [DOMAIN_NAME]" at bounding box center [35, 109] width 55 height 15
click at [55, 155] on link "[DOMAIN_NAME]" at bounding box center [58, 161] width 75 height 12
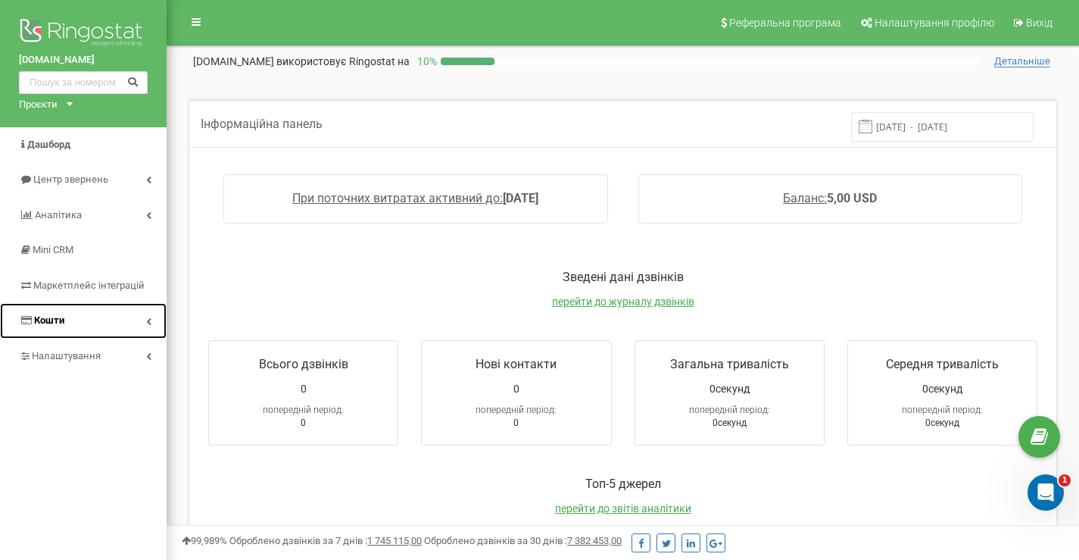
click at [77, 318] on link "Кошти" at bounding box center [83, 321] width 167 height 36
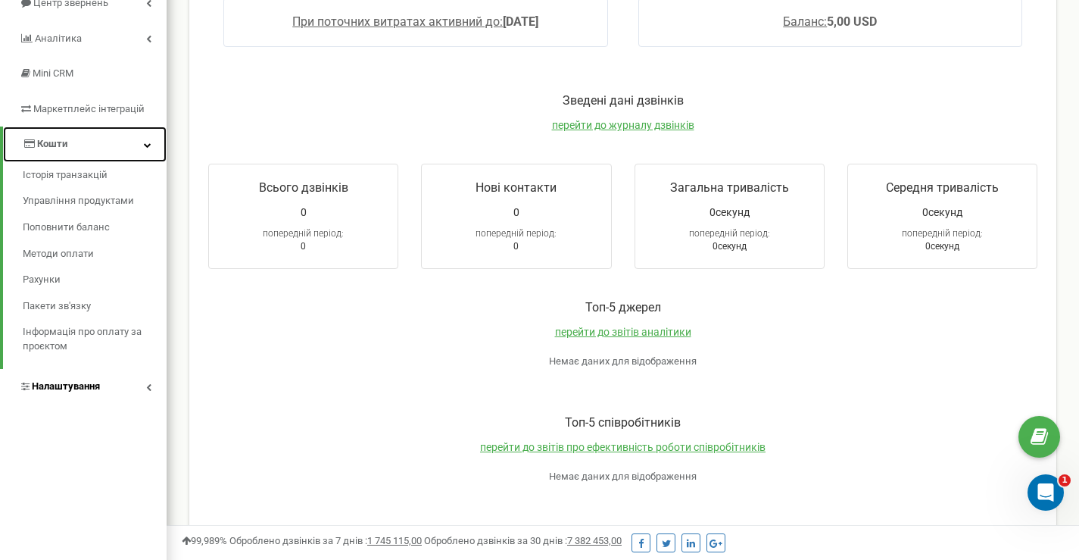
scroll to position [252, 0]
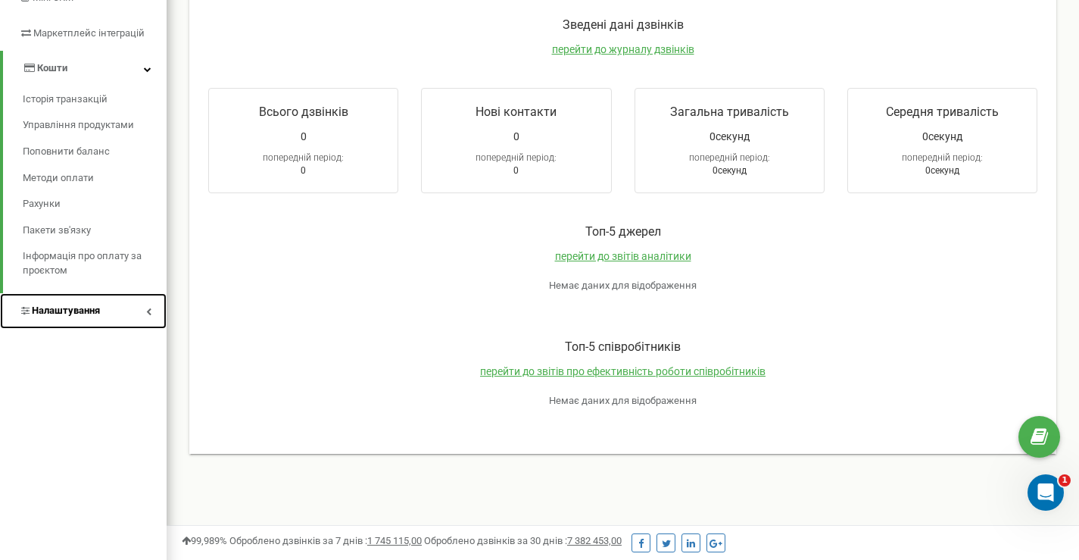
click at [64, 315] on span "Налаштування" at bounding box center [66, 310] width 68 height 11
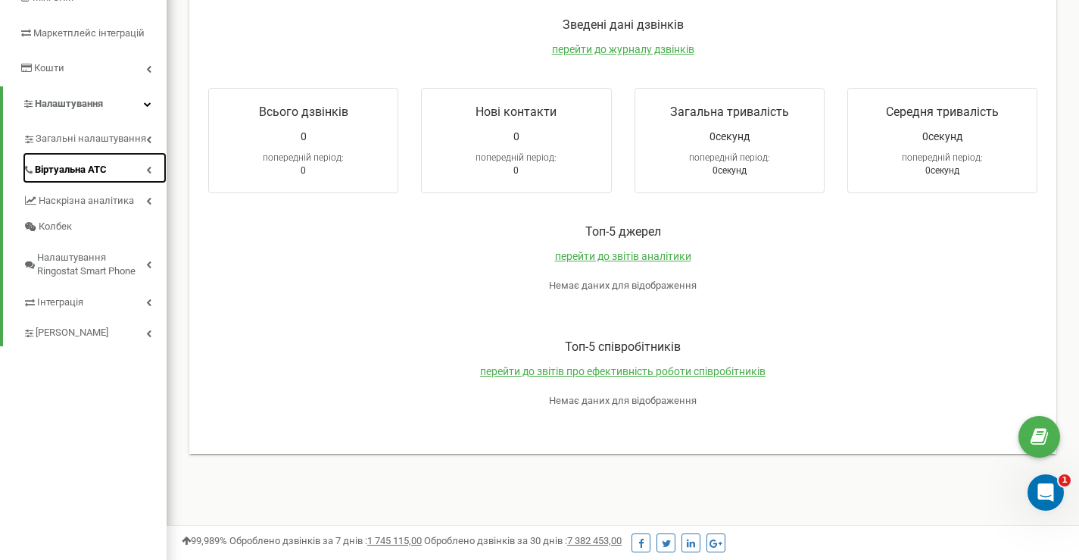
click at [82, 173] on span "Віртуальна АТС" at bounding box center [71, 170] width 72 height 14
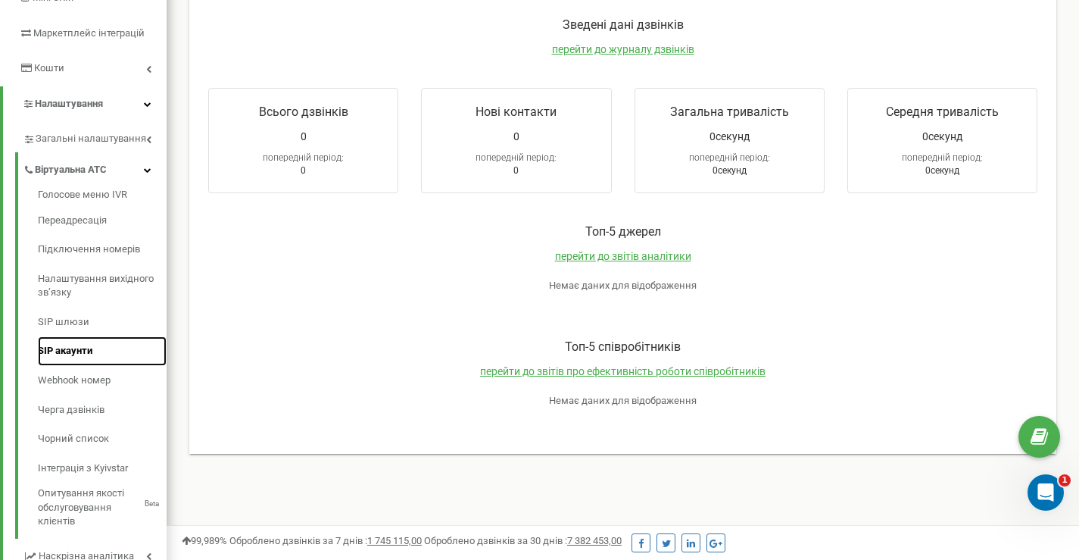
click at [80, 346] on link "SIP акаунти" at bounding box center [102, 351] width 129 height 30
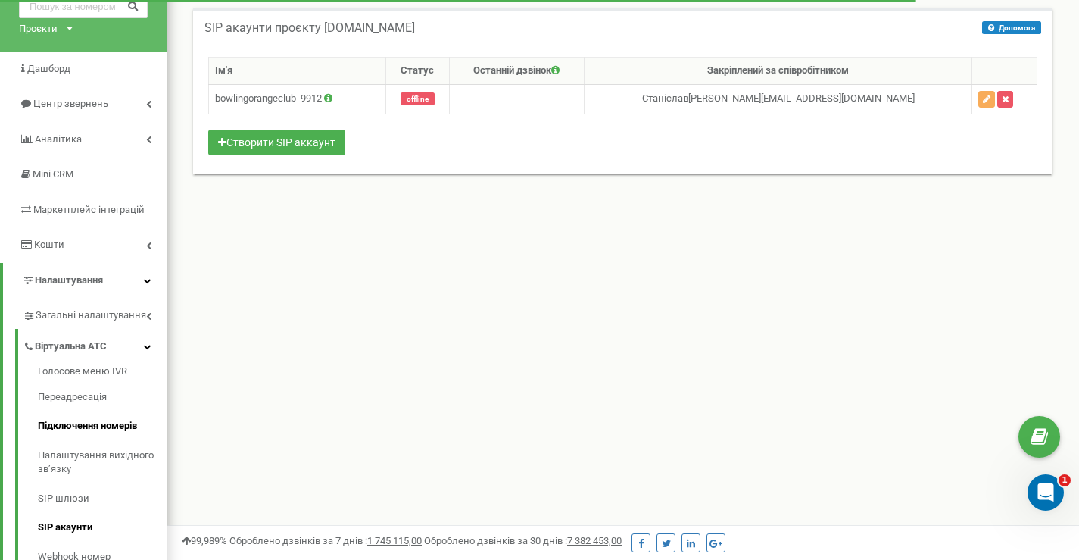
scroll to position [127, 0]
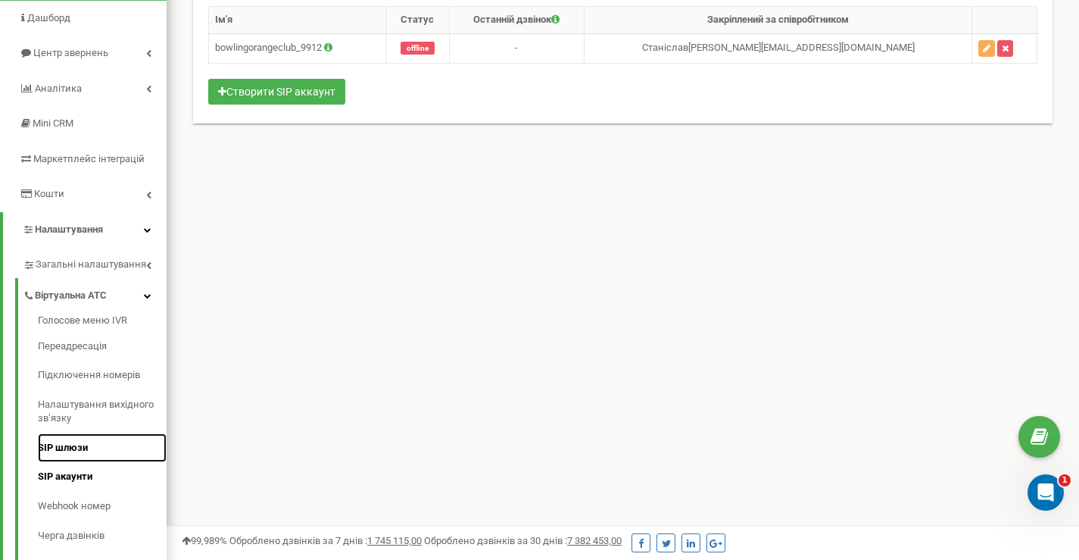
click at [75, 447] on link "SIP шлюзи" at bounding box center [102, 448] width 129 height 30
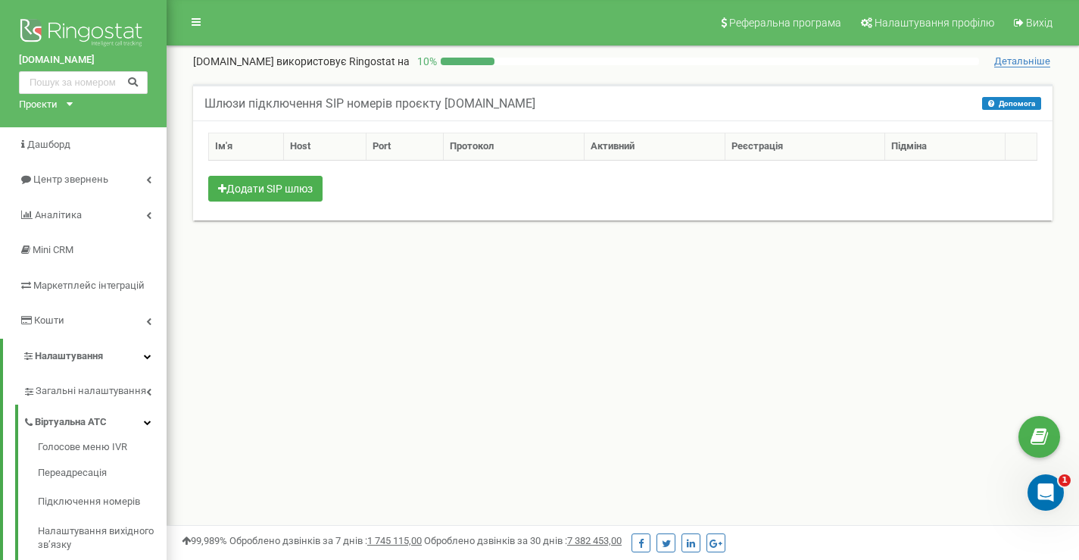
scroll to position [76, 0]
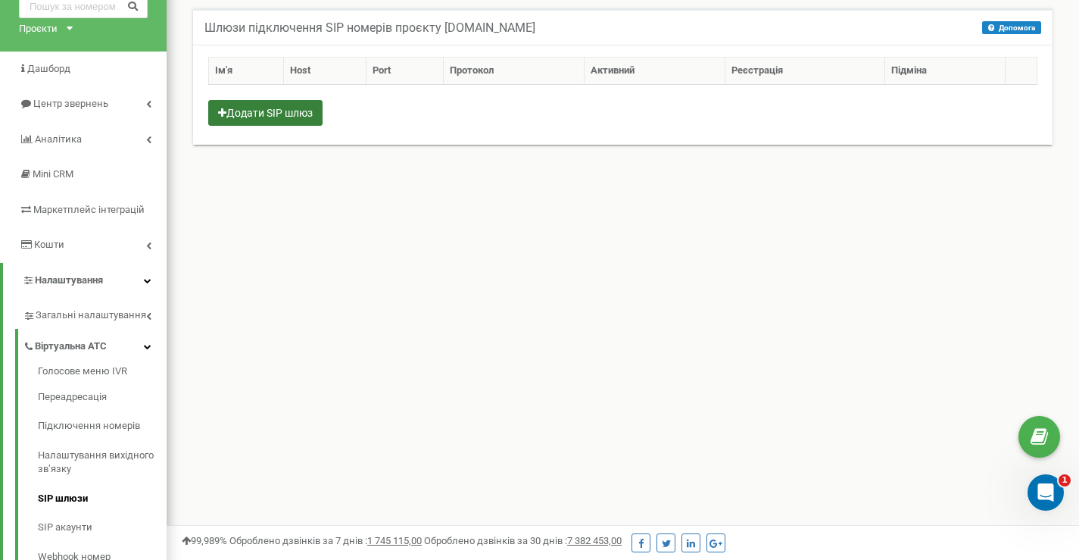
click at [260, 118] on button "Додати SIP шлюз" at bounding box center [265, 113] width 114 height 26
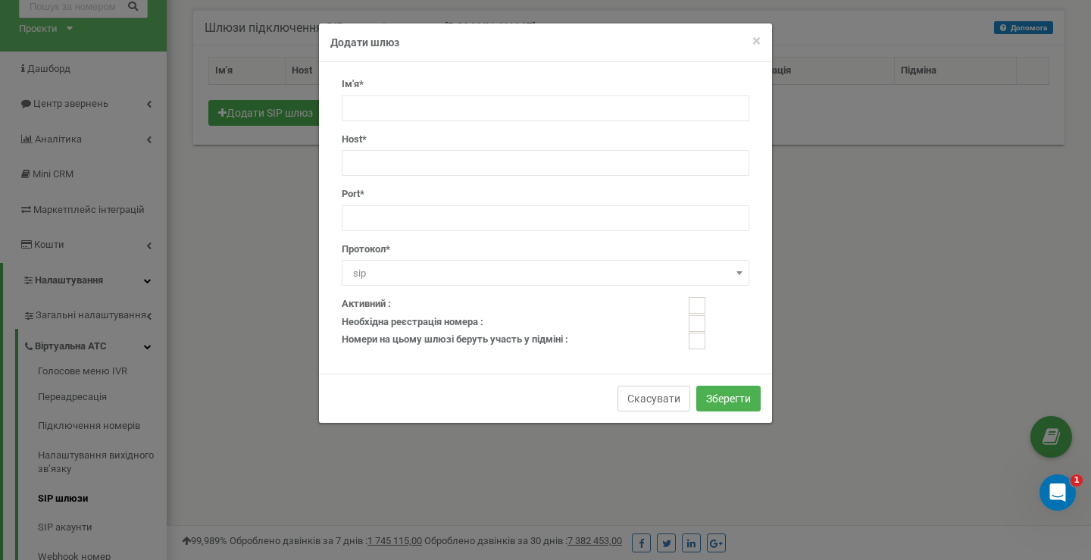
click at [656, 399] on button "Скасувати" at bounding box center [653, 399] width 73 height 26
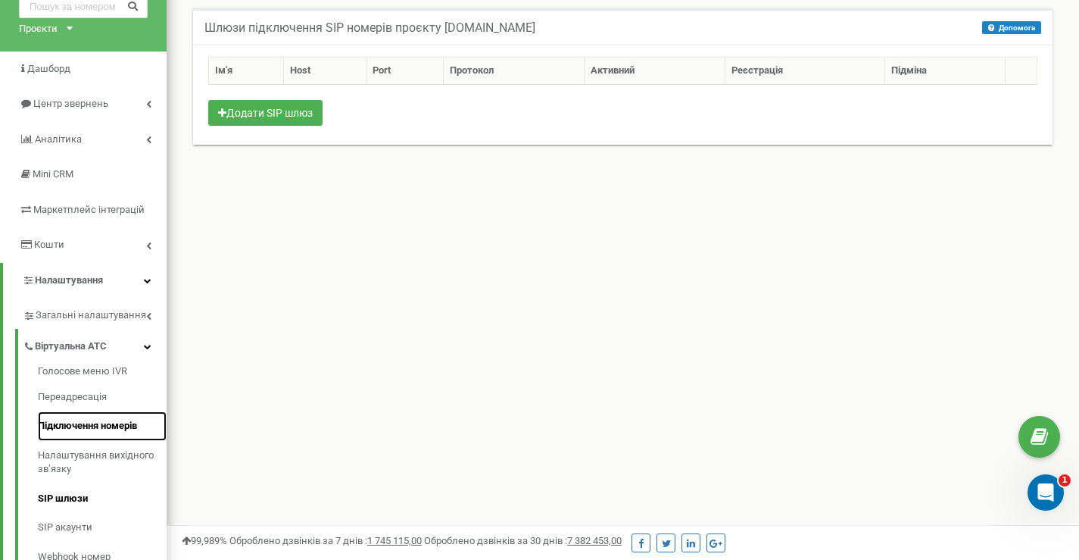
click at [102, 425] on link "Підключення номерів" at bounding box center [102, 426] width 129 height 30
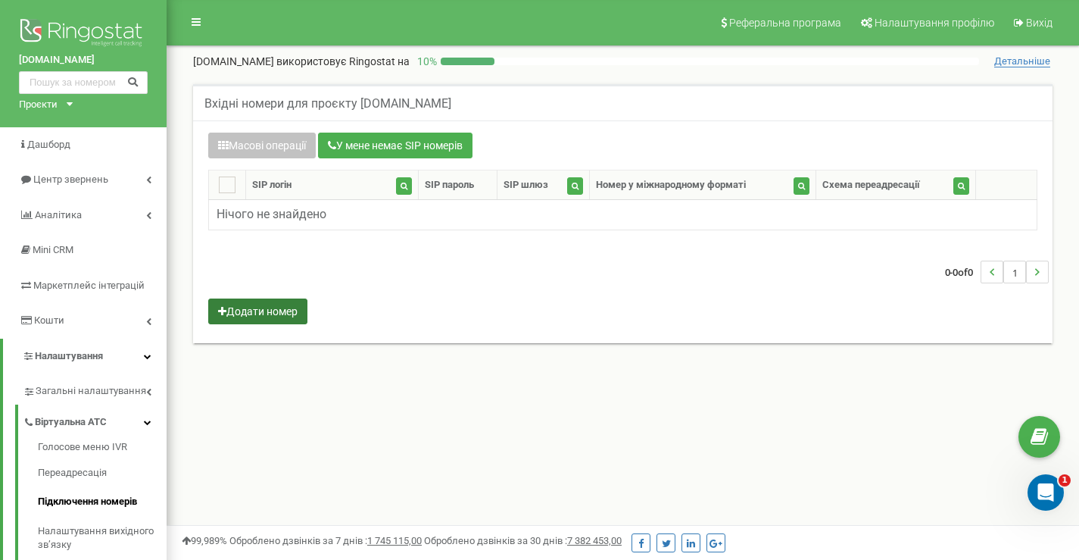
click at [289, 313] on button "Додати номер" at bounding box center [257, 311] width 99 height 26
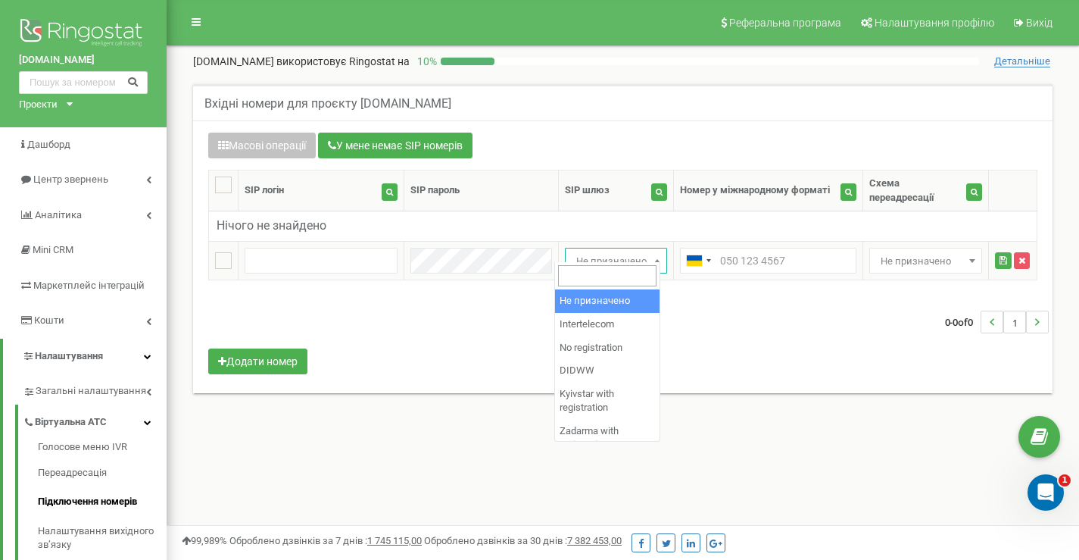
click at [588, 252] on span "Не призначено" at bounding box center [616, 261] width 92 height 21
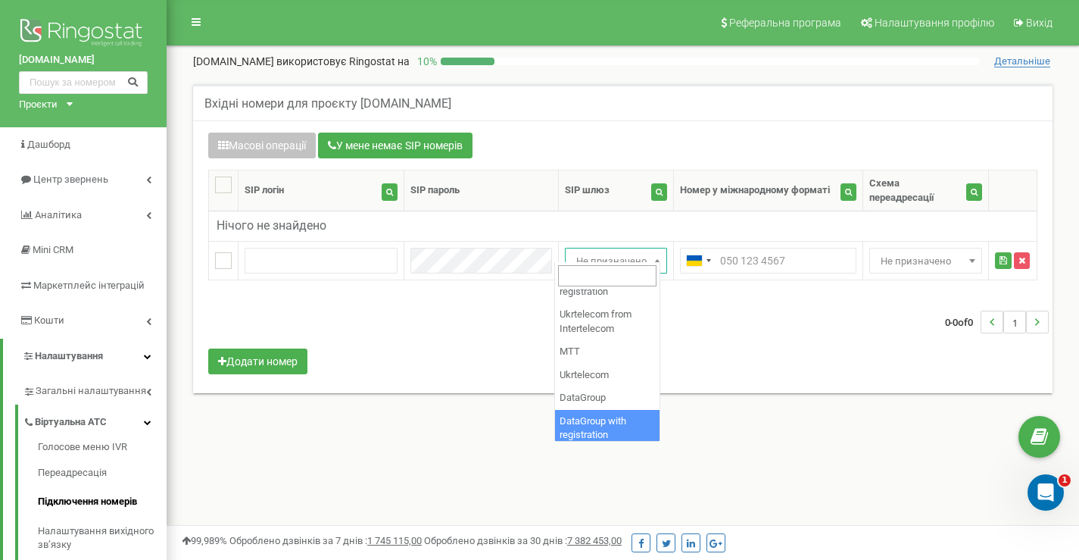
scroll to position [404, 0]
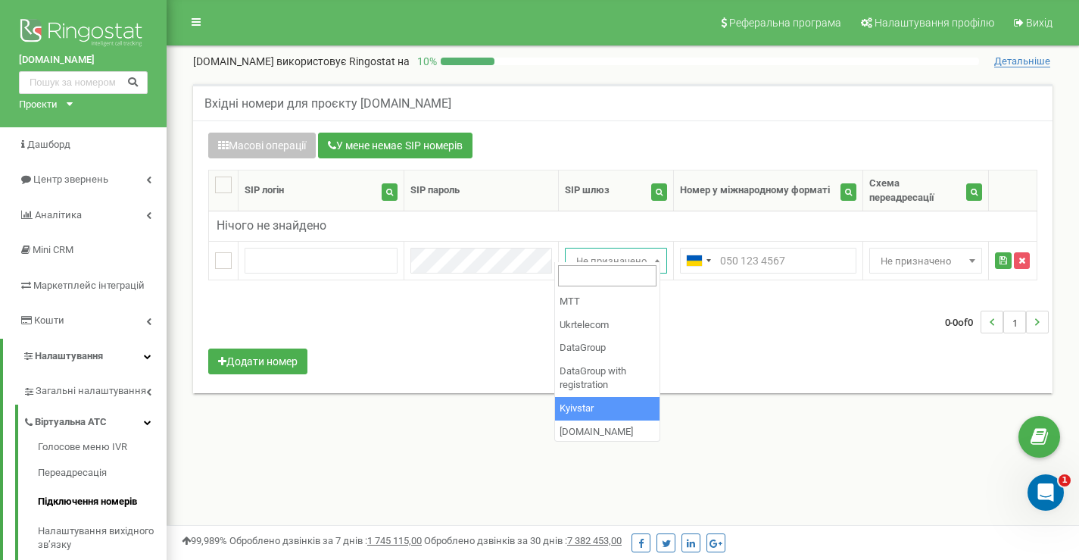
select select "1525"
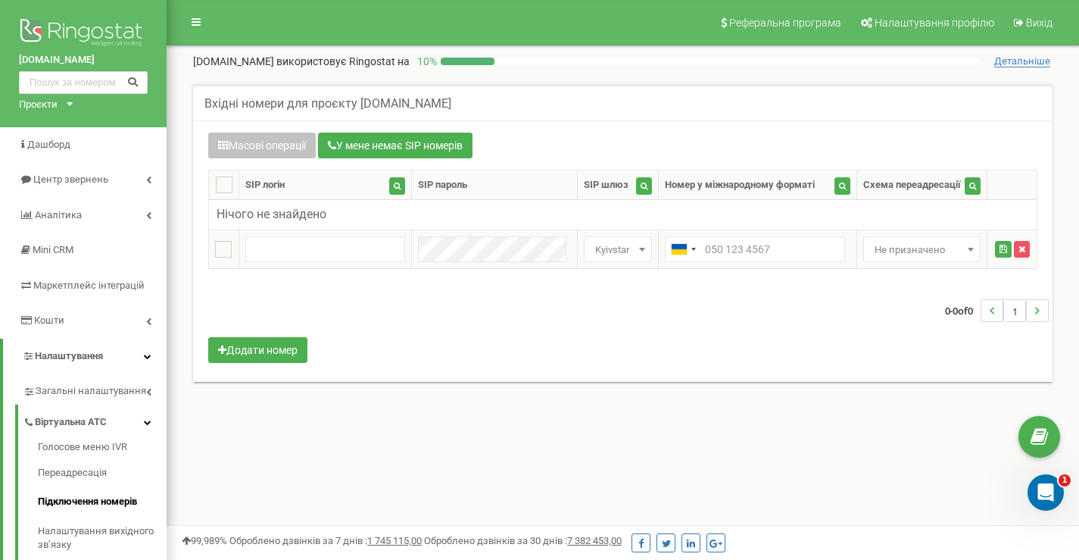
click at [895, 250] on span "Не призначено" at bounding box center [922, 249] width 107 height 21
click at [897, 249] on span "Не призначено" at bounding box center [922, 249] width 107 height 21
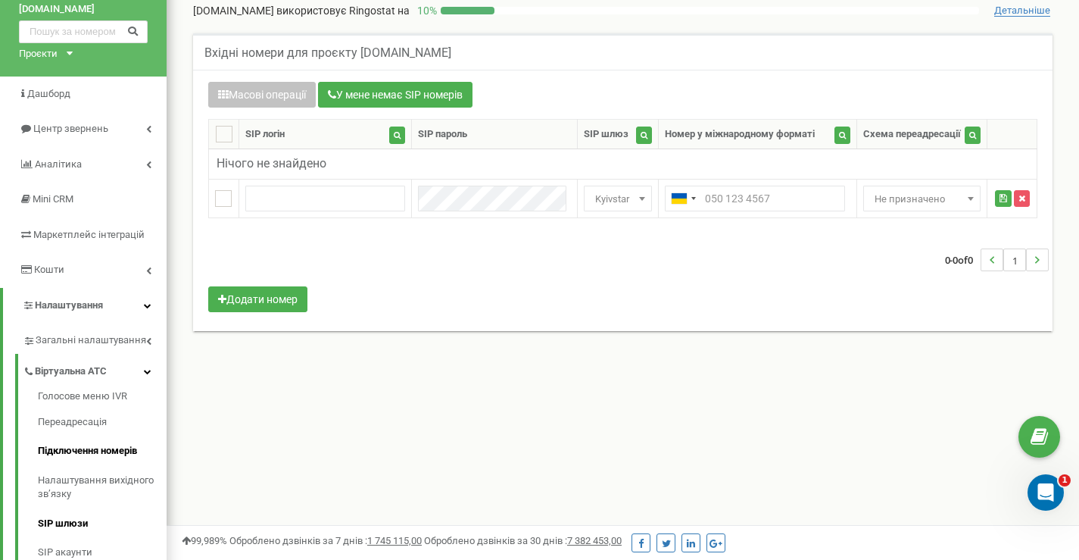
scroll to position [127, 0]
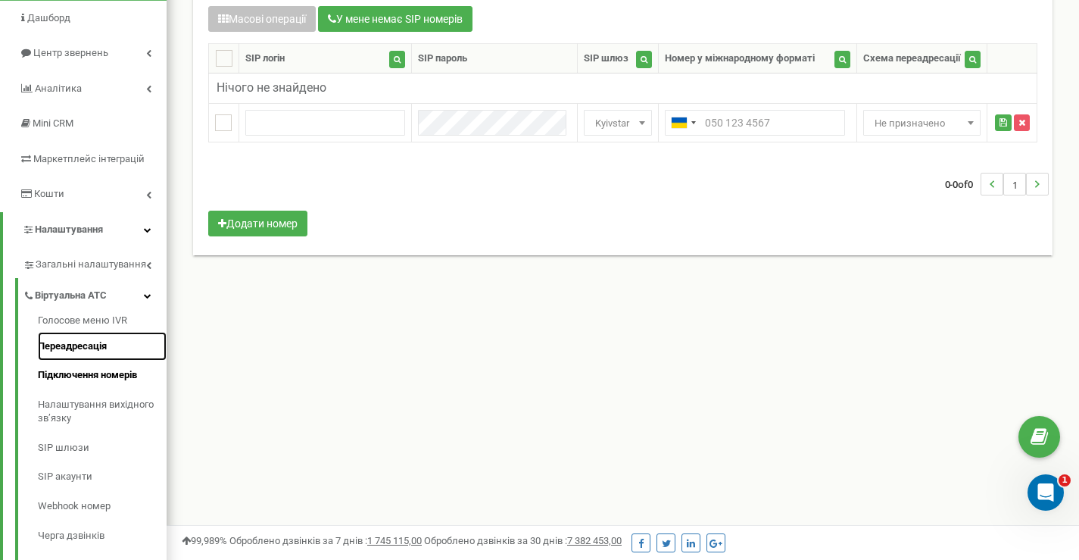
click at [64, 343] on link "Переадресація" at bounding box center [102, 347] width 129 height 30
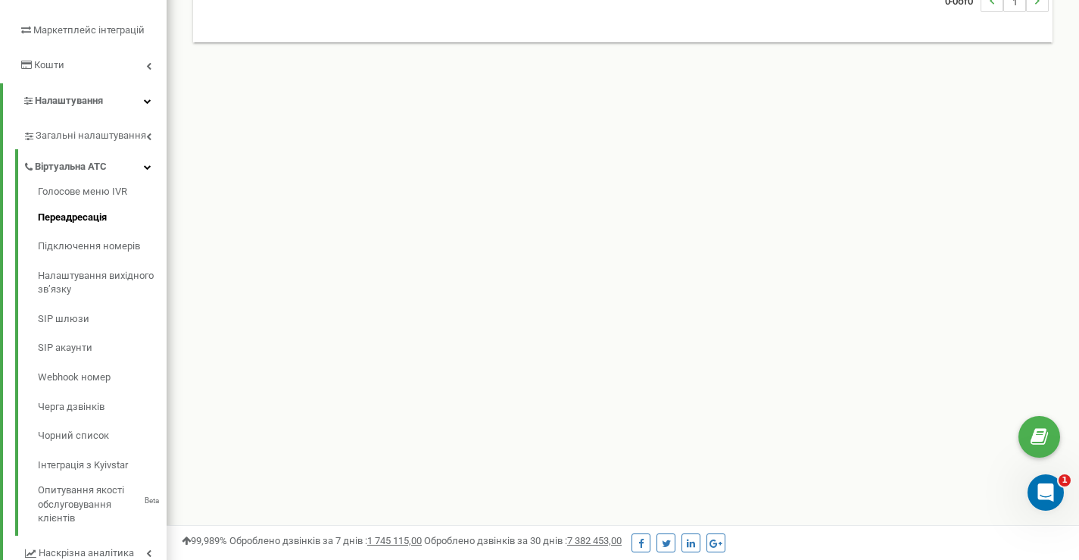
scroll to position [53, 0]
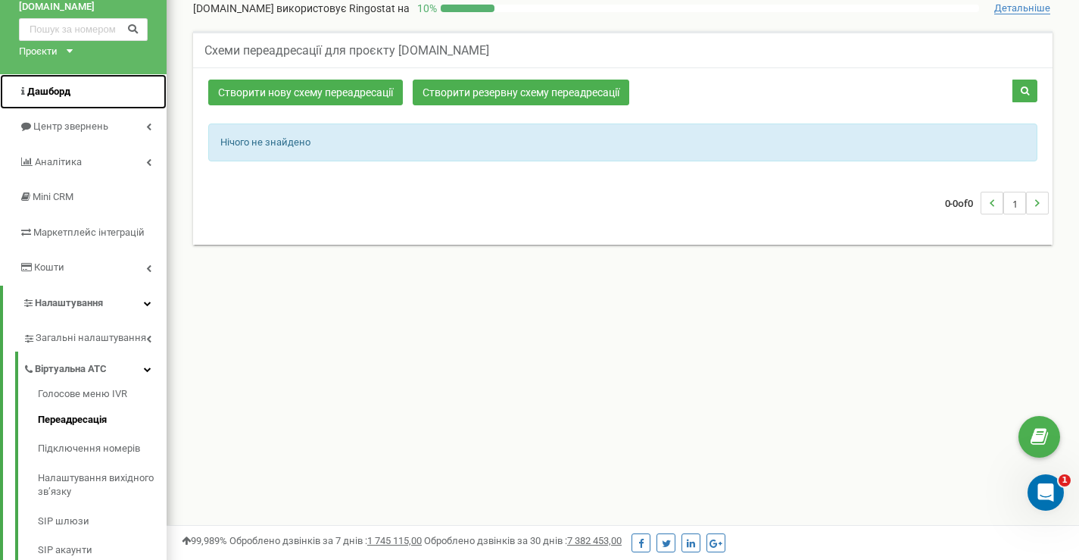
click at [57, 95] on span "Дашборд" at bounding box center [48, 91] width 43 height 11
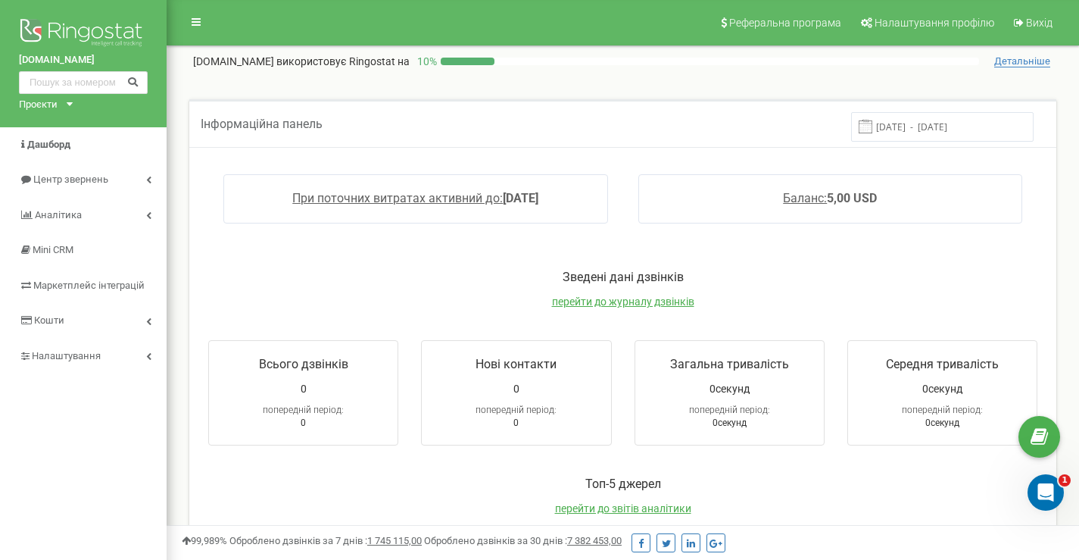
click at [52, 108] on div "Проєкти" at bounding box center [38, 105] width 39 height 14
click at [67, 128] on div "[DOMAIN_NAME]" at bounding box center [63, 123] width 86 height 20
click at [51, 107] on div "Проєкти" at bounding box center [38, 105] width 39 height 14
click at [59, 128] on div "[DOMAIN_NAME]" at bounding box center [63, 123] width 86 height 20
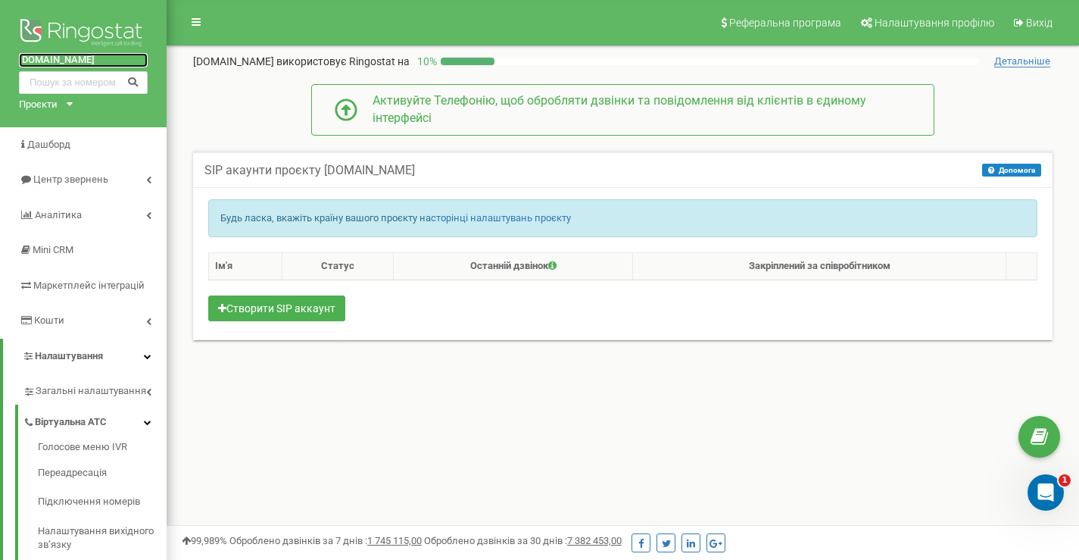
click at [37, 65] on link "[DOMAIN_NAME]" at bounding box center [83, 60] width 129 height 14
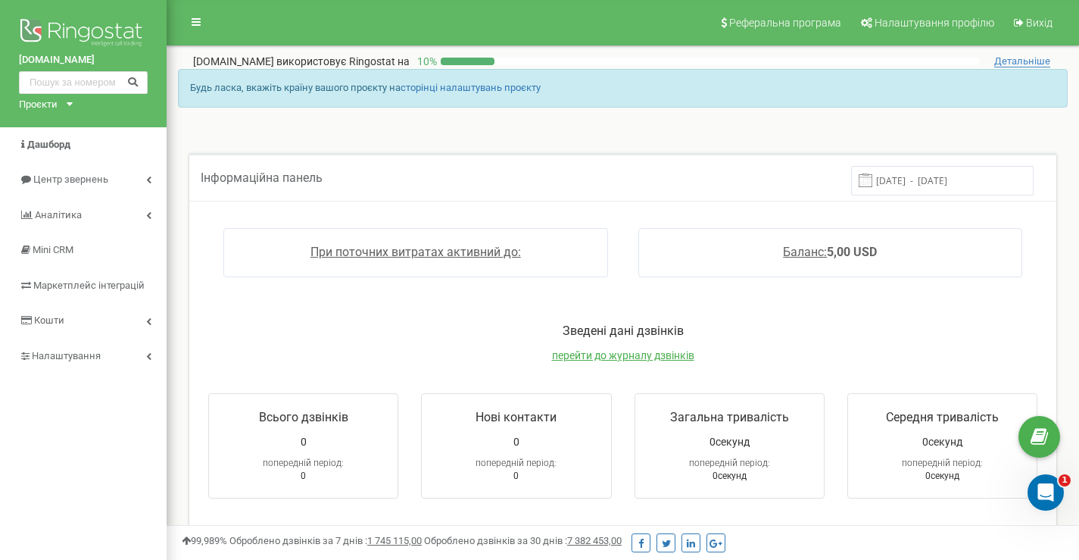
click at [48, 105] on div "Проєкти" at bounding box center [38, 105] width 39 height 14
click at [63, 139] on link "[DOMAIN_NAME]" at bounding box center [62, 142] width 69 height 8
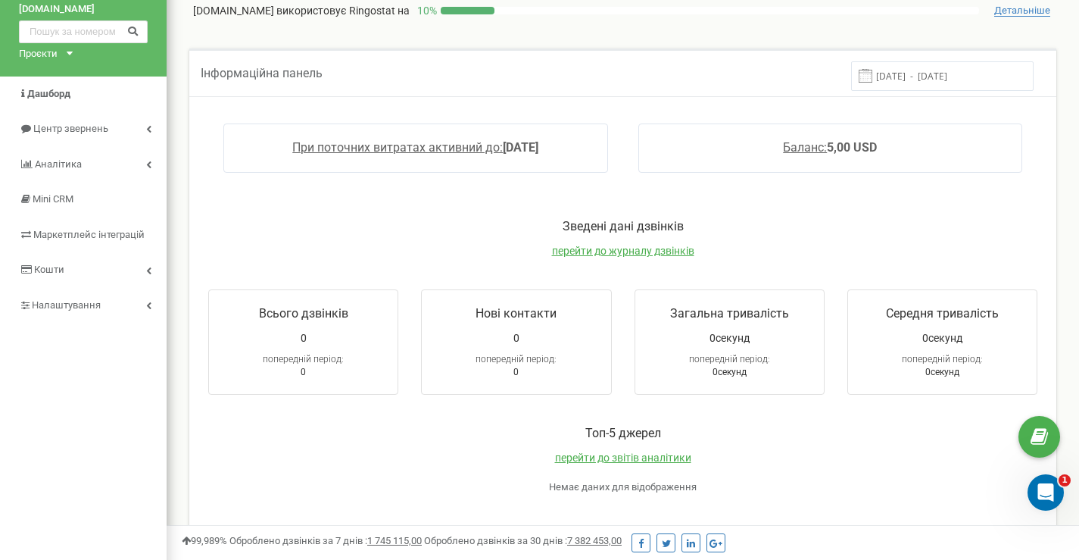
scroll to position [25, 0]
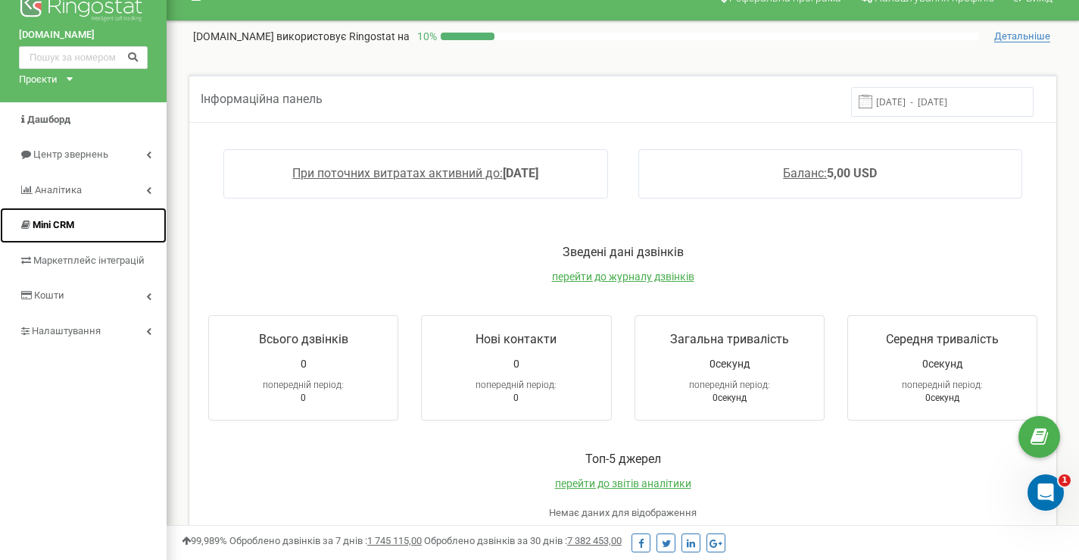
click at [56, 219] on span "Mini CRM" at bounding box center [54, 224] width 42 height 11
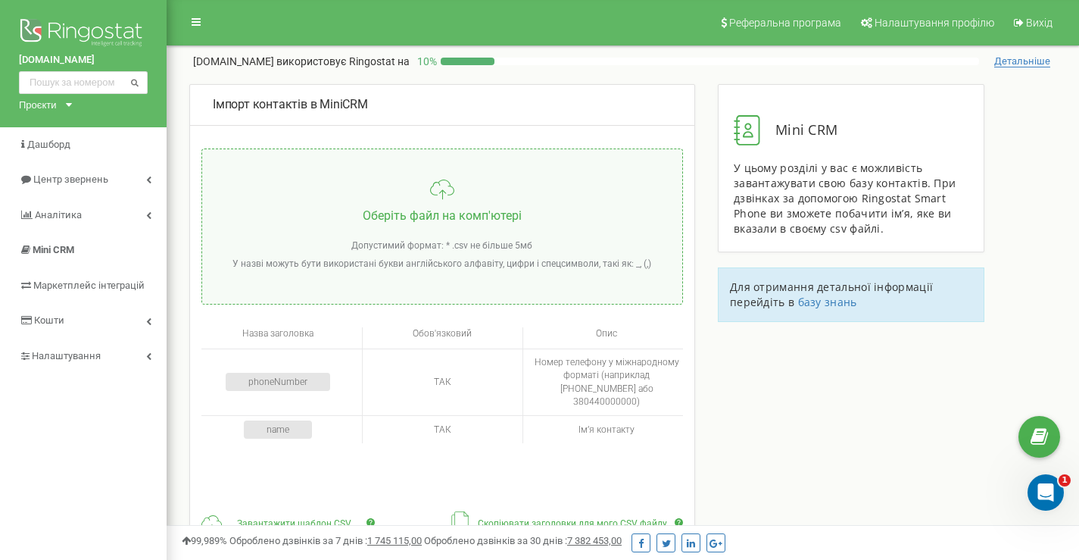
click at [1030, 60] on span "Детальніше" at bounding box center [1023, 61] width 56 height 12
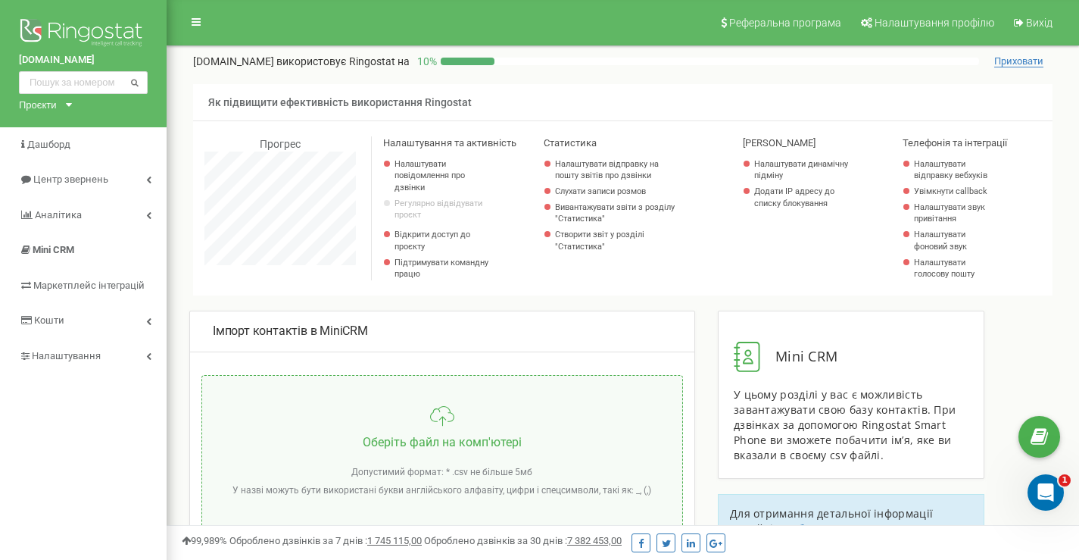
scroll to position [909, 913]
click at [1031, 60] on span "Приховати" at bounding box center [1019, 61] width 49 height 12
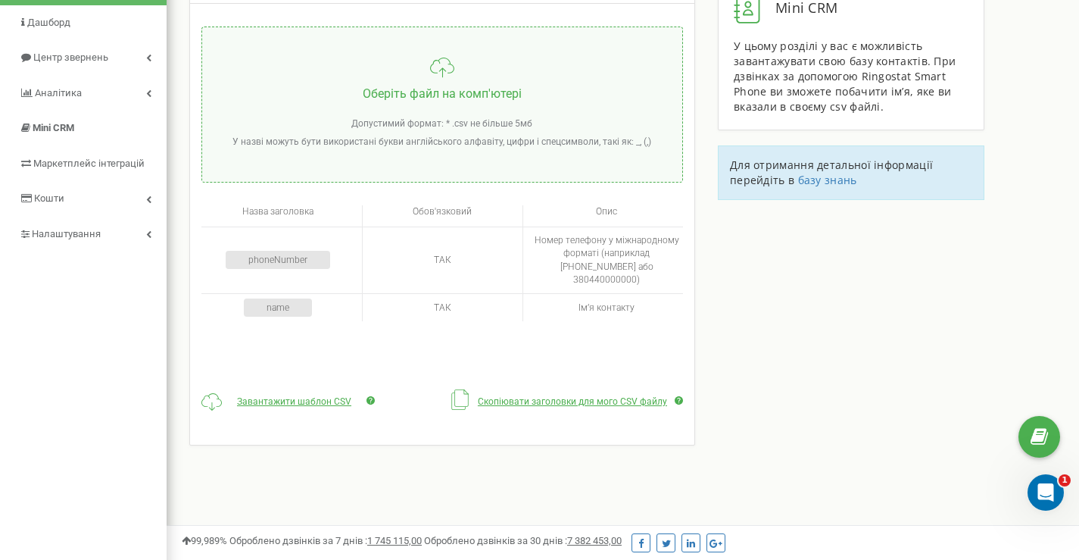
scroll to position [0, 0]
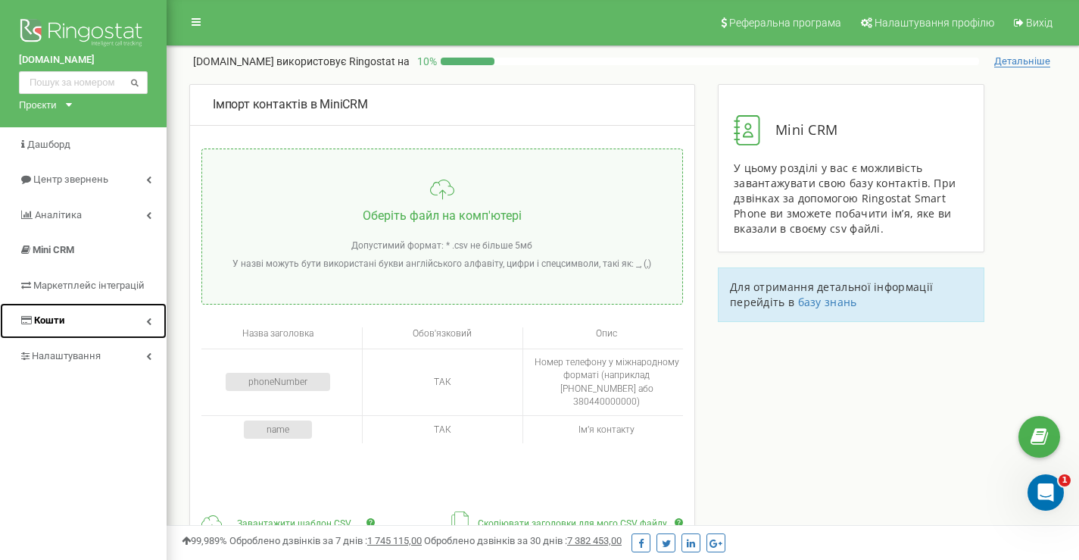
click at [83, 325] on link "Кошти" at bounding box center [83, 321] width 167 height 36
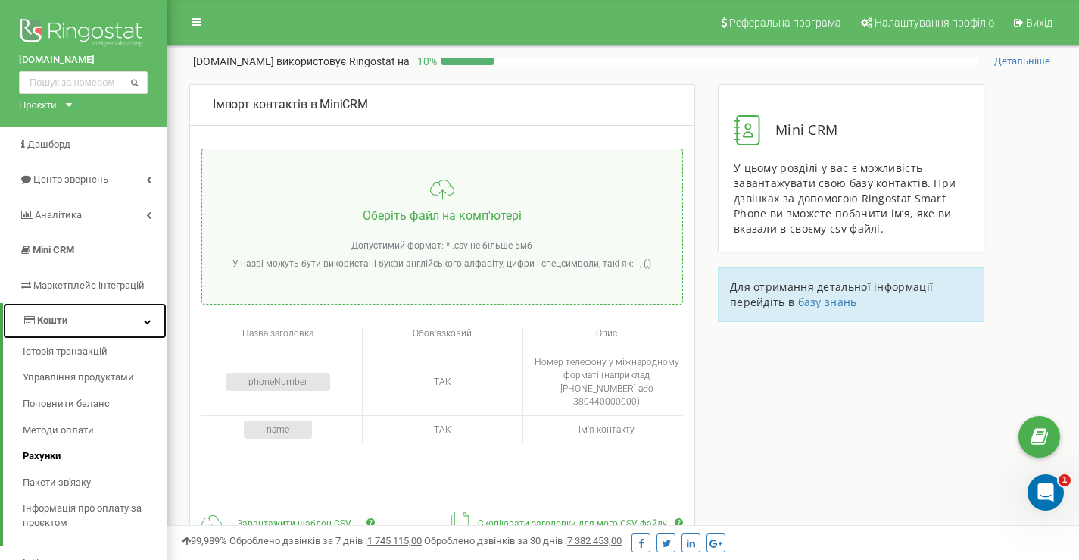
scroll to position [101, 0]
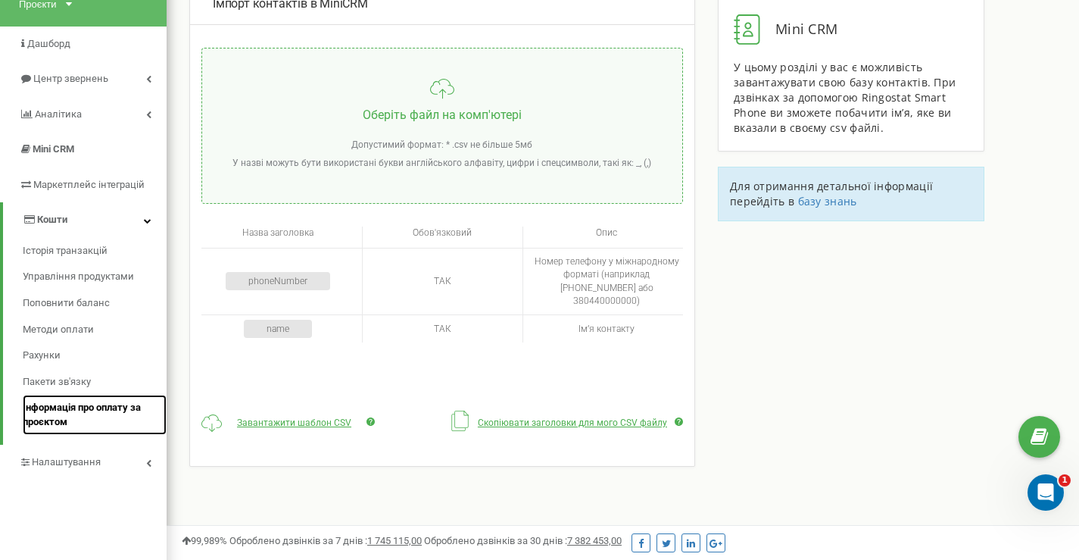
click at [78, 410] on span "Інформація про оплату за проєктом" at bounding box center [91, 415] width 136 height 28
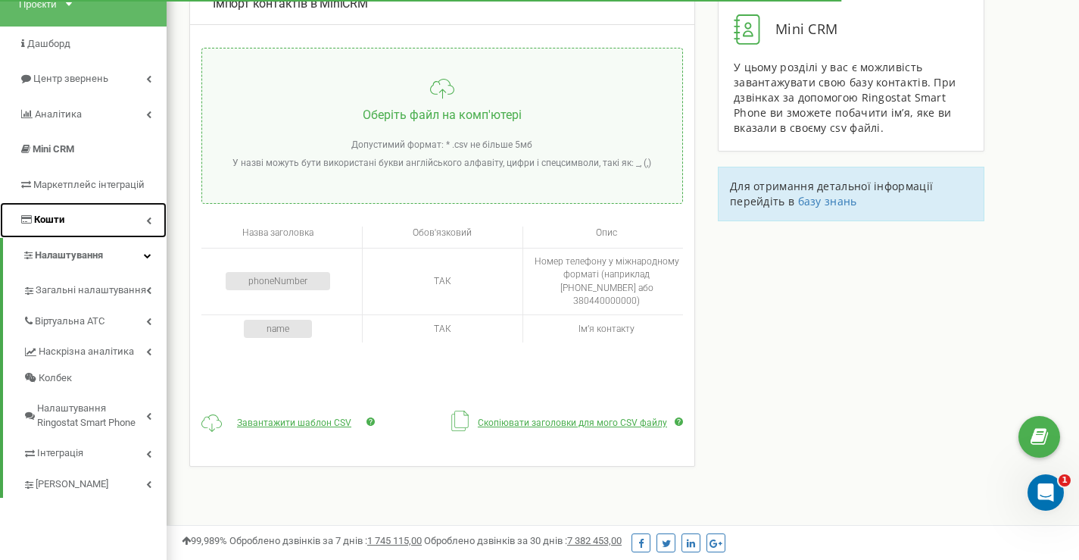
click at [70, 217] on link "Кошти" at bounding box center [83, 220] width 167 height 36
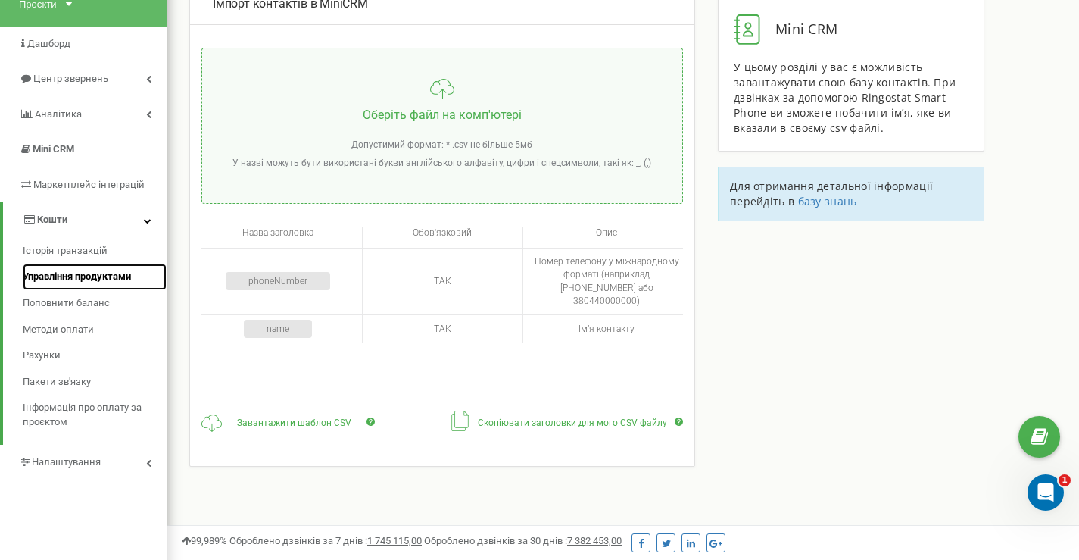
click at [66, 274] on span "Управління продуктами" at bounding box center [77, 277] width 108 height 14
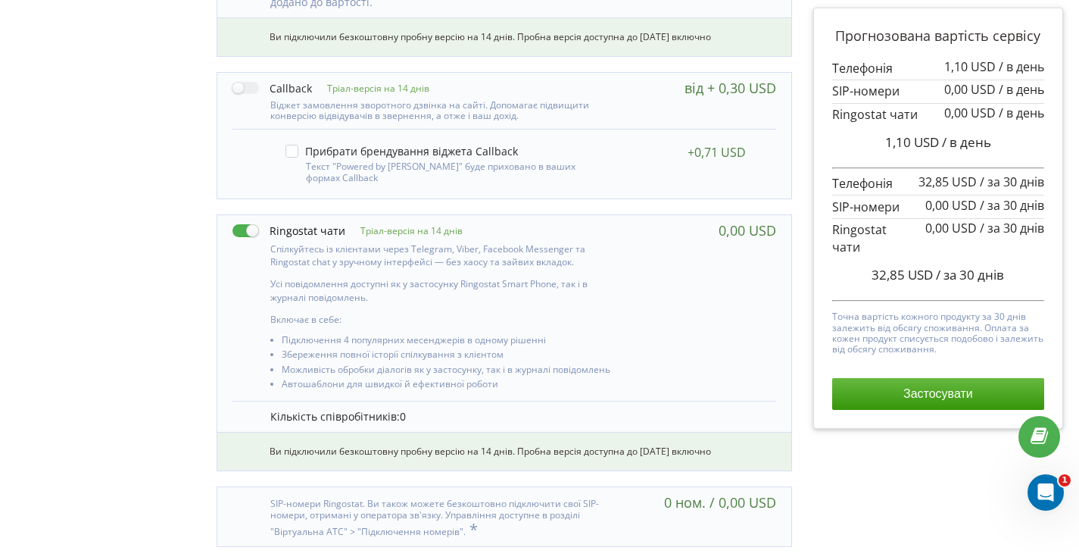
scroll to position [1010, 0]
